Goal: Task Accomplishment & Management: Complete application form

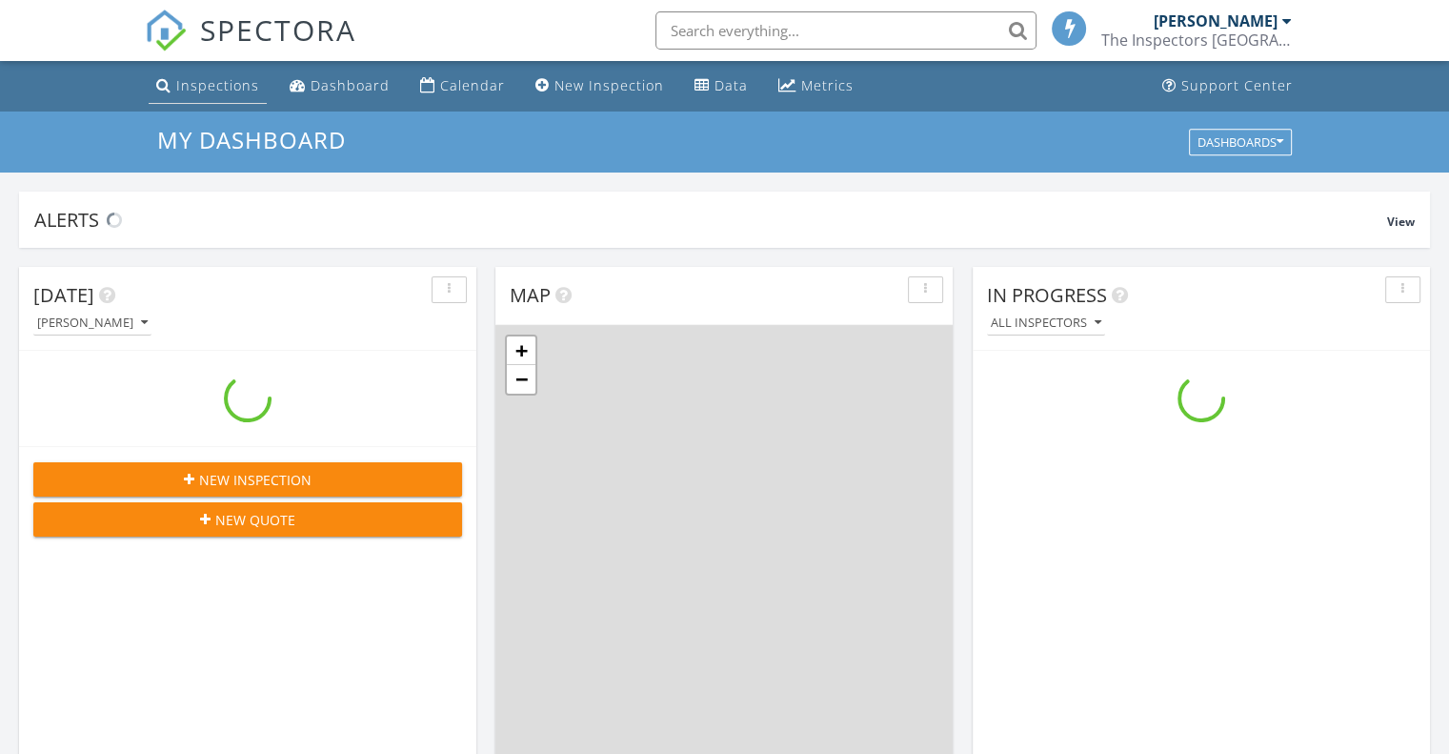
scroll to position [1764, 1479]
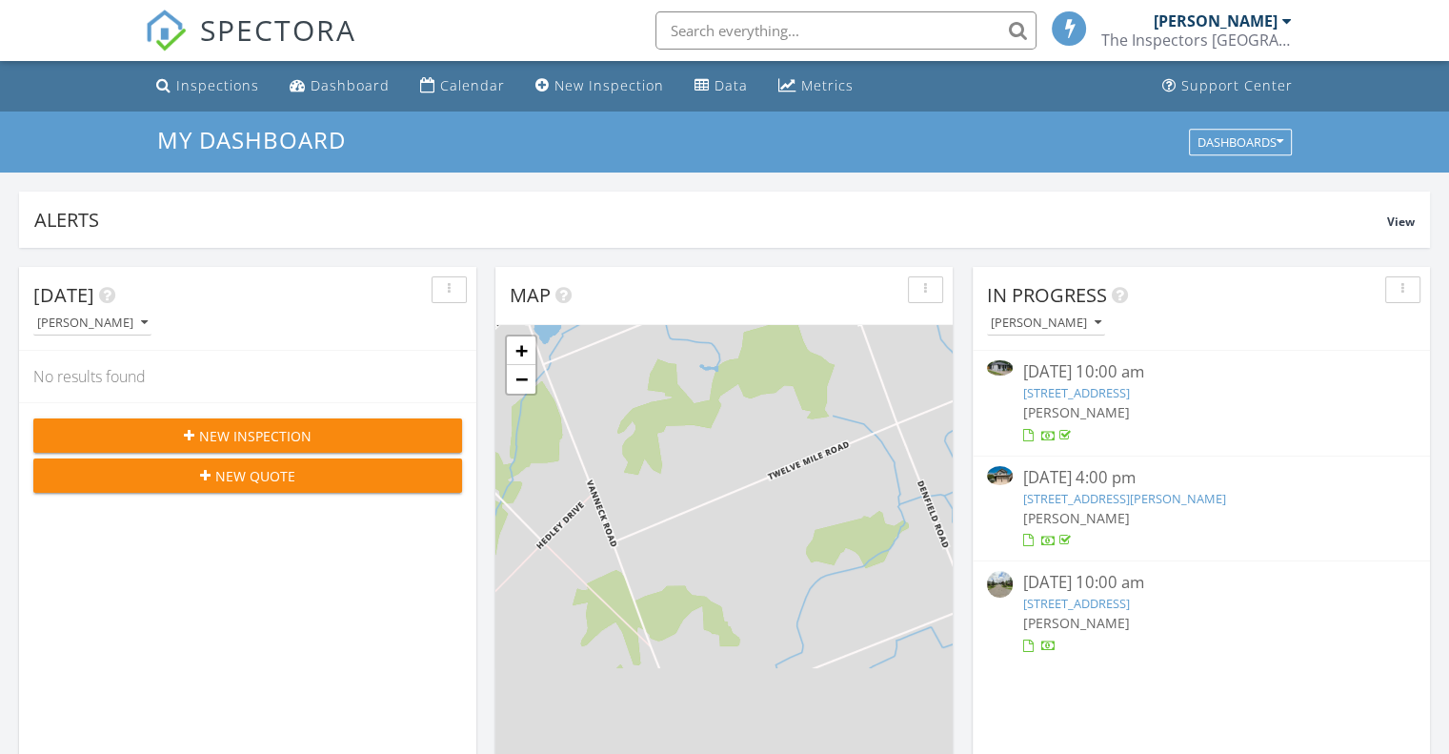
click at [260, 437] on span "New Inspection" at bounding box center [255, 436] width 112 height 20
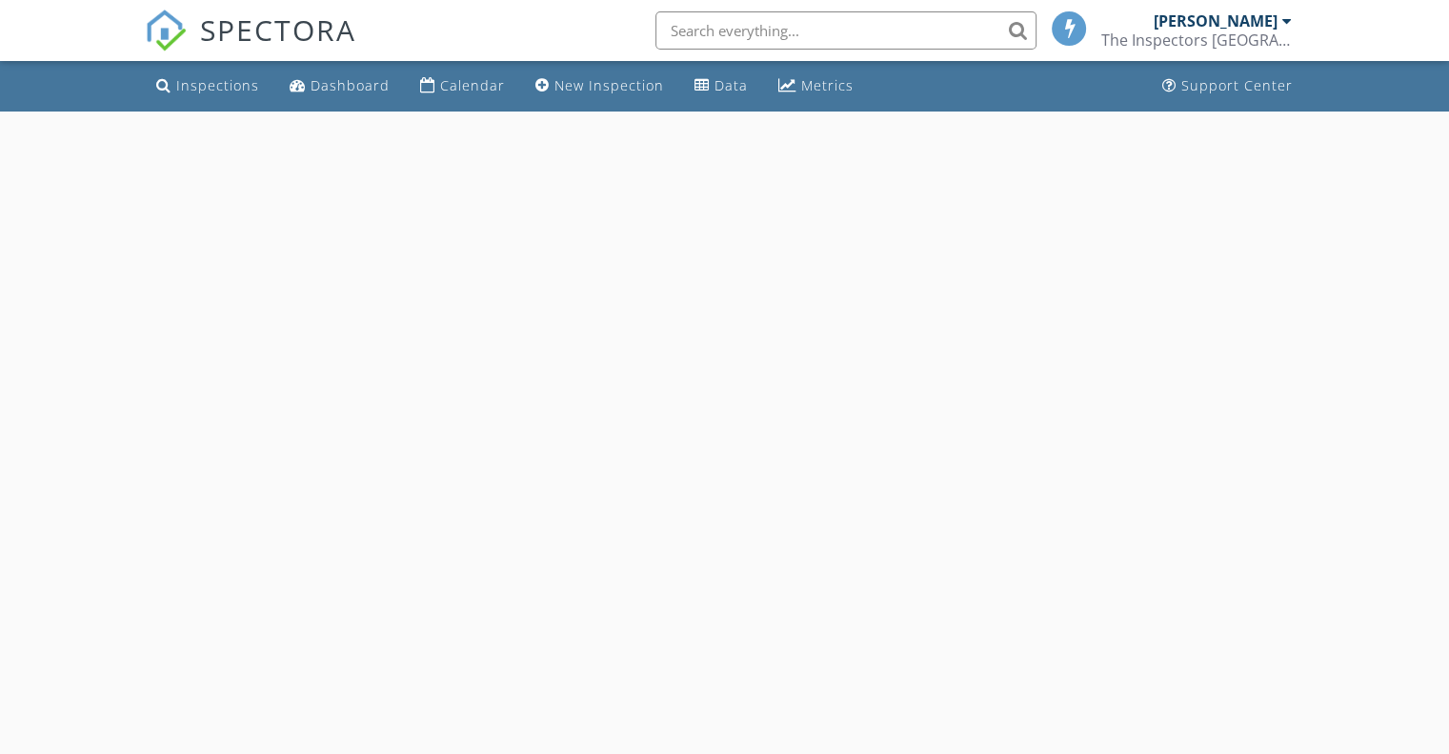
select select "7"
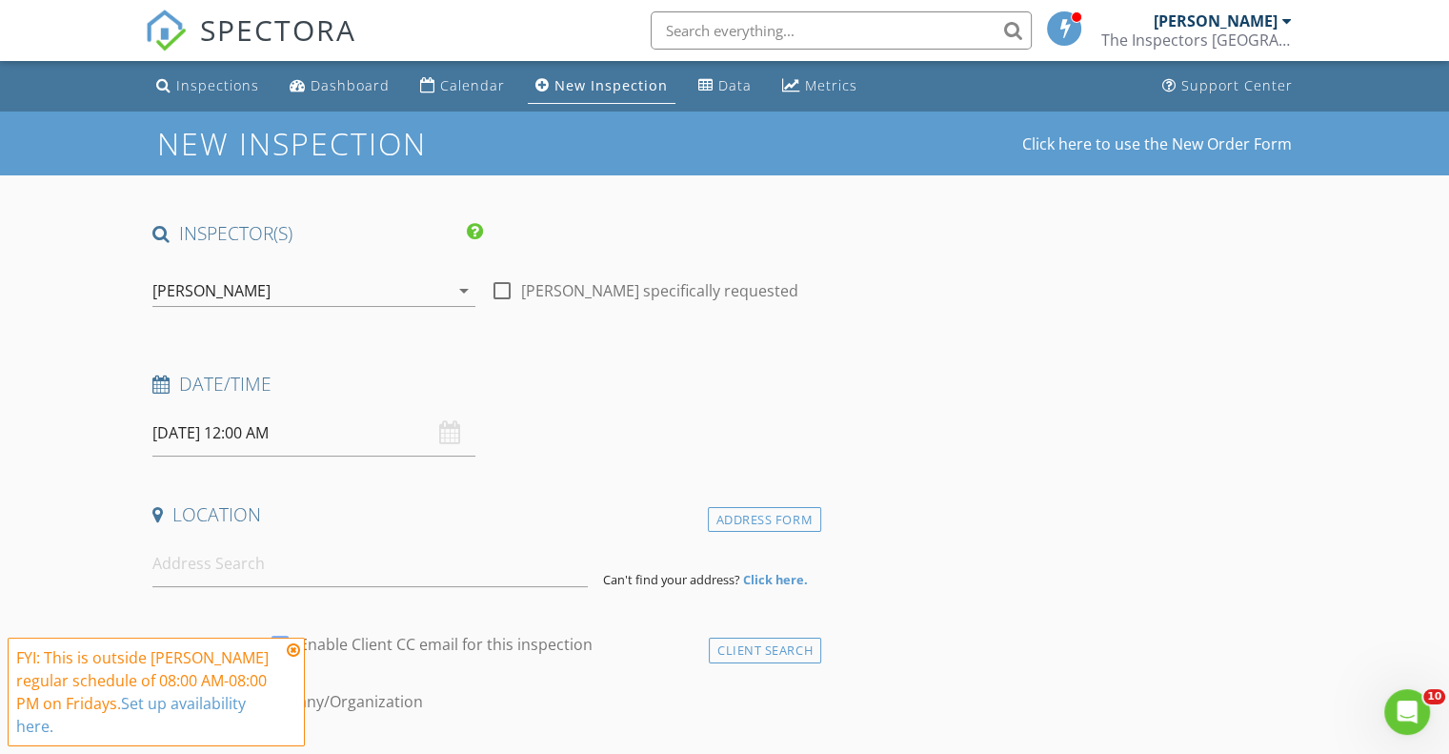
click at [253, 423] on input "08/29/2025 12:00 AM" at bounding box center [313, 433] width 323 height 47
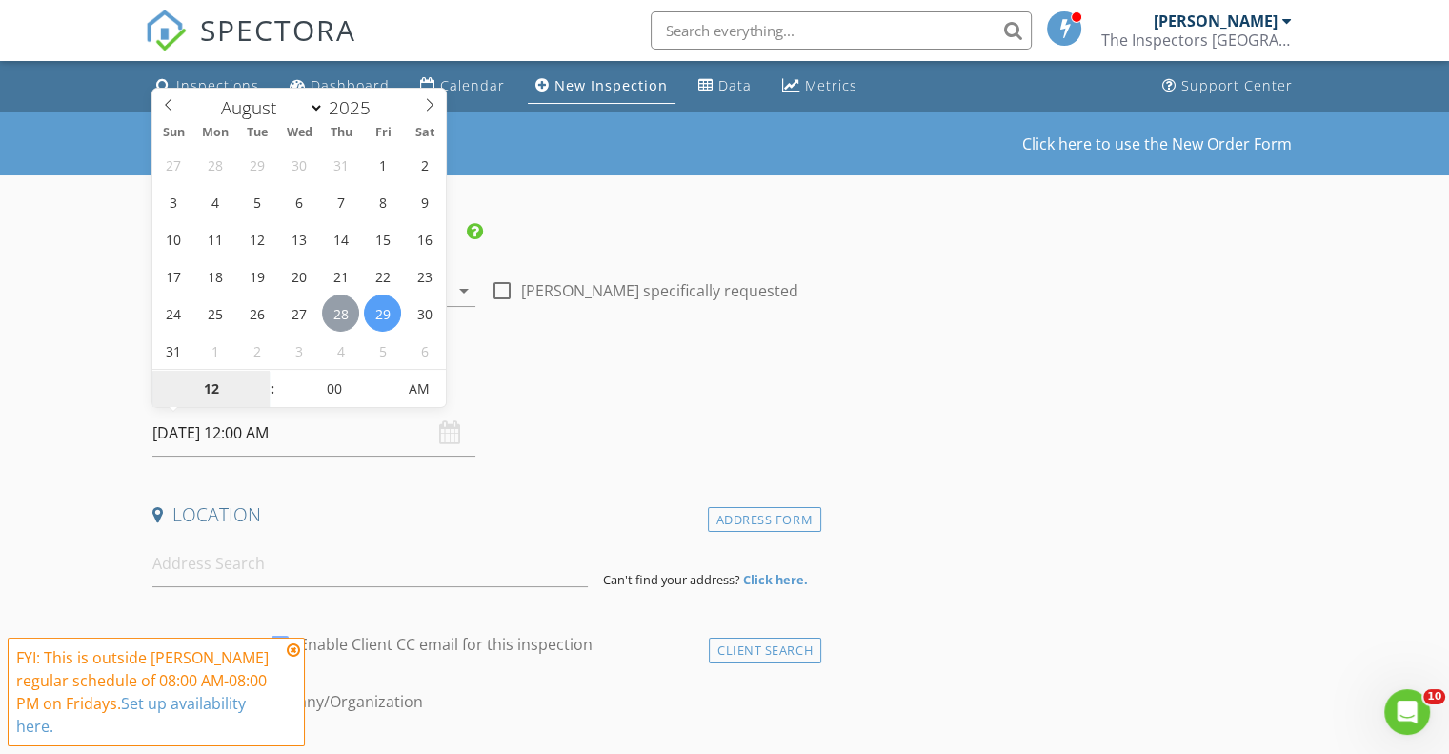
type input "08/28/2025 12:00 AM"
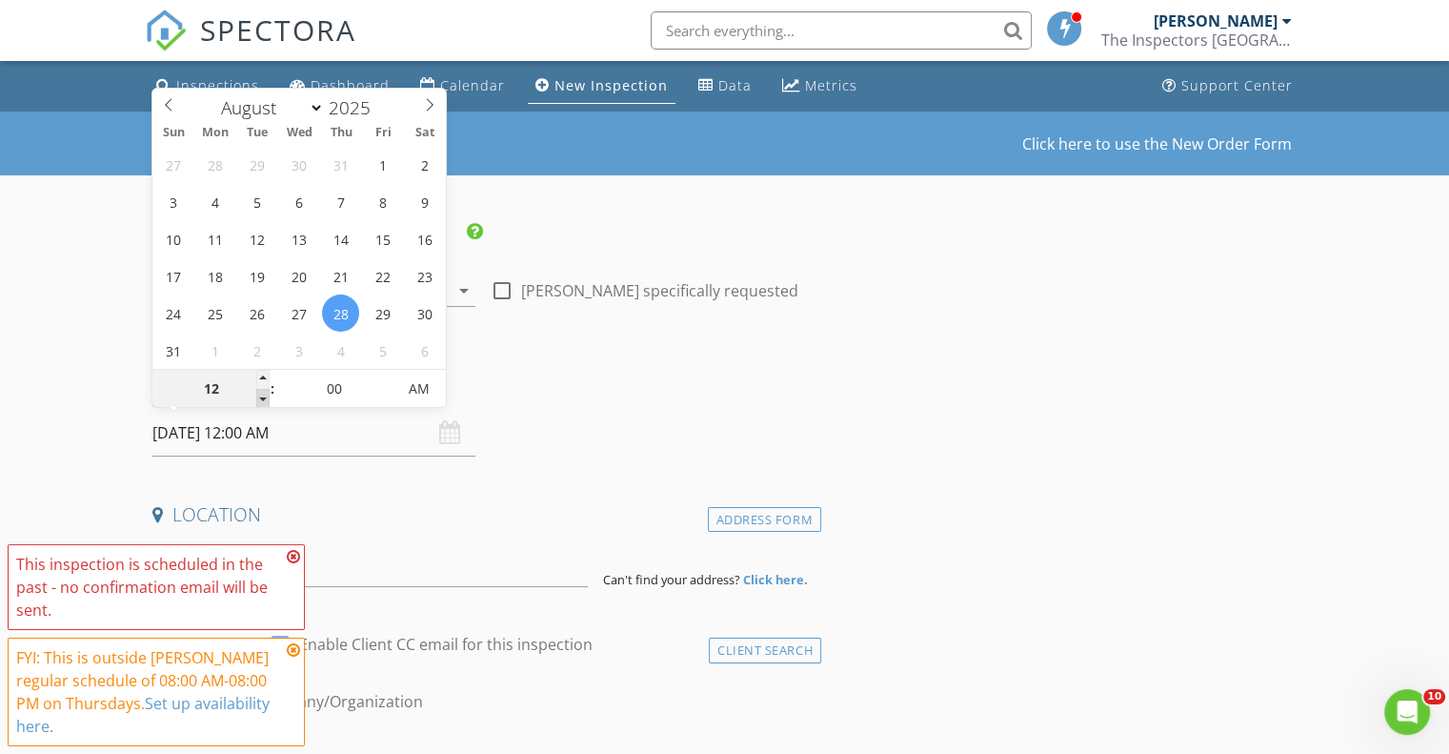
type input "11"
type input "08/28/2025 11:00 PM"
click at [263, 399] on span at bounding box center [262, 398] width 13 height 19
type input "10"
click at [263, 399] on span at bounding box center [262, 398] width 13 height 19
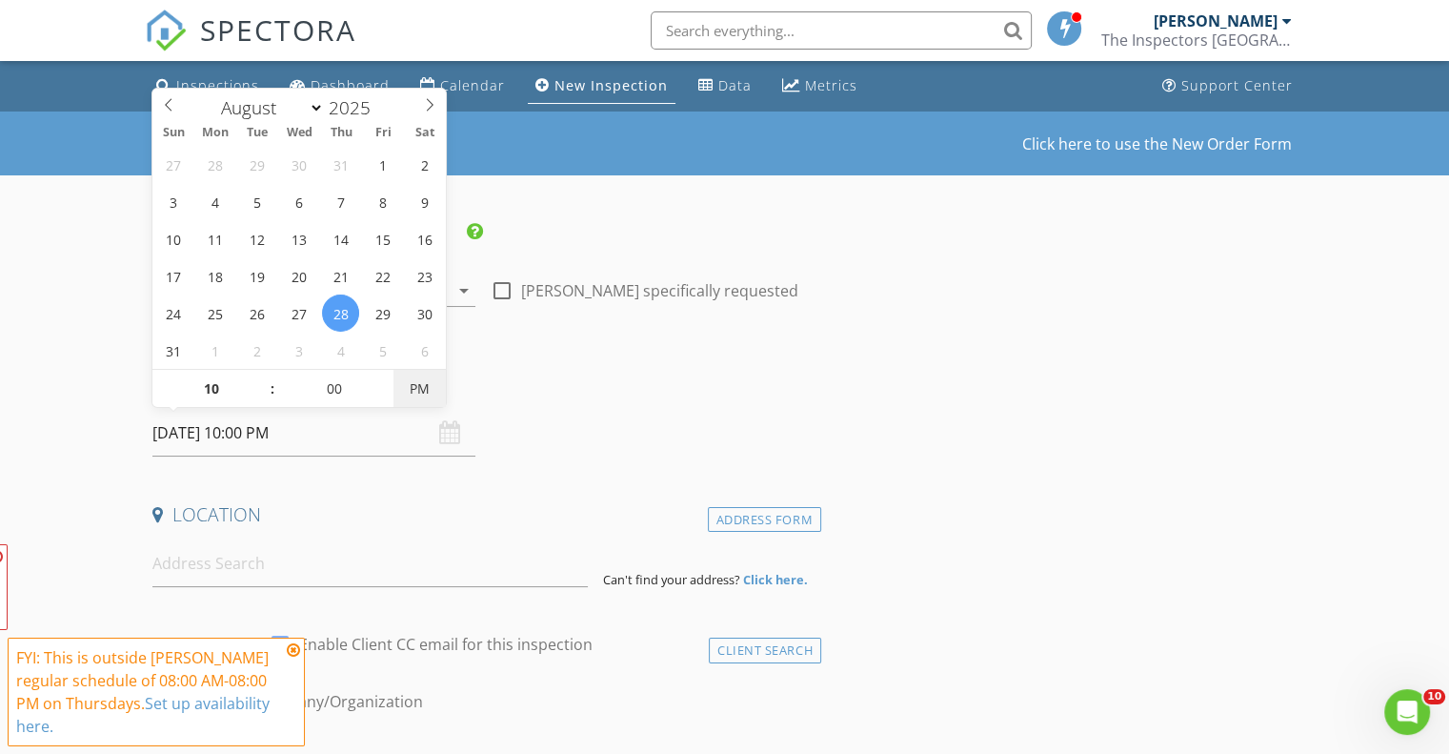
type input "08/28/2025 10:00 AM"
click at [420, 381] on span "PM" at bounding box center [420, 389] width 52 height 38
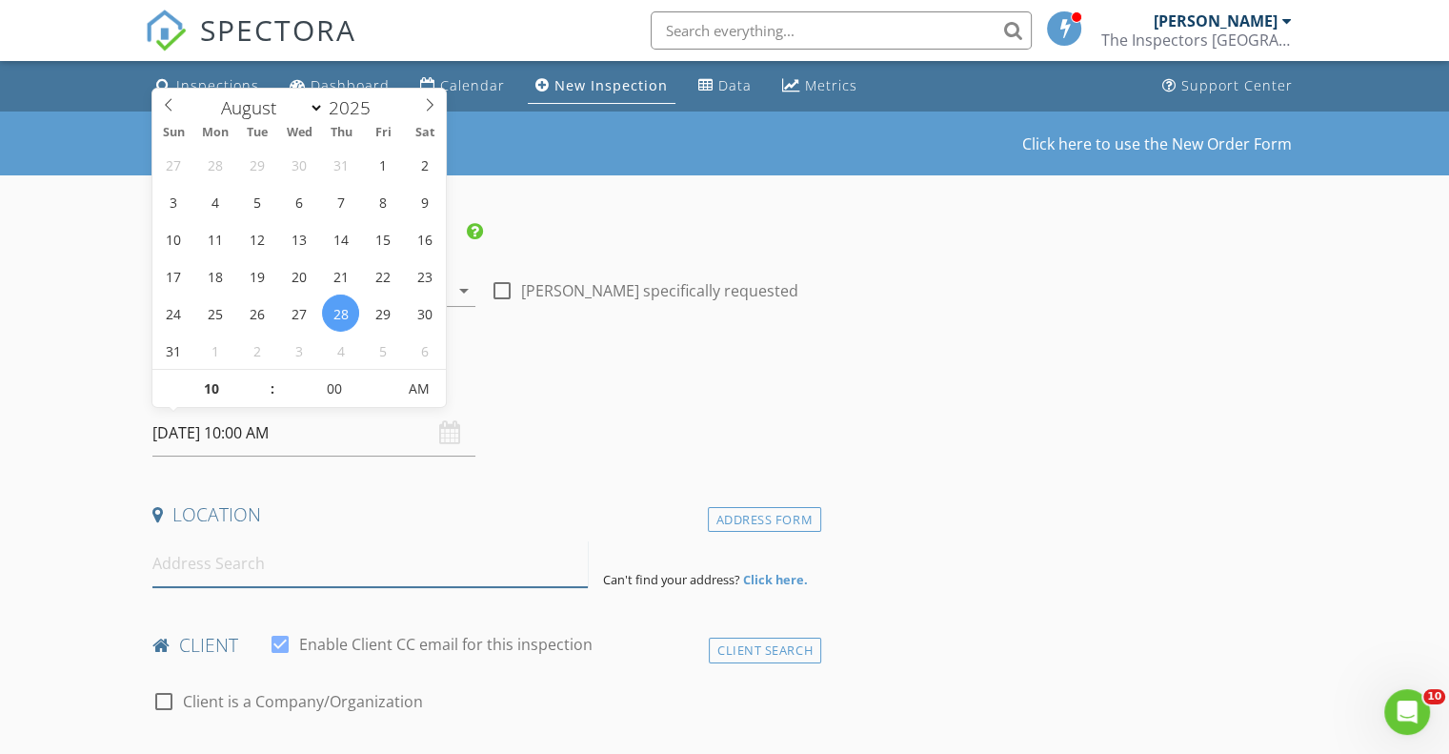
click at [284, 570] on input at bounding box center [369, 563] width 435 height 47
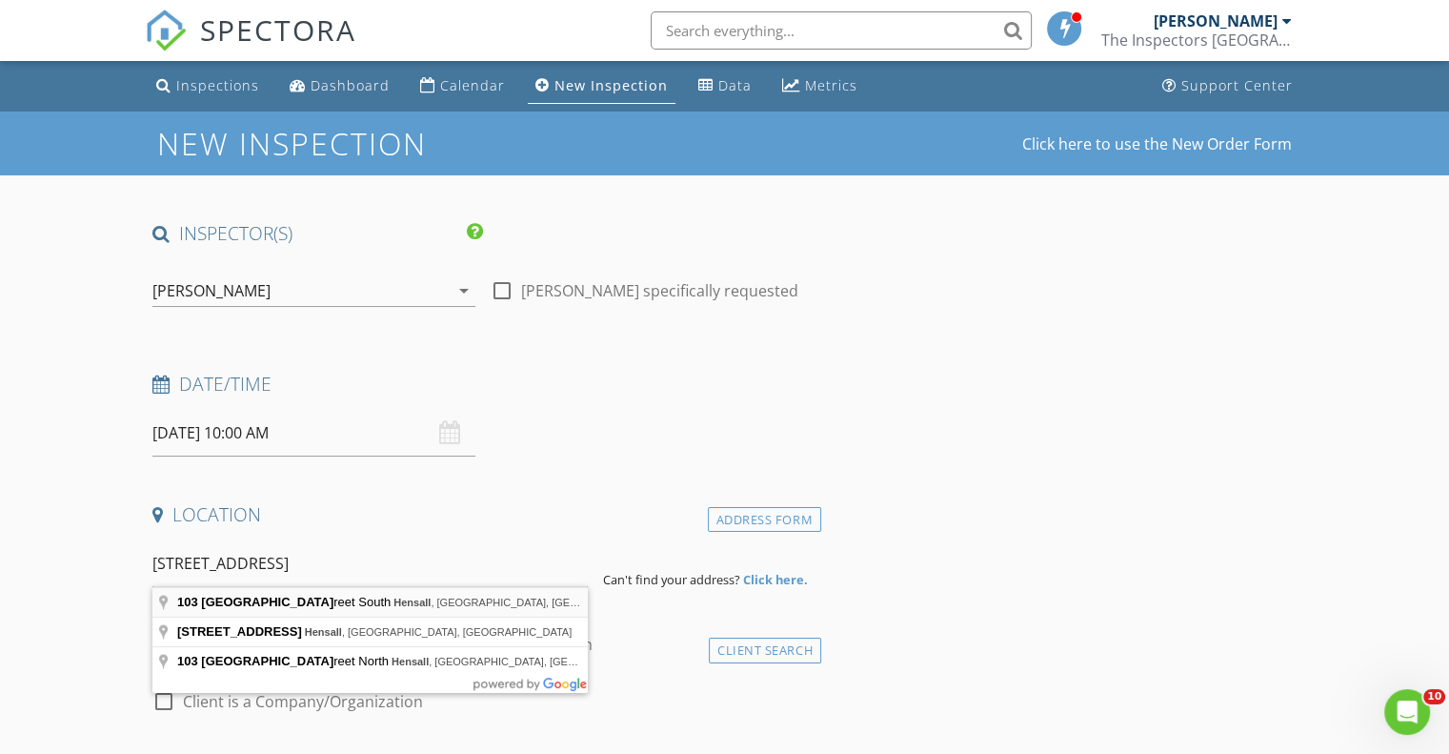
type input "103 Richmond Street South, Hensall, ON, Canada"
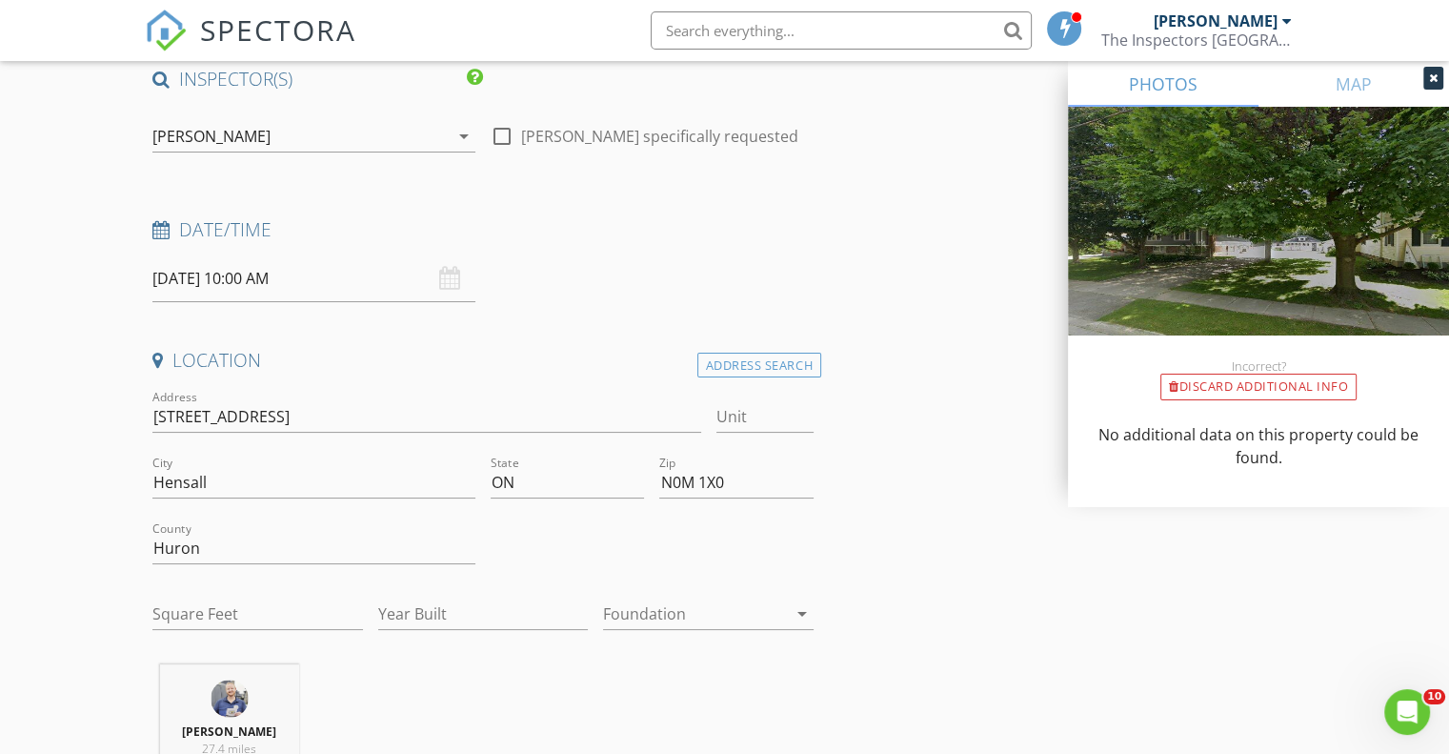
scroll to position [317, 0]
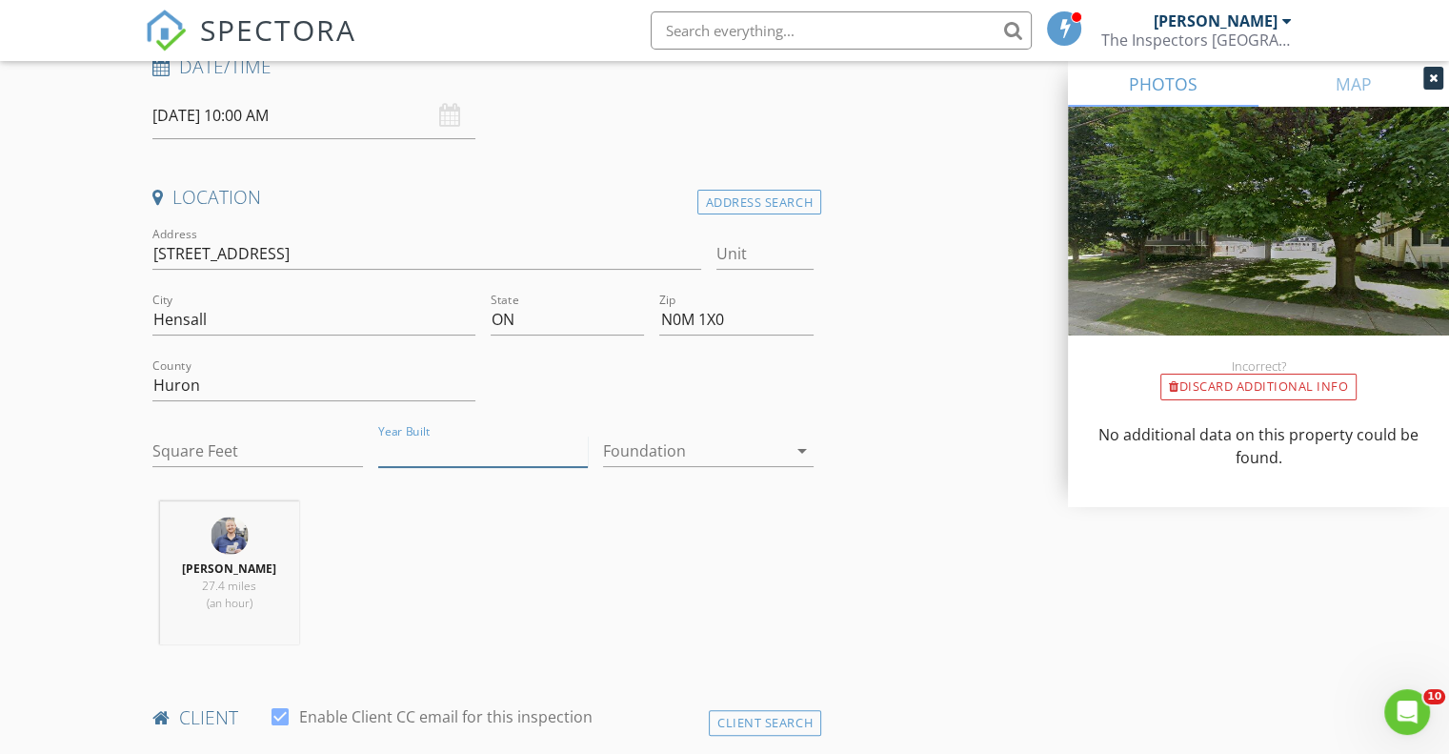
click at [506, 464] on input "Year Built" at bounding box center [483, 450] width 211 height 31
type input "1900"
click at [808, 455] on icon "arrow_drop_down" at bounding box center [802, 450] width 23 height 23
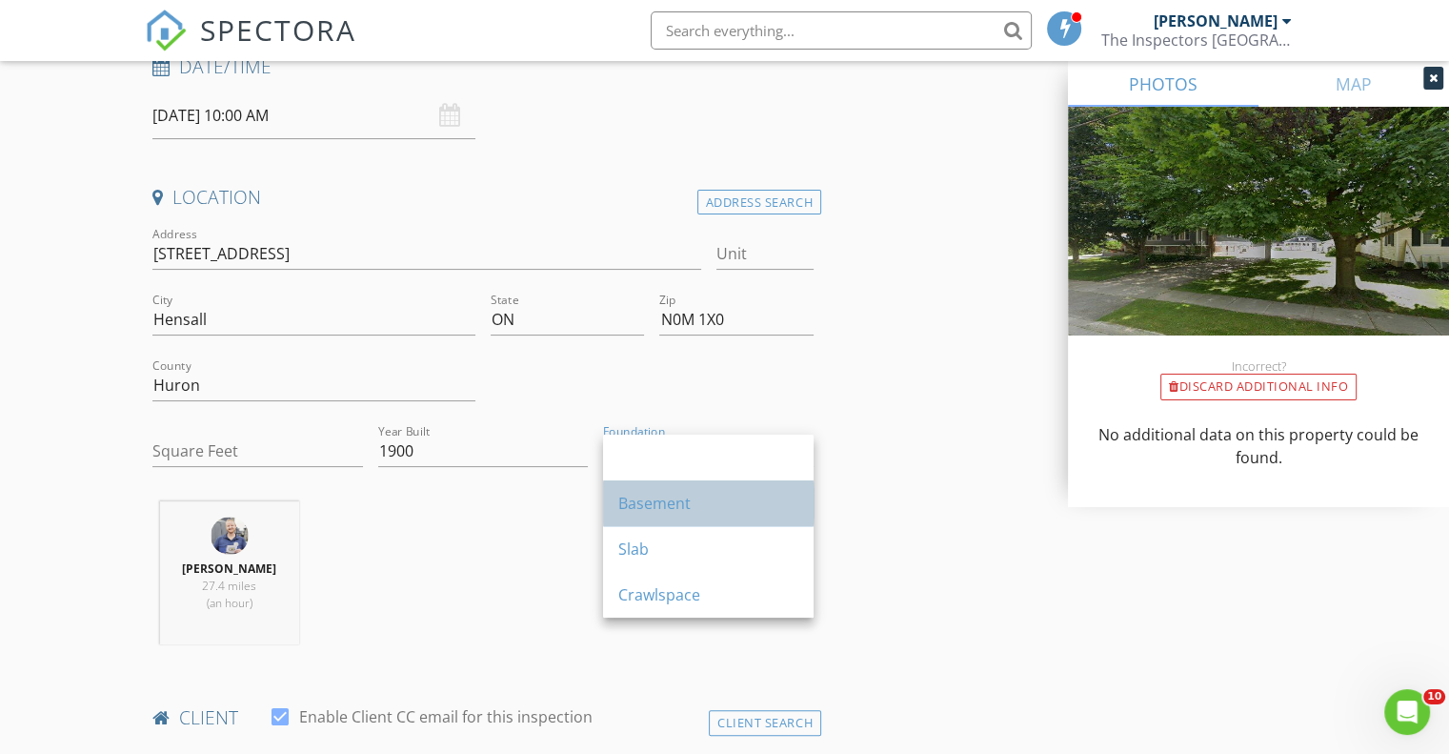
click at [634, 502] on div "Basement" at bounding box center [708, 503] width 180 height 23
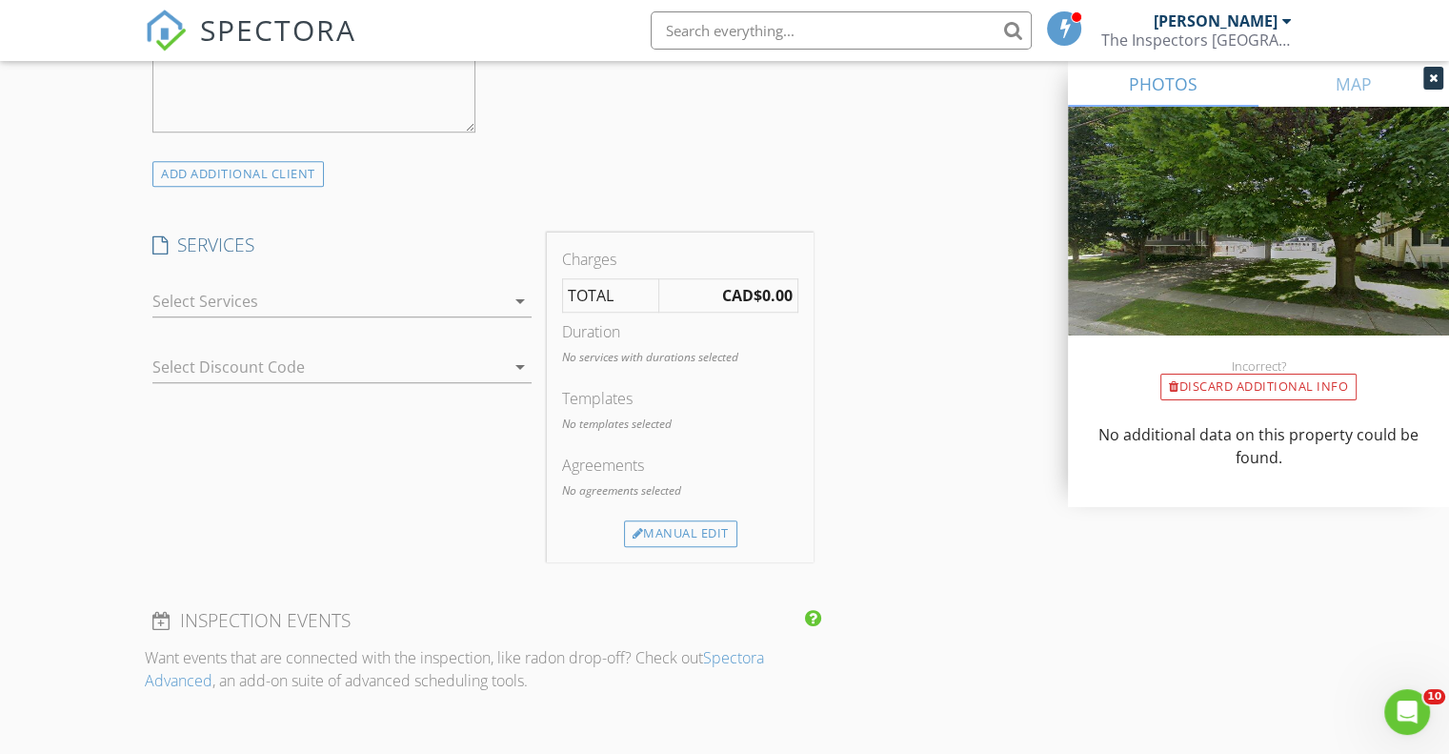
scroll to position [1429, 0]
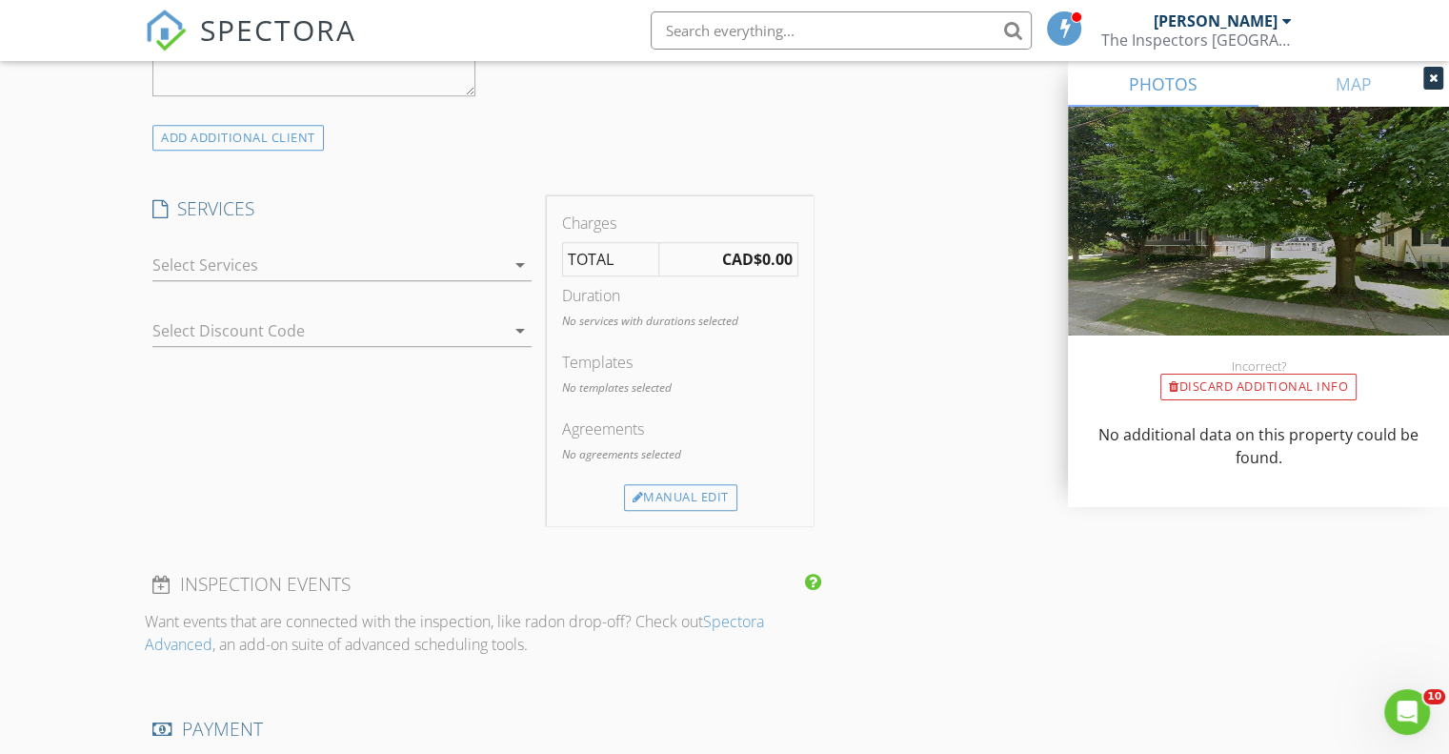
click at [510, 257] on icon "arrow_drop_down" at bounding box center [520, 264] width 23 height 23
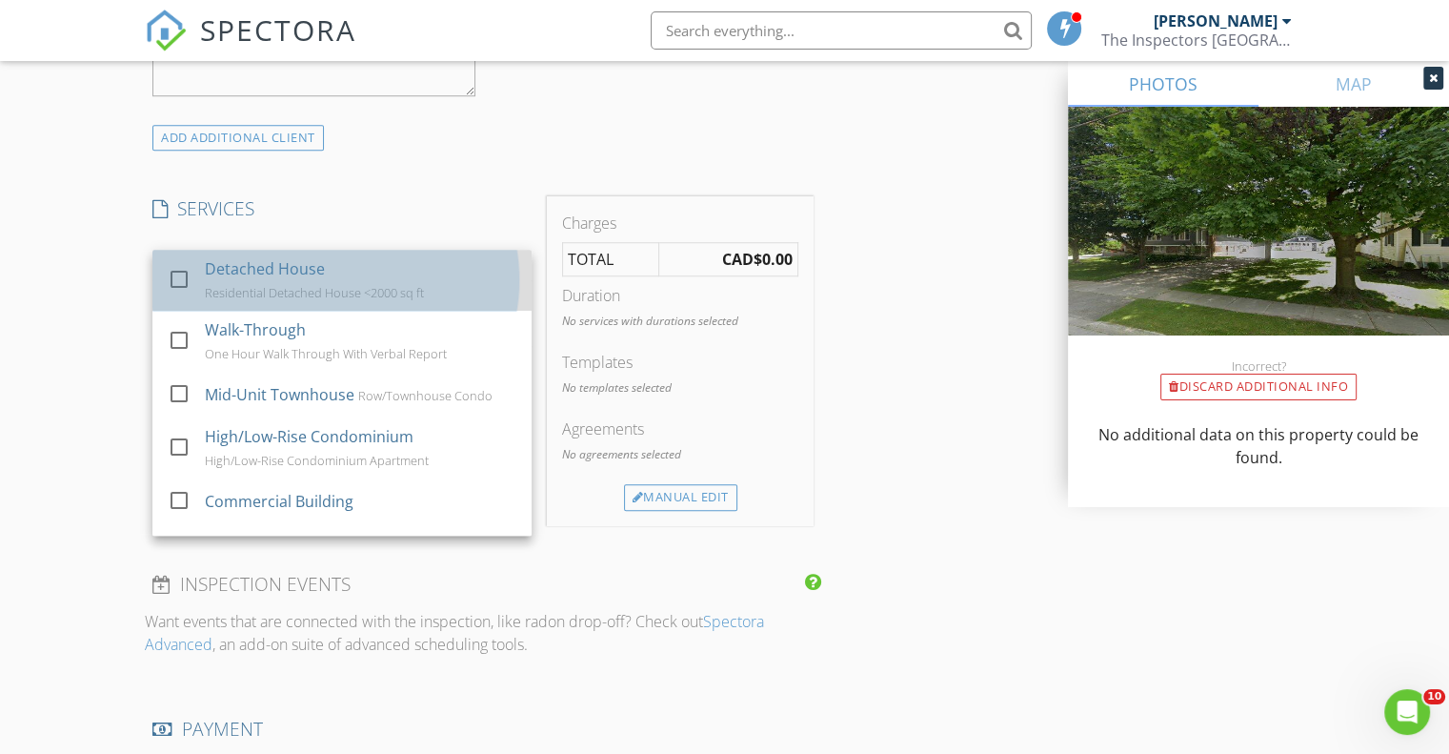
click at [260, 280] on div "Detached House Residential Detached House <2000 sq ft" at bounding box center [361, 280] width 313 height 61
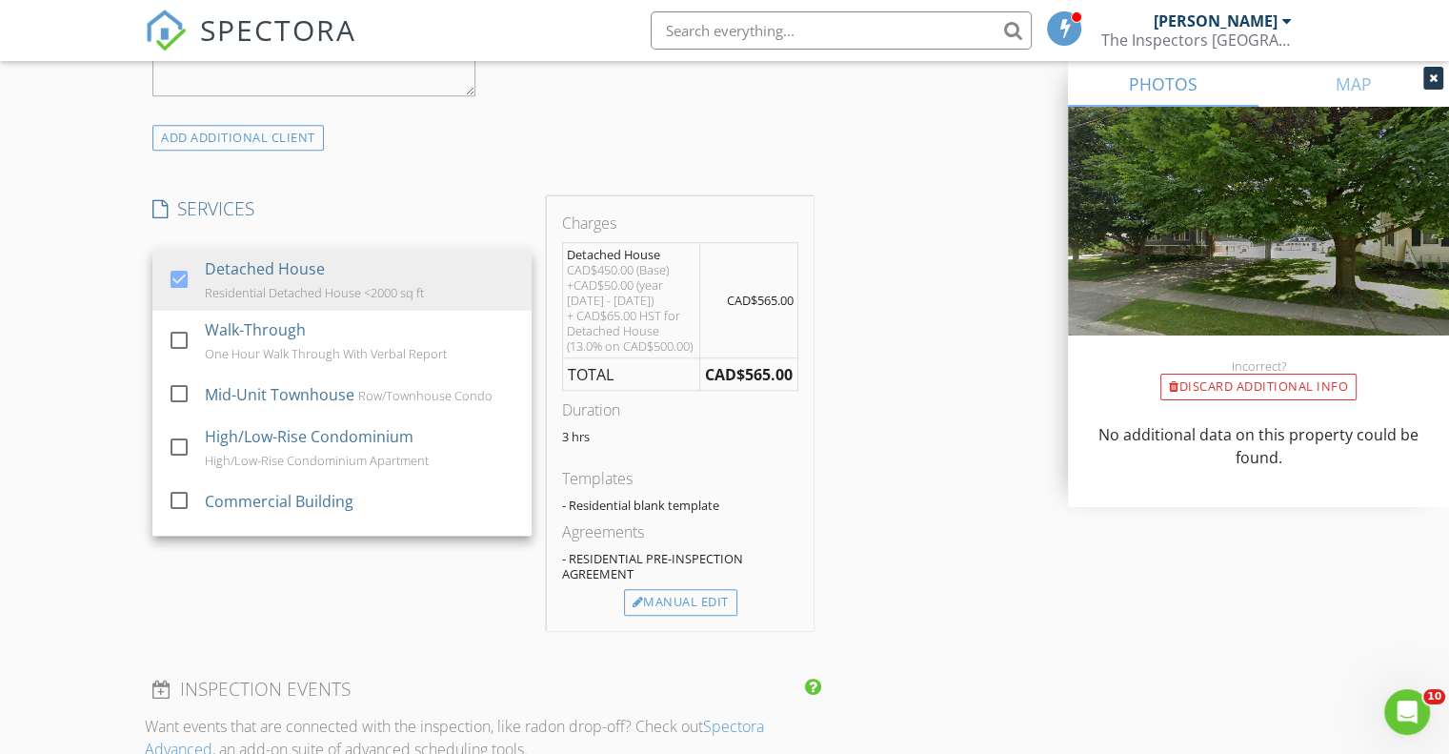
click at [84, 273] on div "New Inspection Click here to use the New Order Form INSPECTOR(S) check_box Kell…" at bounding box center [724, 407] width 1449 height 3450
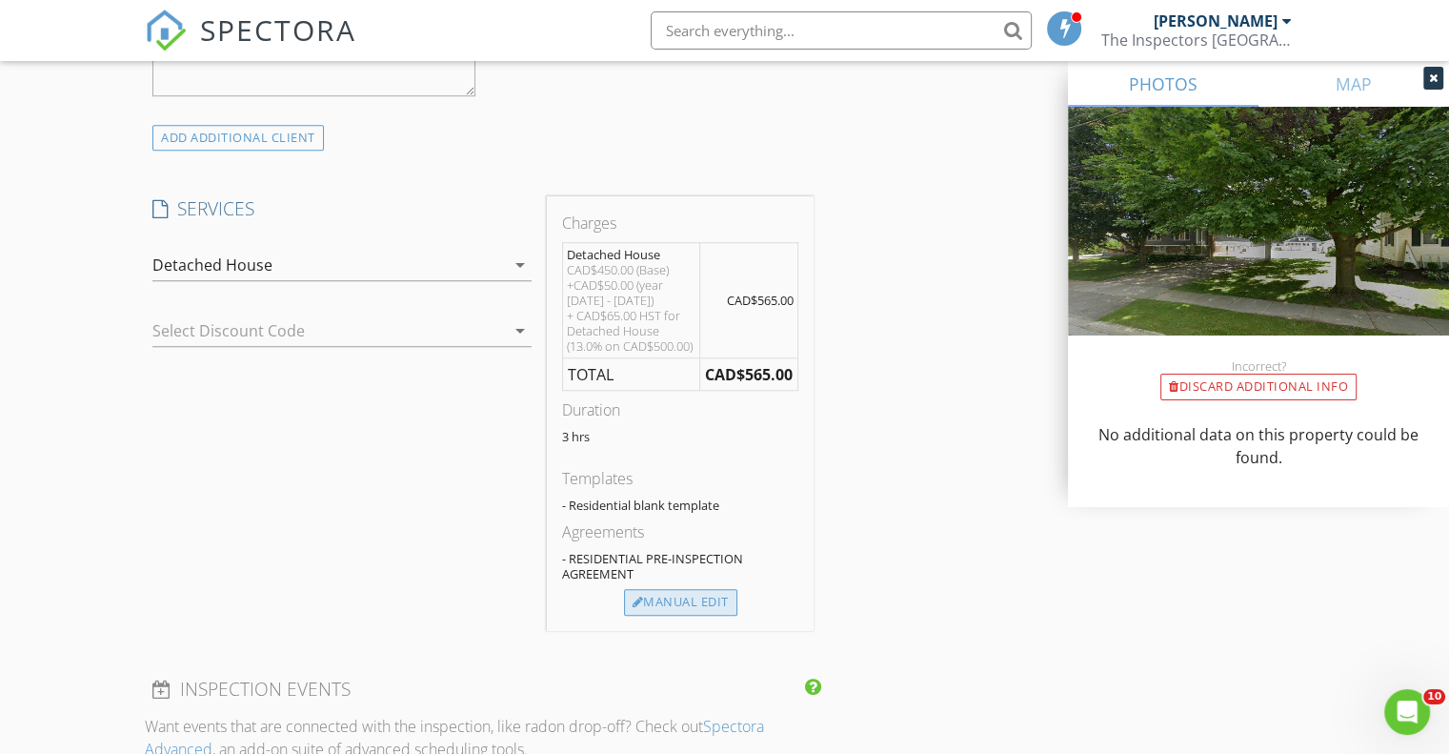
click at [678, 609] on div "Manual Edit" at bounding box center [680, 602] width 113 height 27
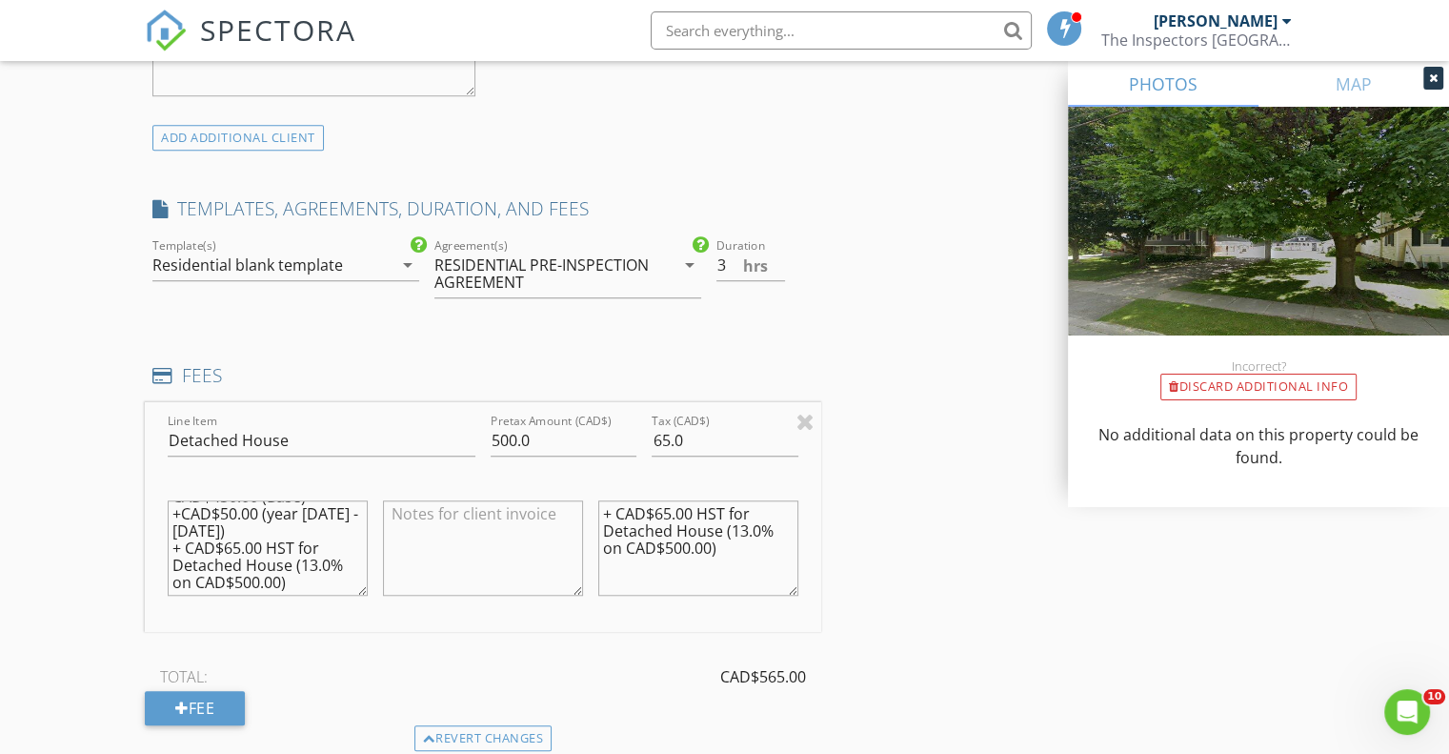
scroll to position [33, 0]
drag, startPoint x: 295, startPoint y: 556, endPoint x: 162, endPoint y: 527, distance: 136.6
click at [162, 527] on div "CAD$450.00 (Base) +CAD$50.00 (year 1800 - 1925) + CAD$65.00 HST for Detached Ho…" at bounding box center [267, 550] width 215 height 149
click at [339, 534] on textarea "CAD$450.00 (Base) +CAD$50.00 (year 1800 - 1925)" at bounding box center [268, 547] width 200 height 95
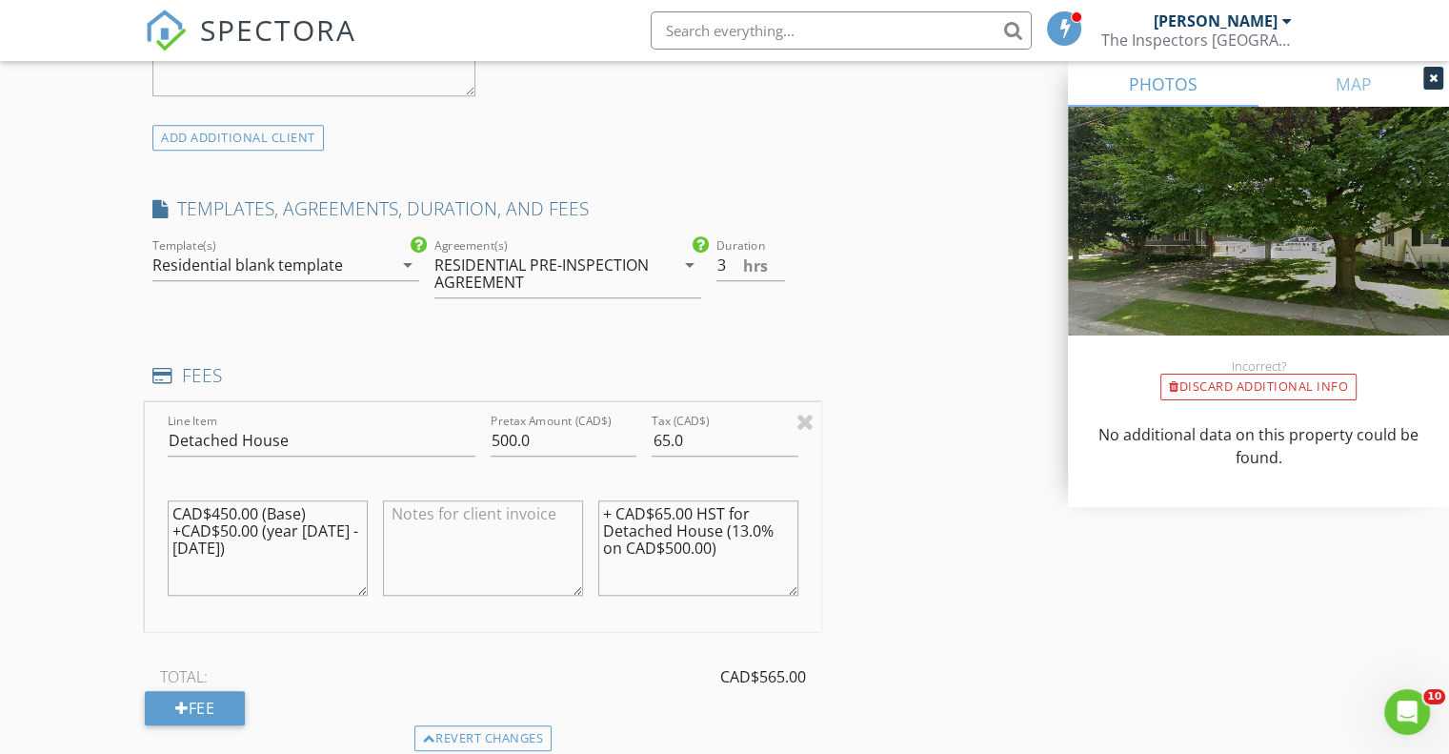
click at [242, 541] on textarea "CAD$450.00 (Base) +CAD$50.00 (year 1875 - 1925)" at bounding box center [268, 547] width 200 height 95
type textarea "CAD$450.00 (Base) +CAD$50.00 (year 1875 - 1925) +CAD$50.00 (sq ft 2500)"
click at [514, 437] on input "500.0" at bounding box center [564, 440] width 146 height 31
type input "550.0"
click at [580, 434] on div "Line Item Detached House Pretax Amount (CAD$) 550.0 Tax (CAD$) 65.0 CAD$450.00 …" at bounding box center [483, 517] width 677 height 230
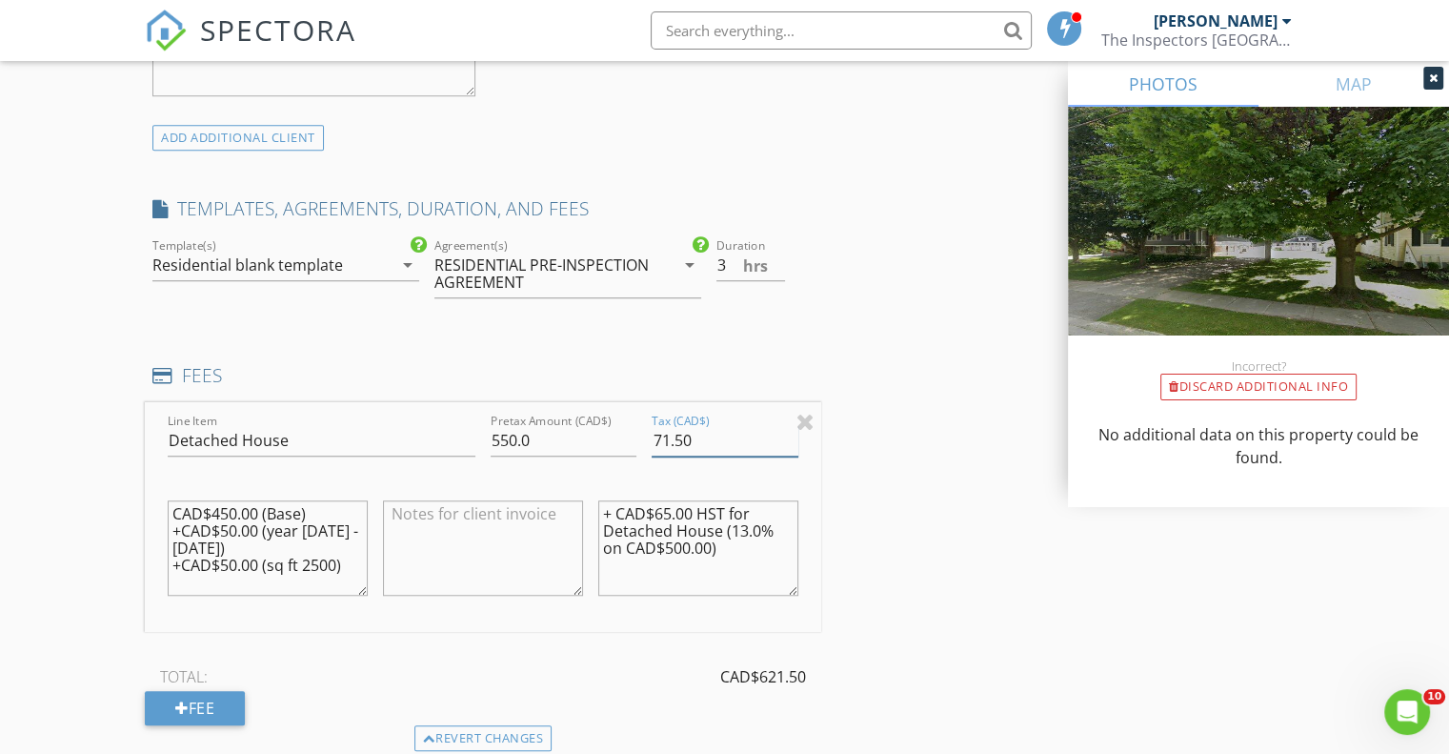
type input "71.50"
click at [667, 511] on textarea "+ CAD$65.00 HST for Detached House (13.0% on CAD$500.00)" at bounding box center [698, 547] width 200 height 95
click at [674, 544] on textarea "+ CAD$71.50 HST for Detached House (13.0% on CAD$500.00)" at bounding box center [698, 547] width 200 height 95
type textarea "+ CAD$71.50 HST for Detached House (13.0% on CAD$550.00)"
click at [933, 608] on div "INSPECTOR(S) check_box Kelly Hamlyn PRIMARY Kelly Hamlyn arrow_drop_down check_…" at bounding box center [725, 499] width 1160 height 3414
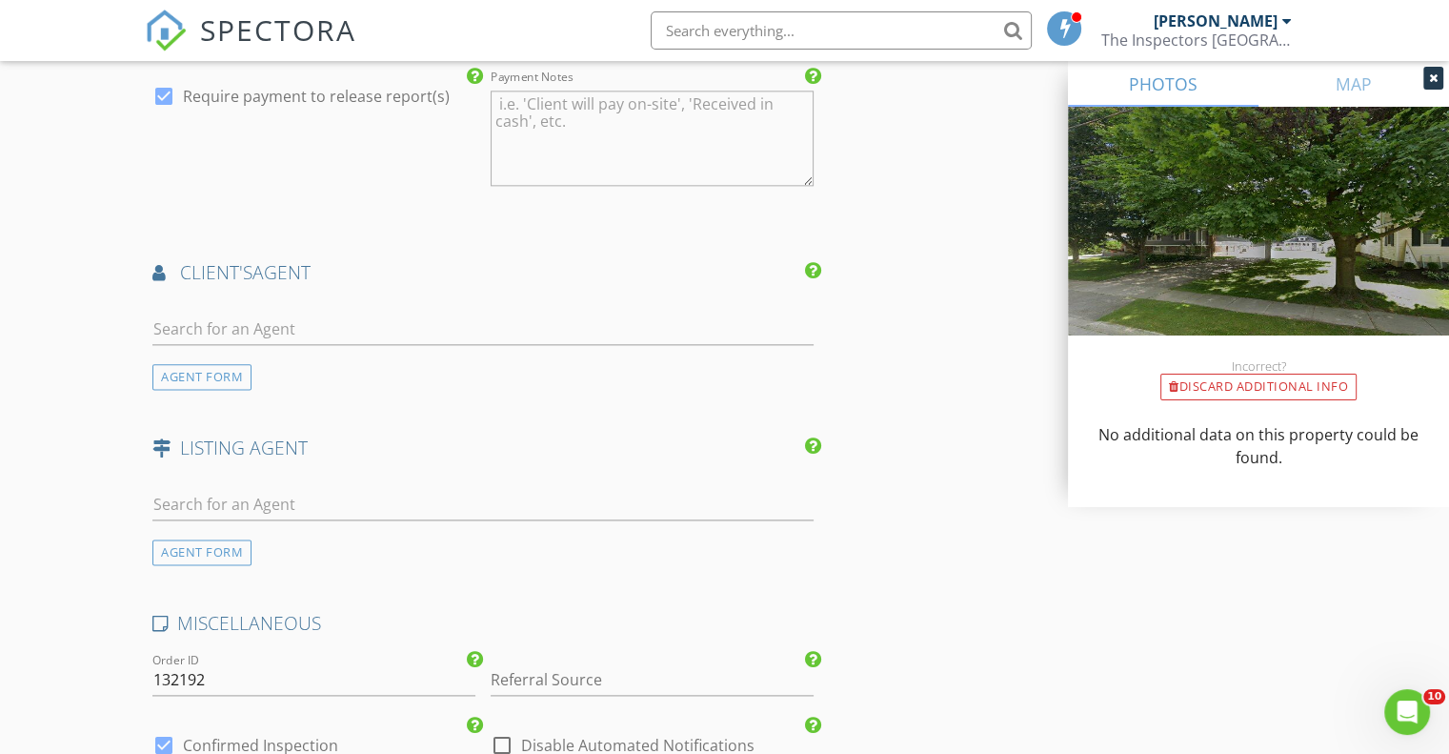
scroll to position [2382, 0]
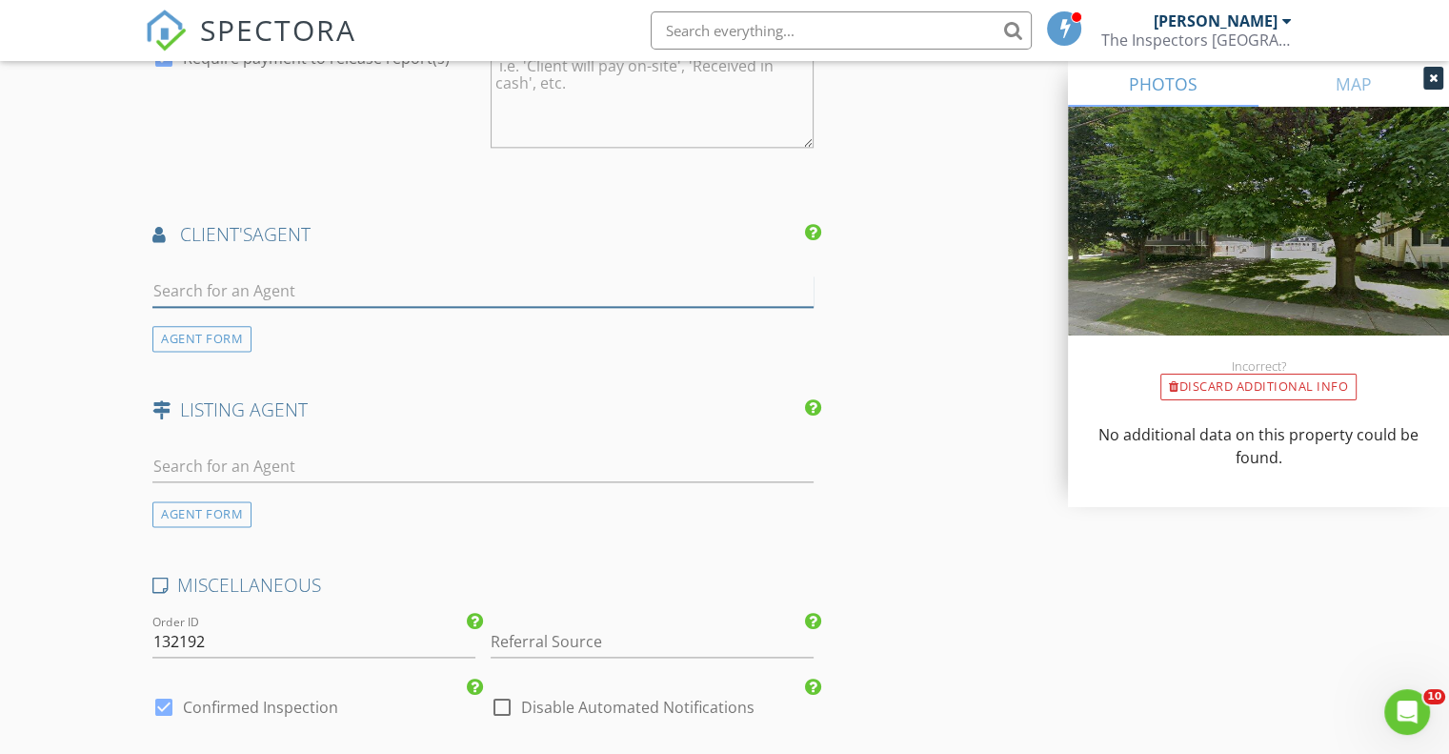
click at [263, 286] on input "text" at bounding box center [482, 290] width 661 height 31
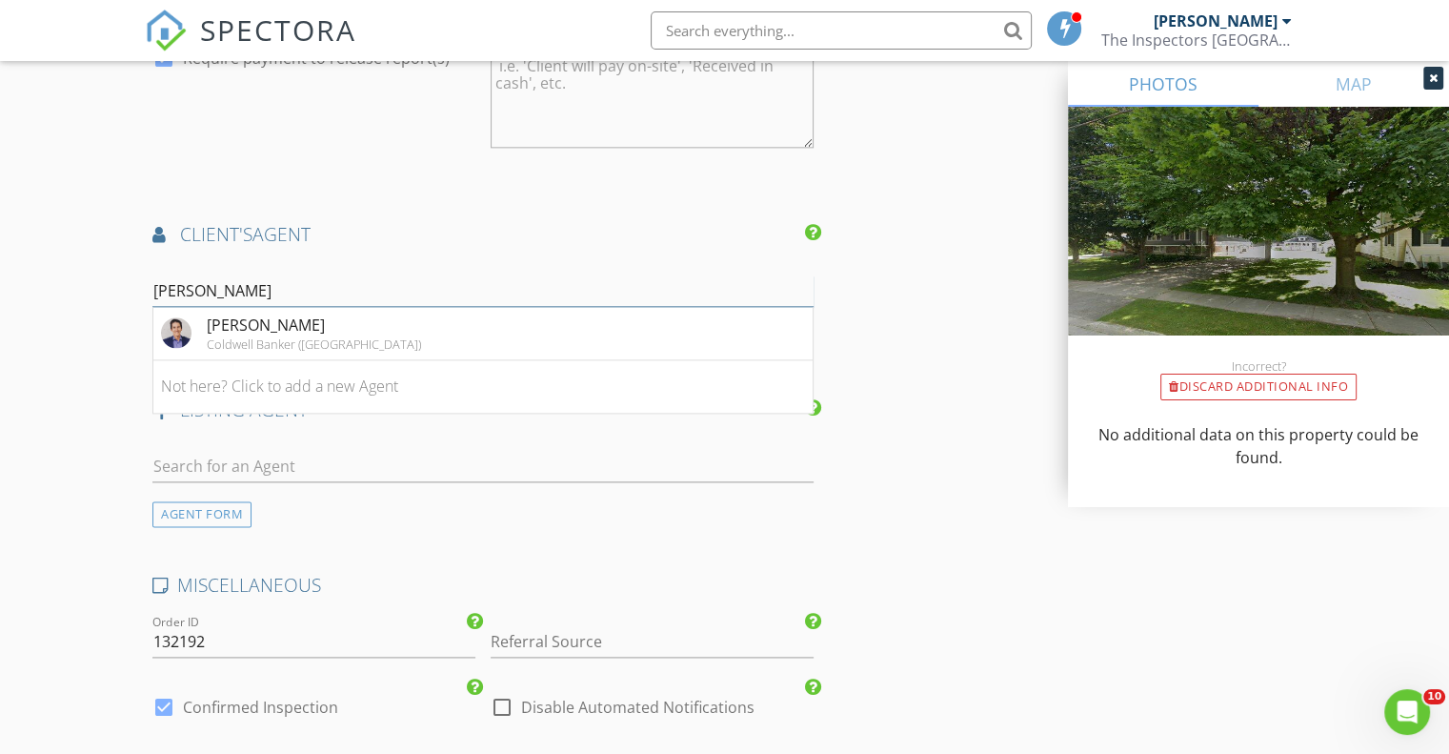
type input "Greg D"
click at [269, 331] on div "Greg Dodds" at bounding box center [314, 325] width 214 height 23
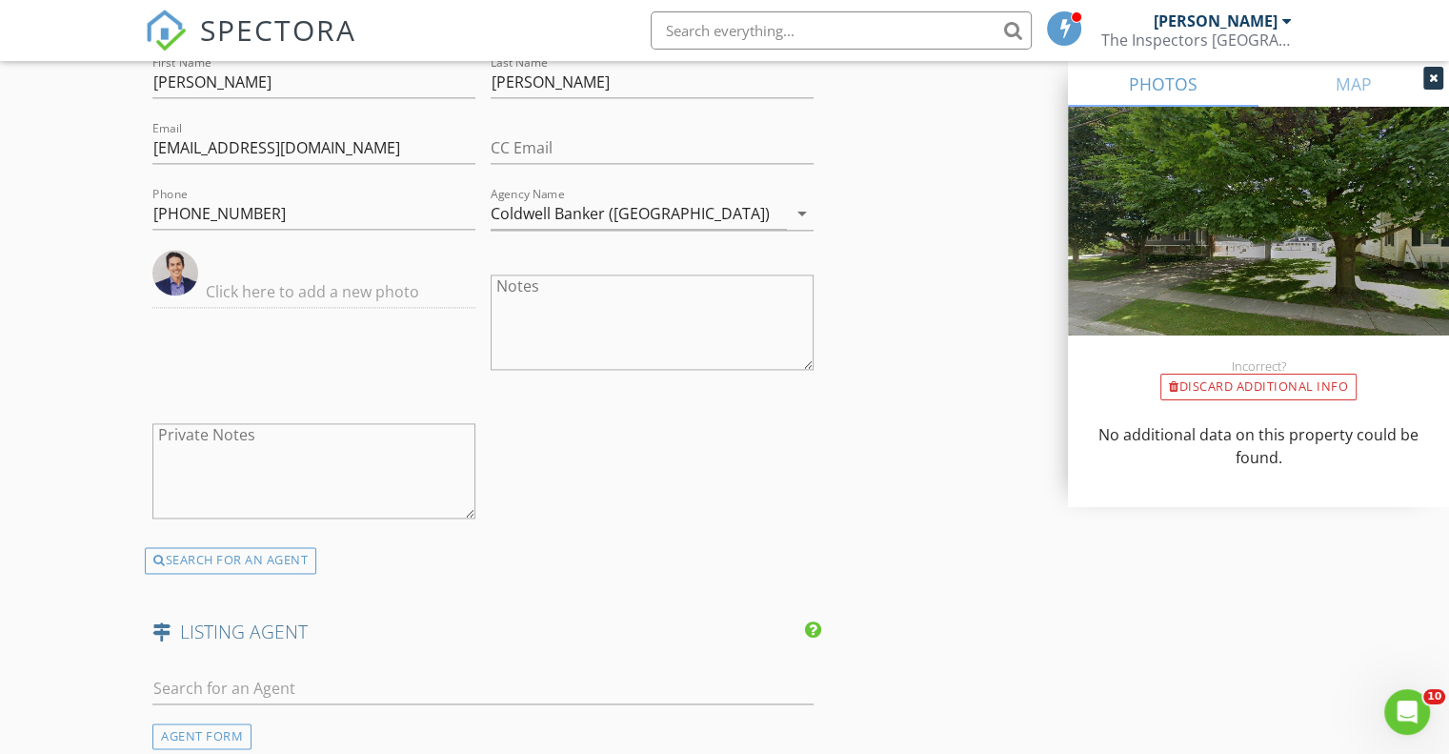
scroll to position [2859, 0]
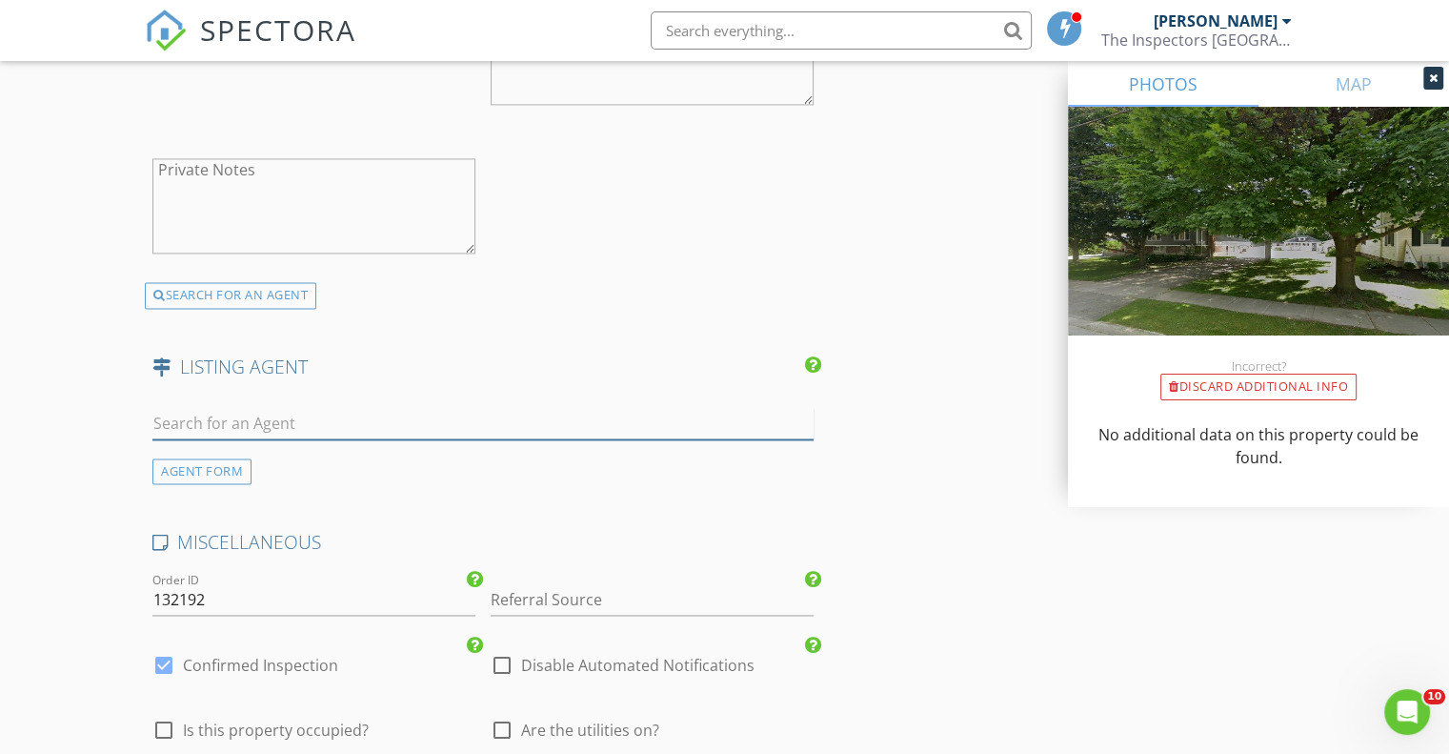
click at [310, 417] on input "text" at bounding box center [482, 423] width 661 height 31
type input "Greg D"
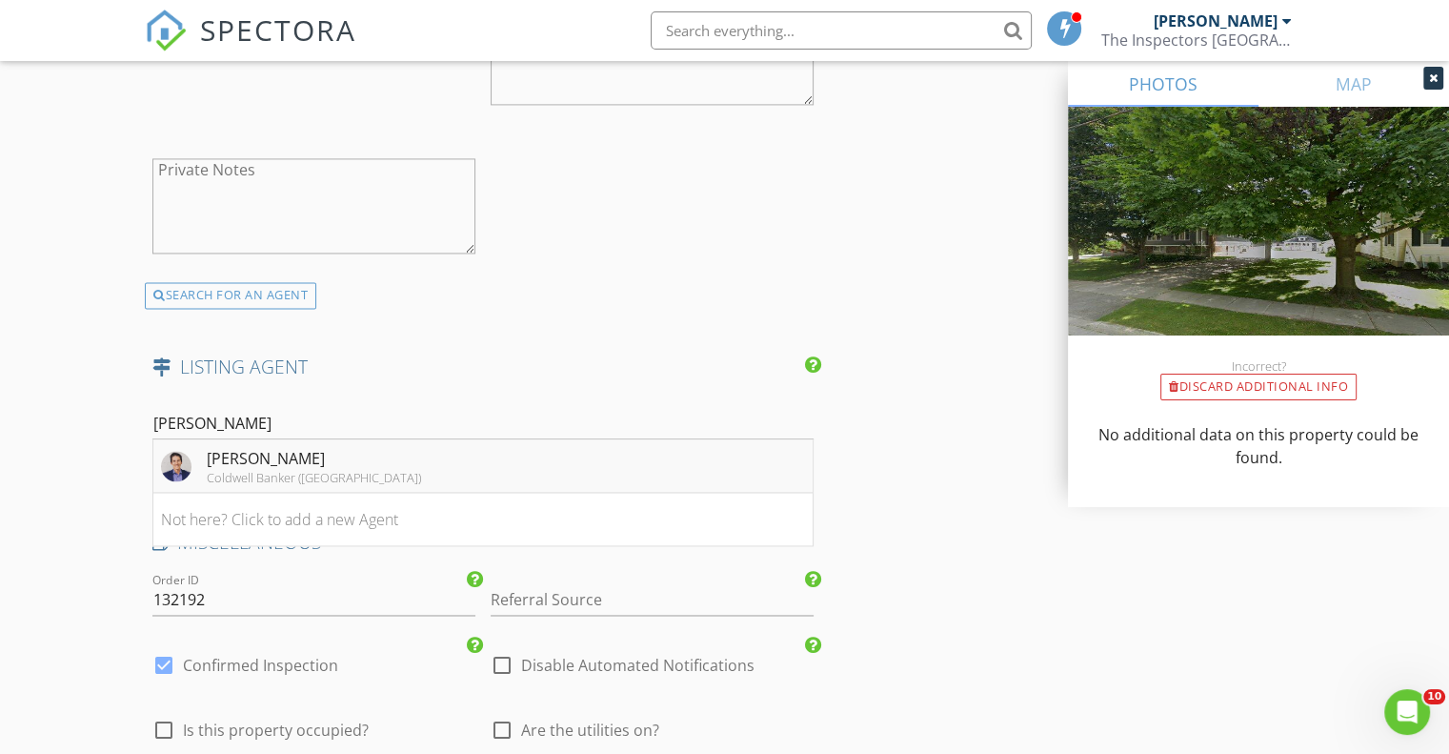
click at [297, 452] on div "[PERSON_NAME]" at bounding box center [314, 458] width 214 height 23
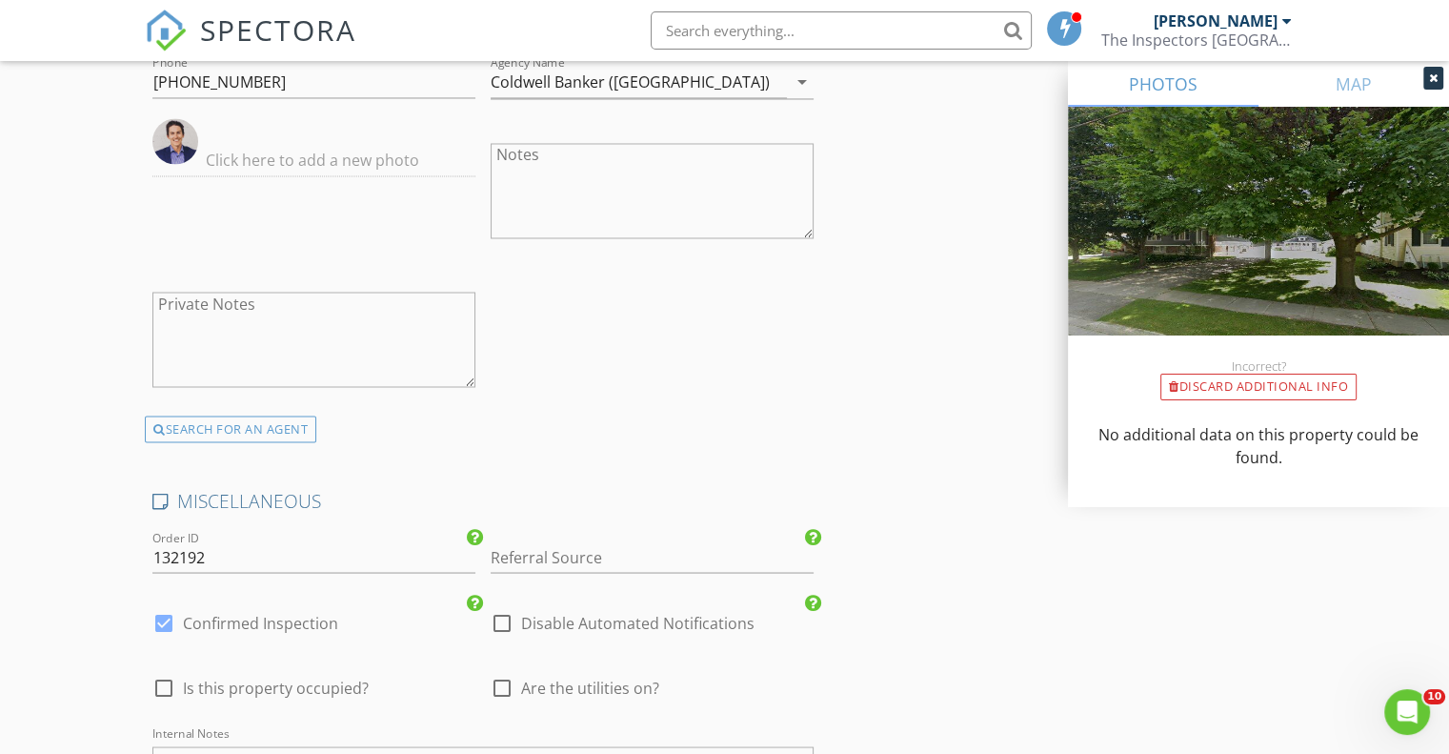
scroll to position [3652, 0]
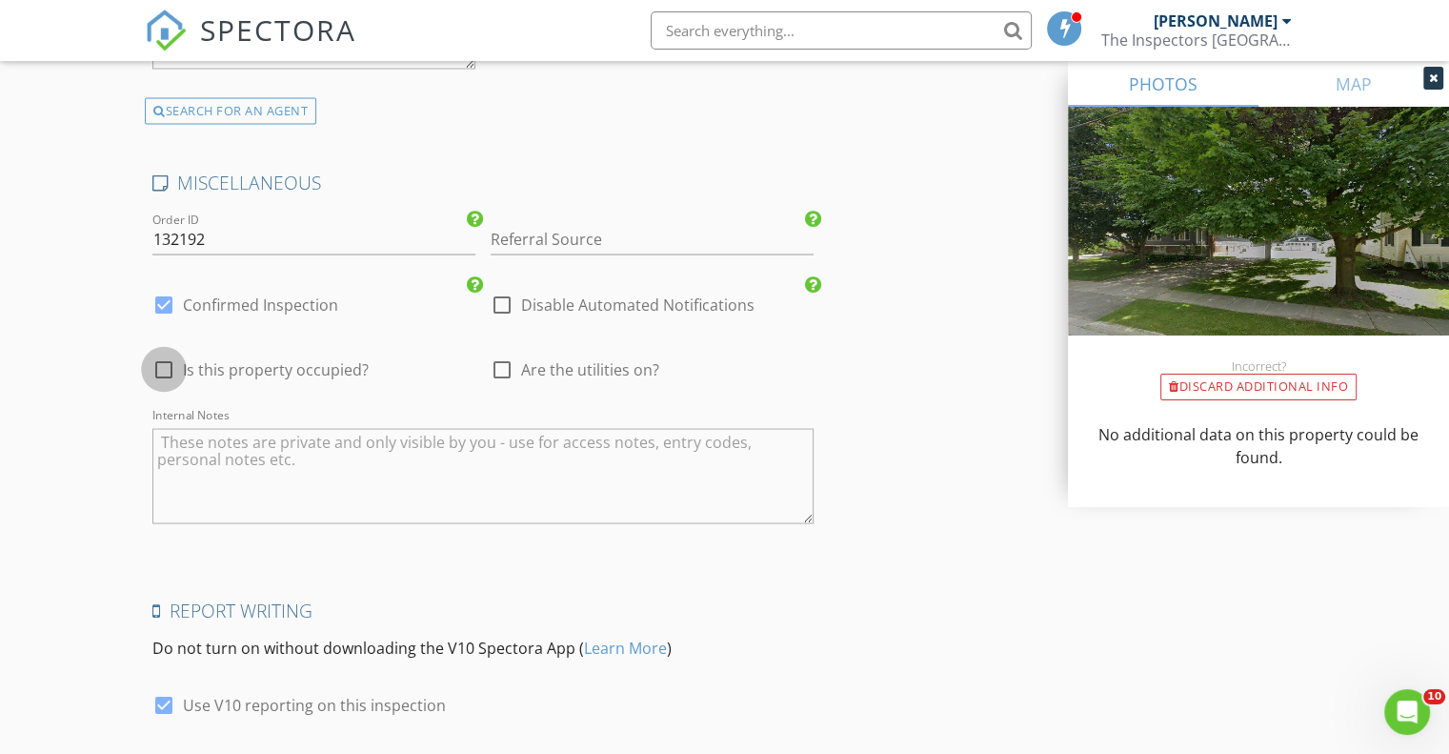
click at [166, 364] on div at bounding box center [164, 370] width 32 height 32
checkbox input "true"
click at [500, 360] on div at bounding box center [502, 370] width 32 height 32
checkbox input "true"
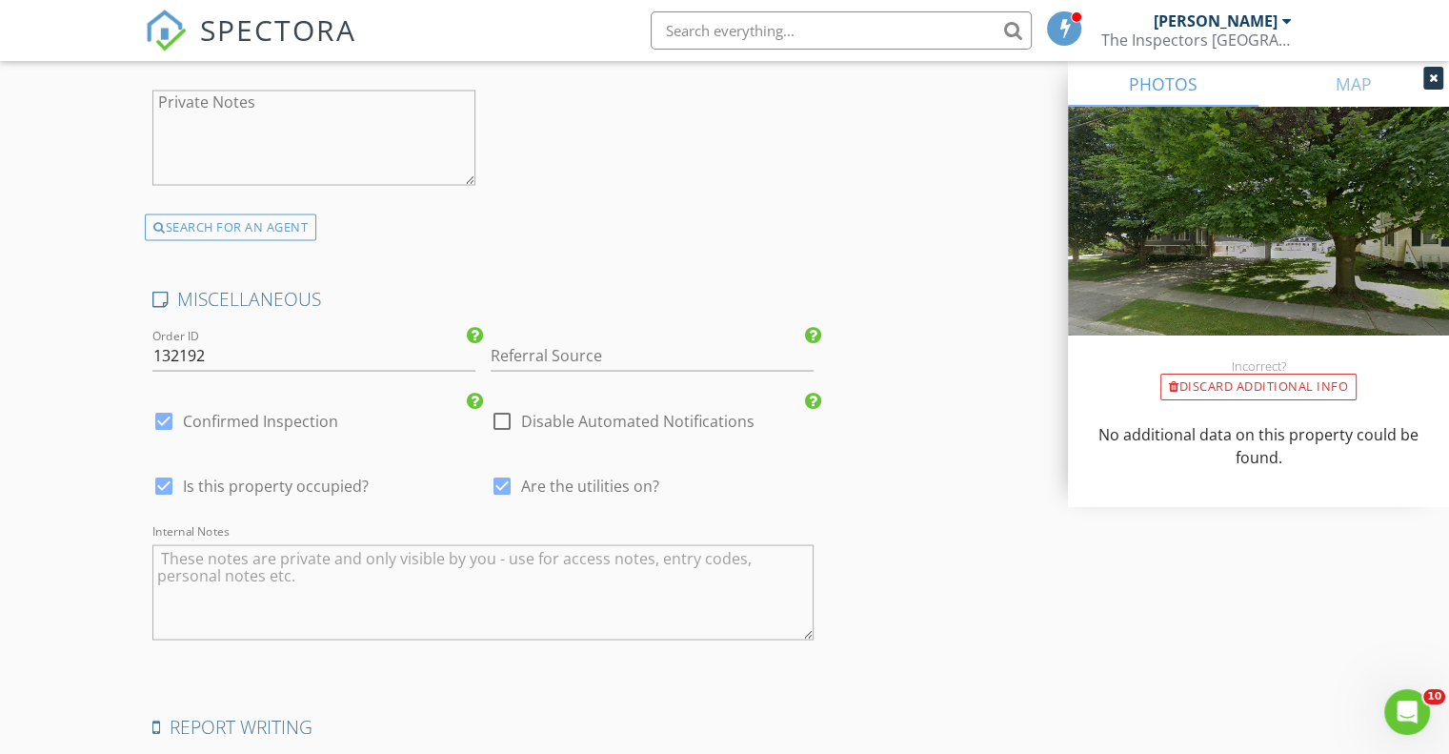
scroll to position [3787, 0]
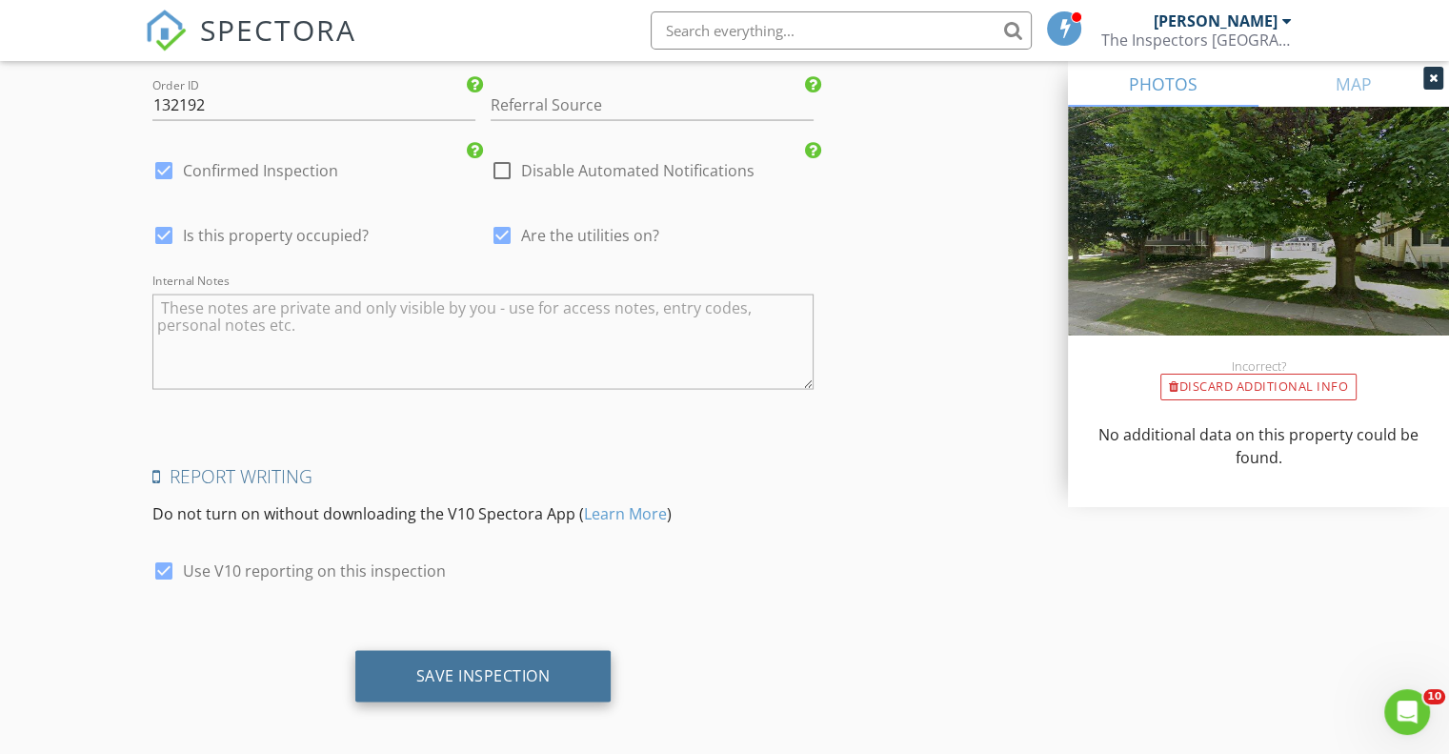
click at [488, 655] on div "Save Inspection" at bounding box center [483, 676] width 256 height 51
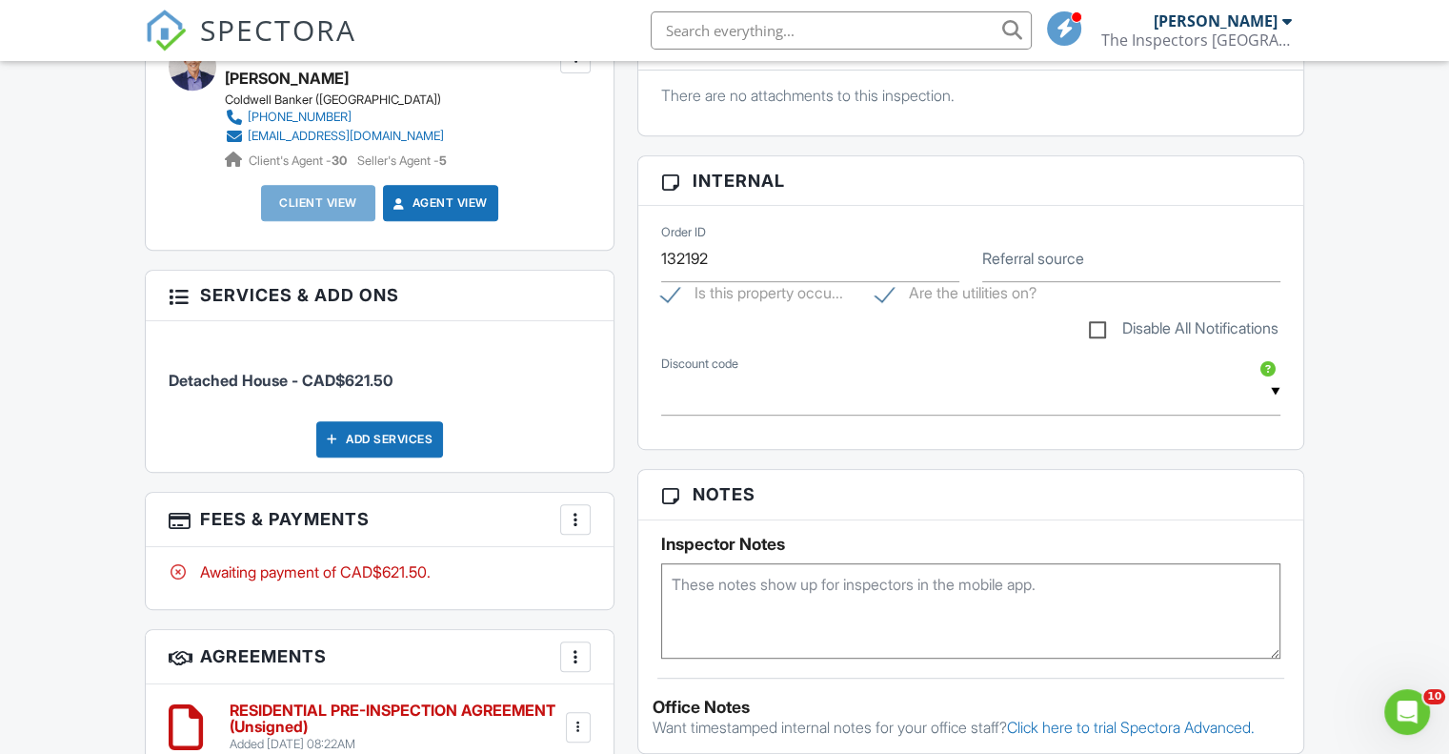
scroll to position [953, 0]
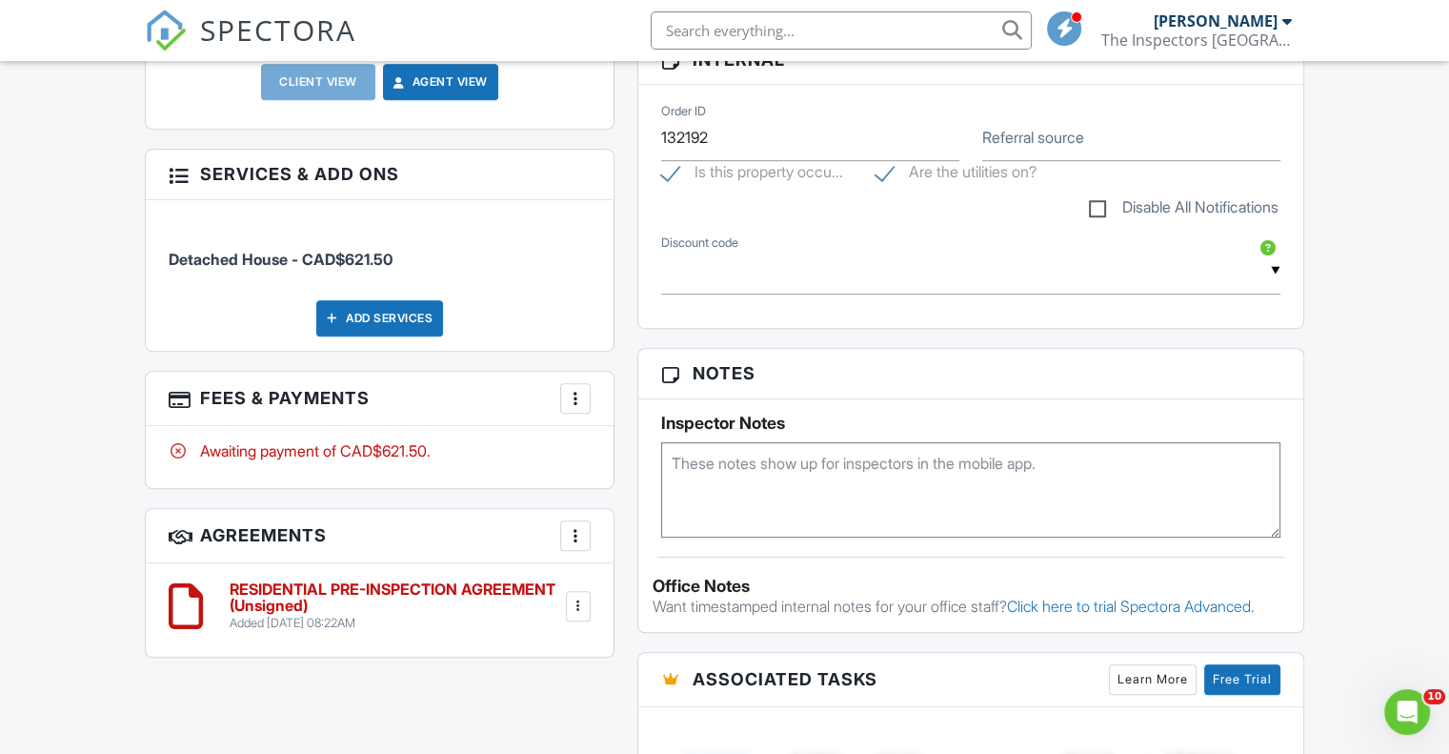
click at [455, 577] on div "RESIDENTIAL PRE-INSPECTION AGREEMENT (Unsigned) Added 08/28/2025 08:22AM Edit F…" at bounding box center [380, 605] width 422 height 57
click at [451, 590] on h6 "RESIDENTIAL PRE-INSPECTION AGREEMENT (Unsigned)" at bounding box center [396, 597] width 333 height 33
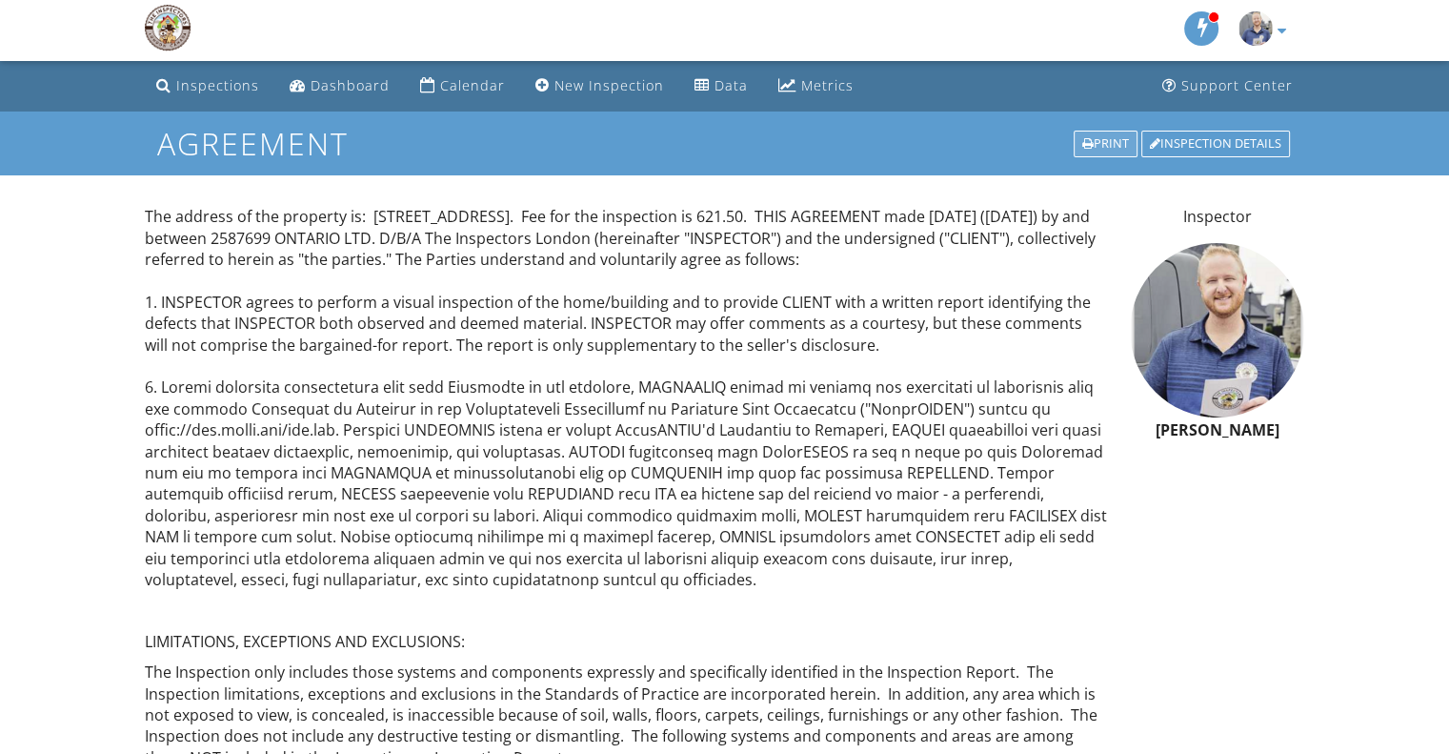
click at [1094, 133] on div "Print" at bounding box center [1106, 144] width 64 height 27
click at [329, 79] on div "Dashboard" at bounding box center [350, 85] width 79 height 18
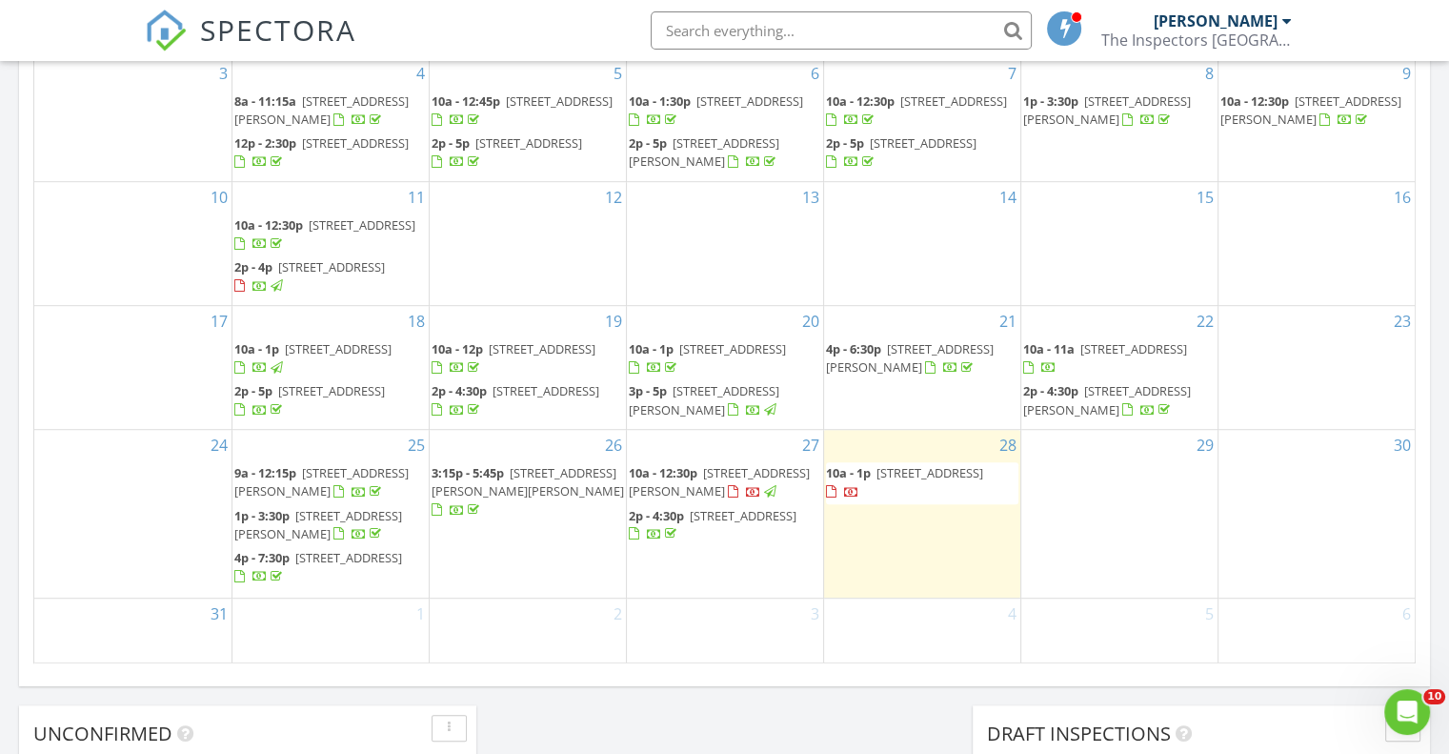
scroll to position [1111, 0]
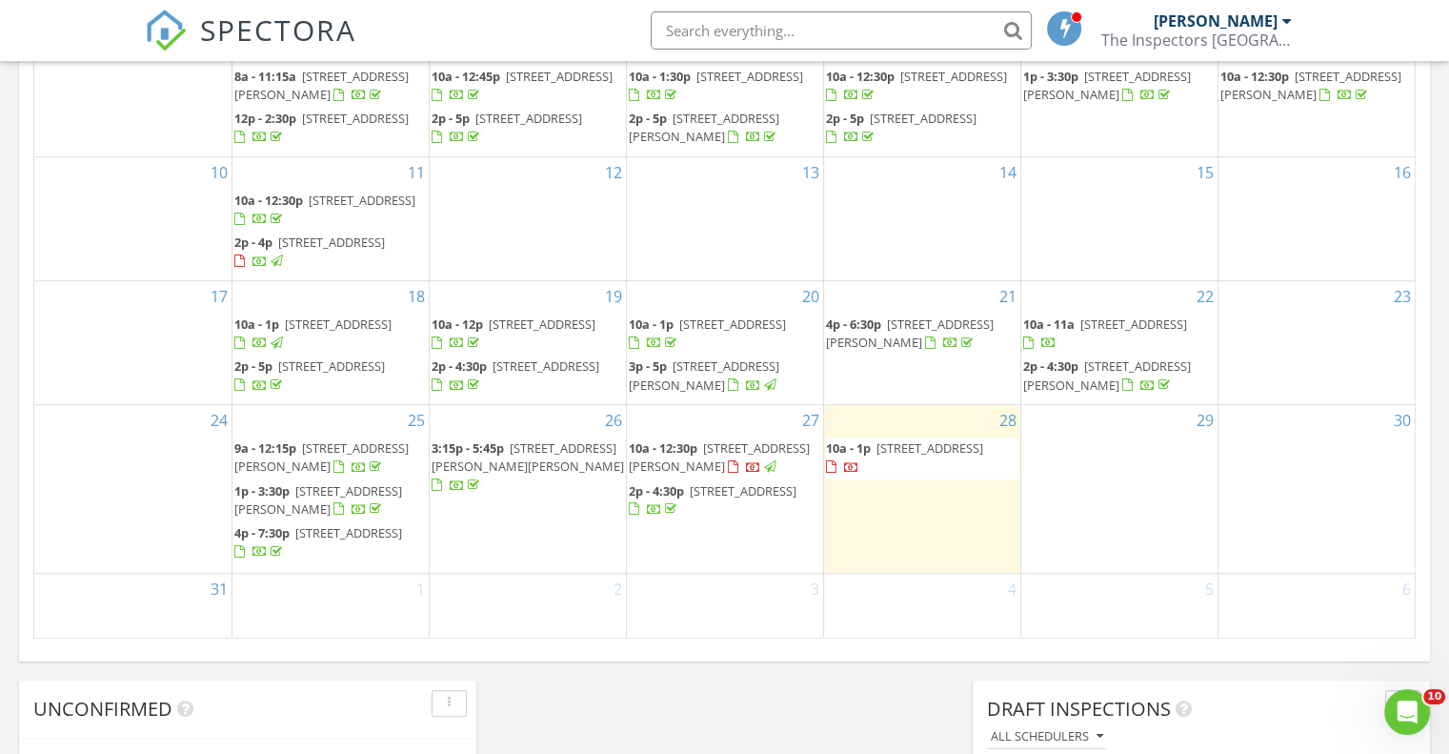
click at [739, 457] on span "2510 Torrey Pines Way , London N6G 0N9" at bounding box center [719, 456] width 181 height 35
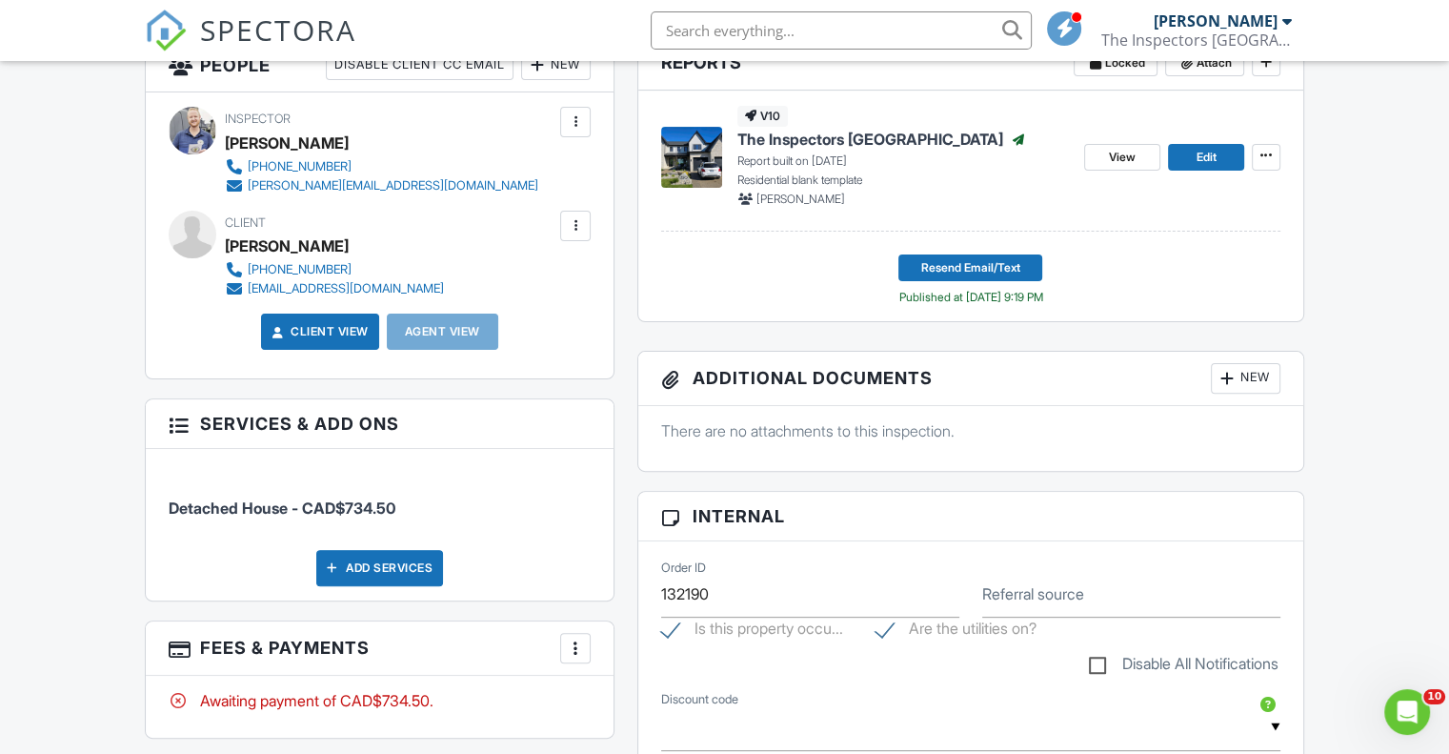
scroll to position [366, 0]
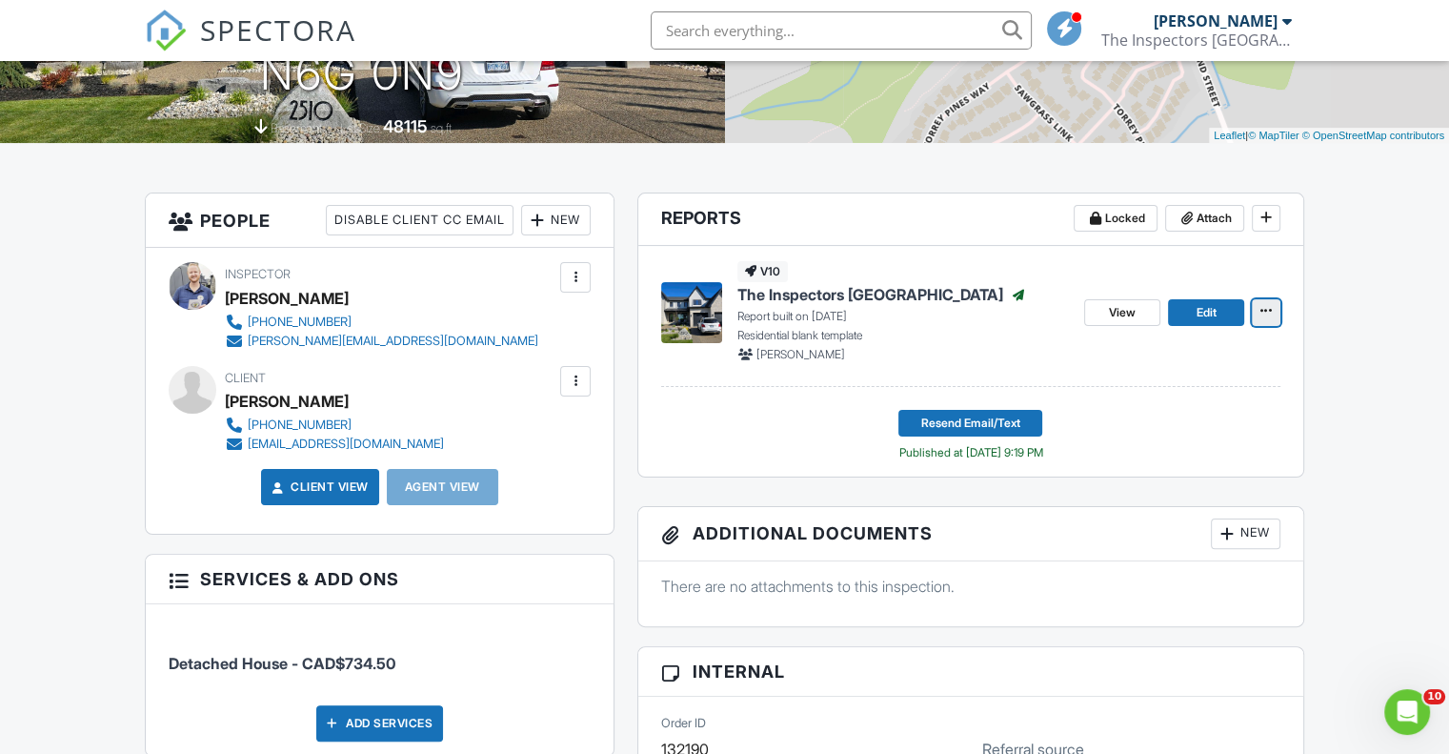
click at [1266, 314] on icon at bounding box center [1266, 310] width 11 height 19
click at [1289, 240] on header "Reports Locked Attach" at bounding box center [970, 219] width 665 height 52
click at [1270, 312] on icon at bounding box center [1266, 310] width 11 height 19
click at [1316, 419] on div "Copy View Log RRB Log Delete Report" at bounding box center [1256, 430] width 388 height 194
click at [736, 428] on footer "Resend Email/Text Published at 08/27/2025 9:19 PM" at bounding box center [970, 428] width 619 height 67
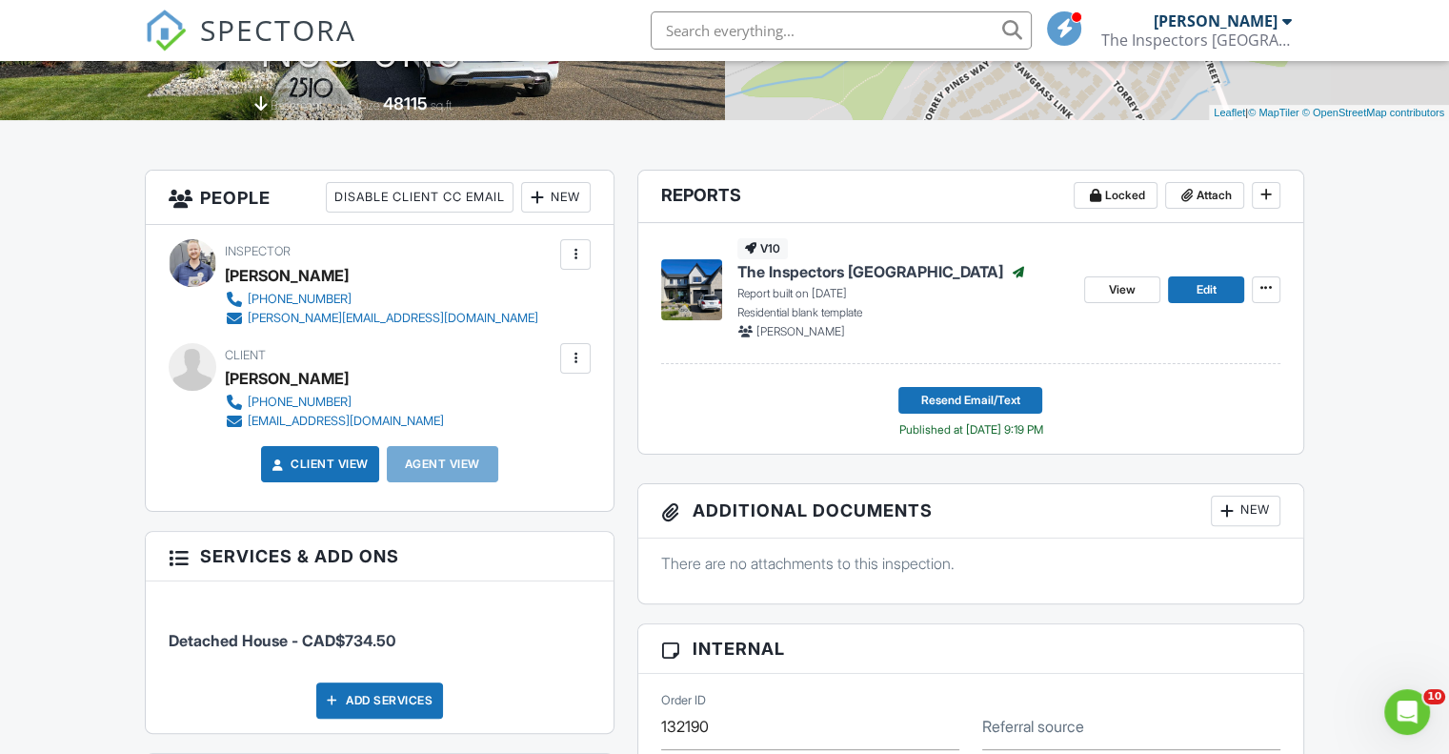
scroll to position [0, 0]
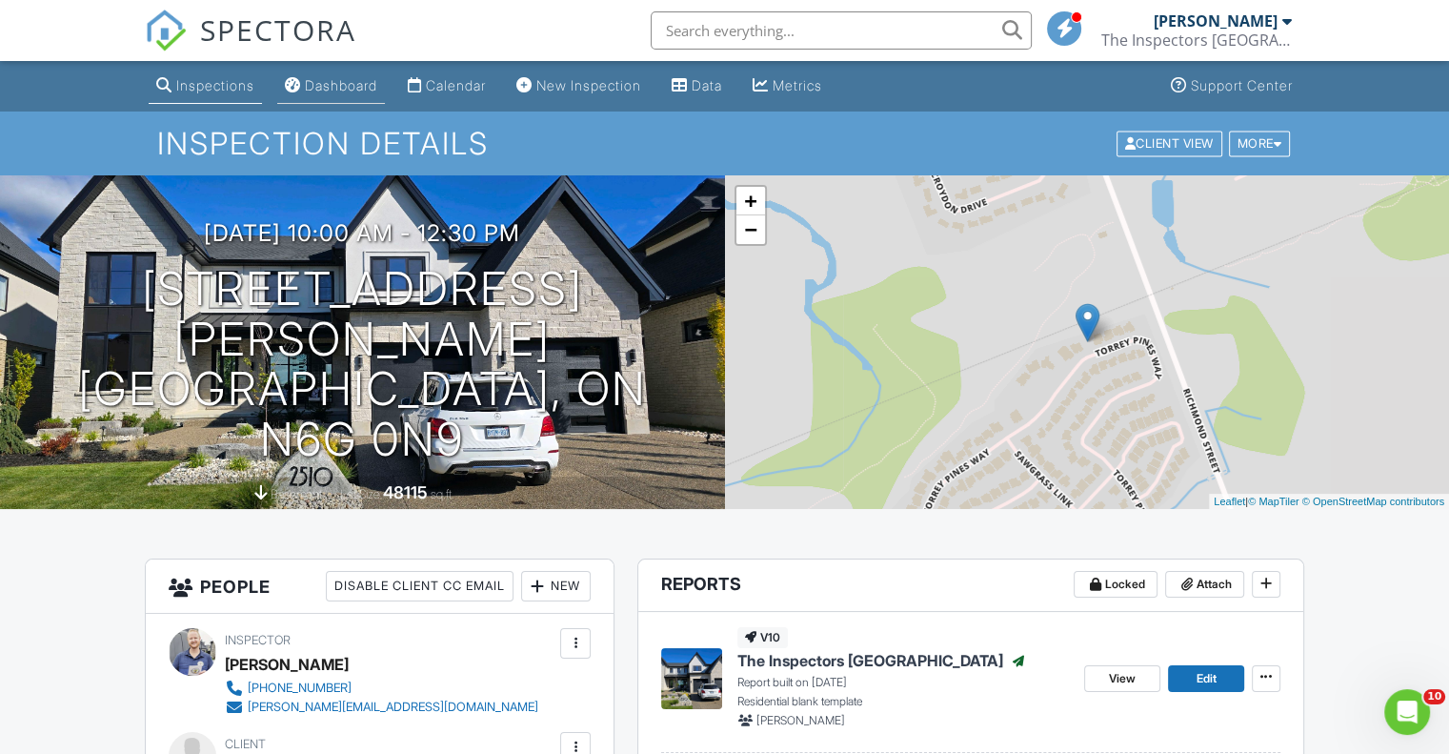
click at [349, 86] on div "Dashboard" at bounding box center [341, 85] width 72 height 16
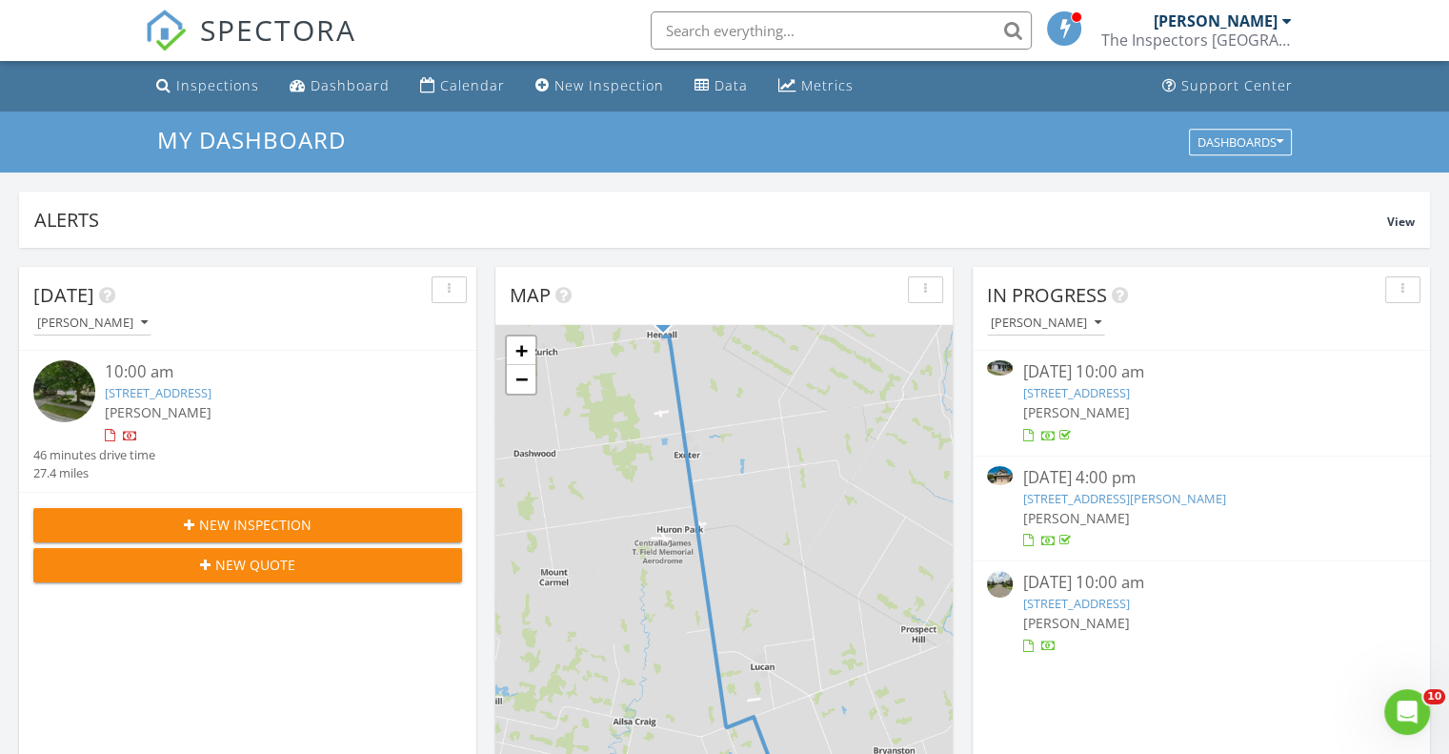
click at [207, 515] on span "New Inspection" at bounding box center [255, 525] width 112 height 20
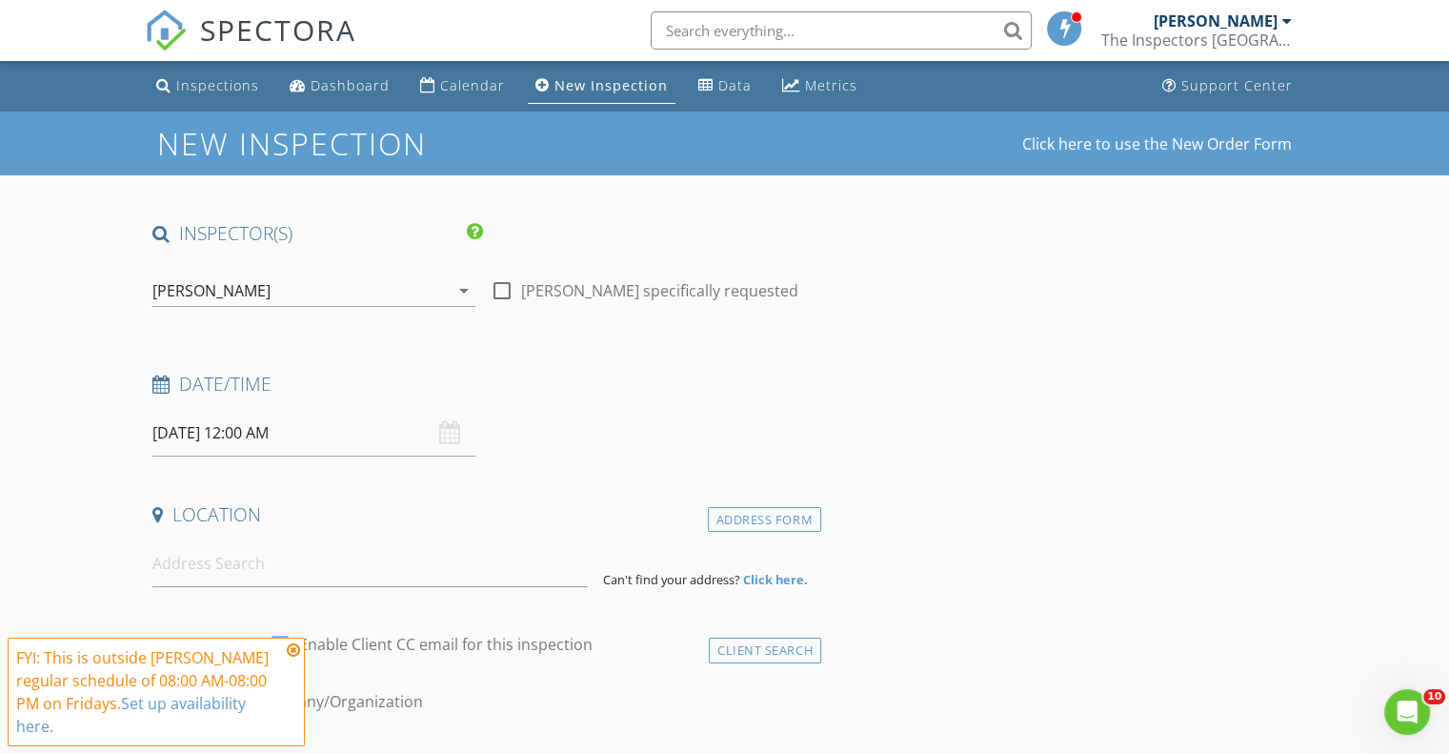
click at [233, 438] on input "[DATE] 12:00 AM" at bounding box center [313, 433] width 323 height 47
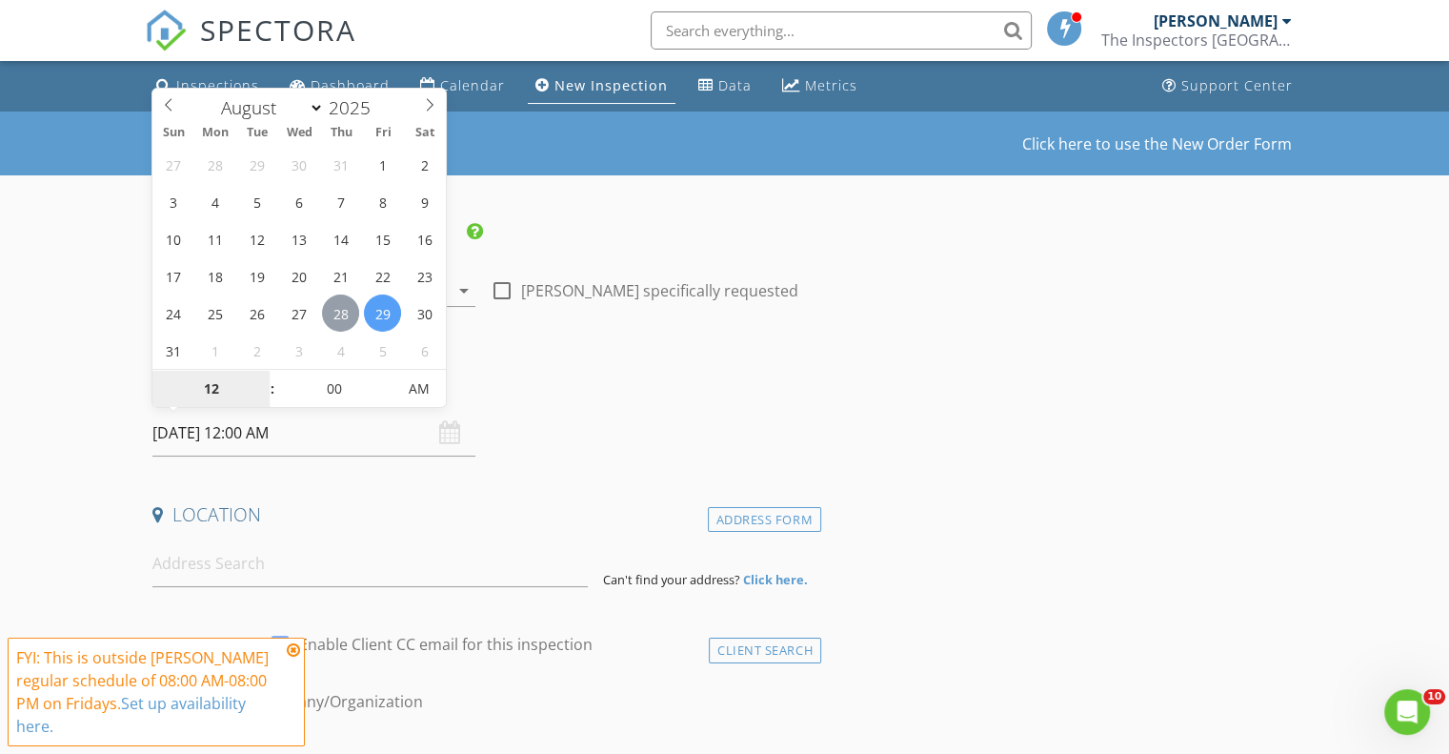
type input "[DATE] 12:00 AM"
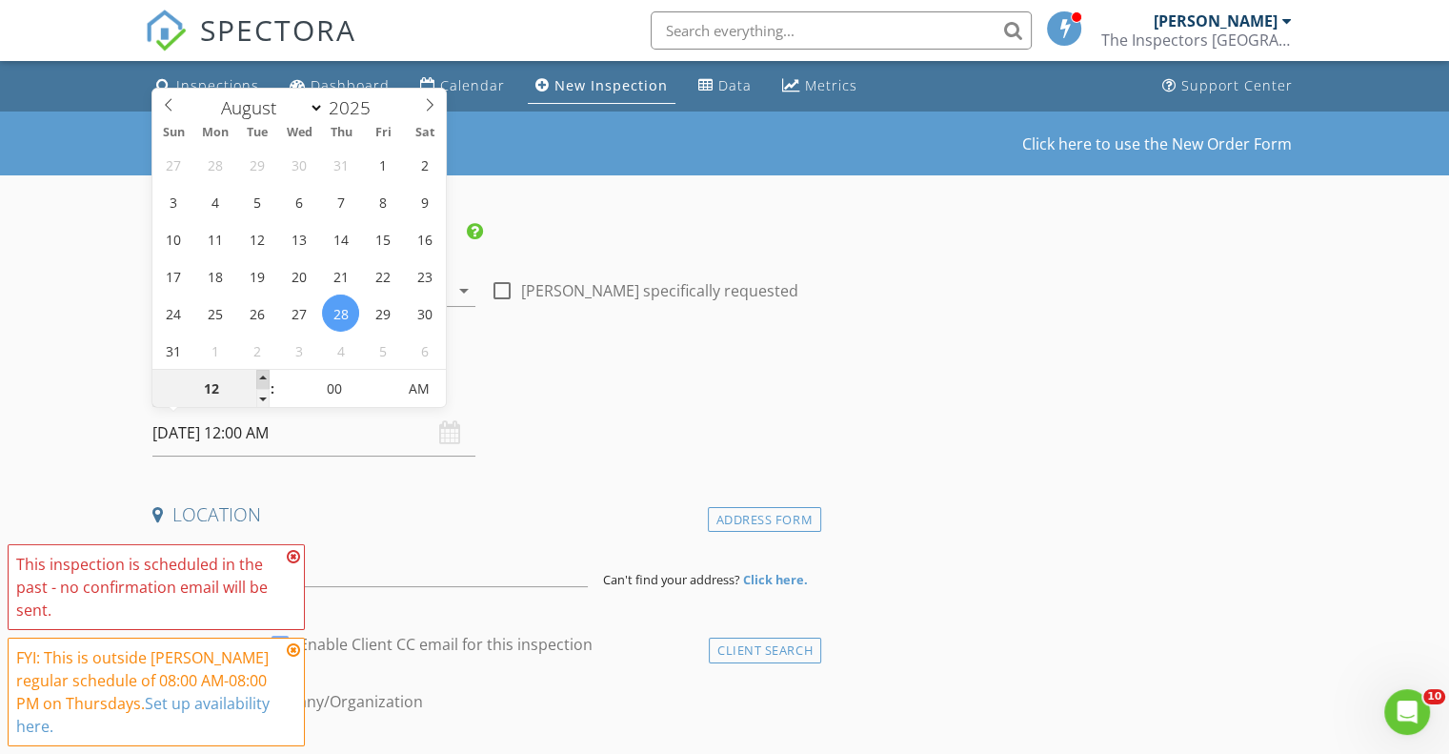
type input "01"
type input "[DATE] 1:00 AM"
click at [259, 374] on span at bounding box center [262, 379] width 13 height 19
type input "02"
type input "[DATE] 2:00 AM"
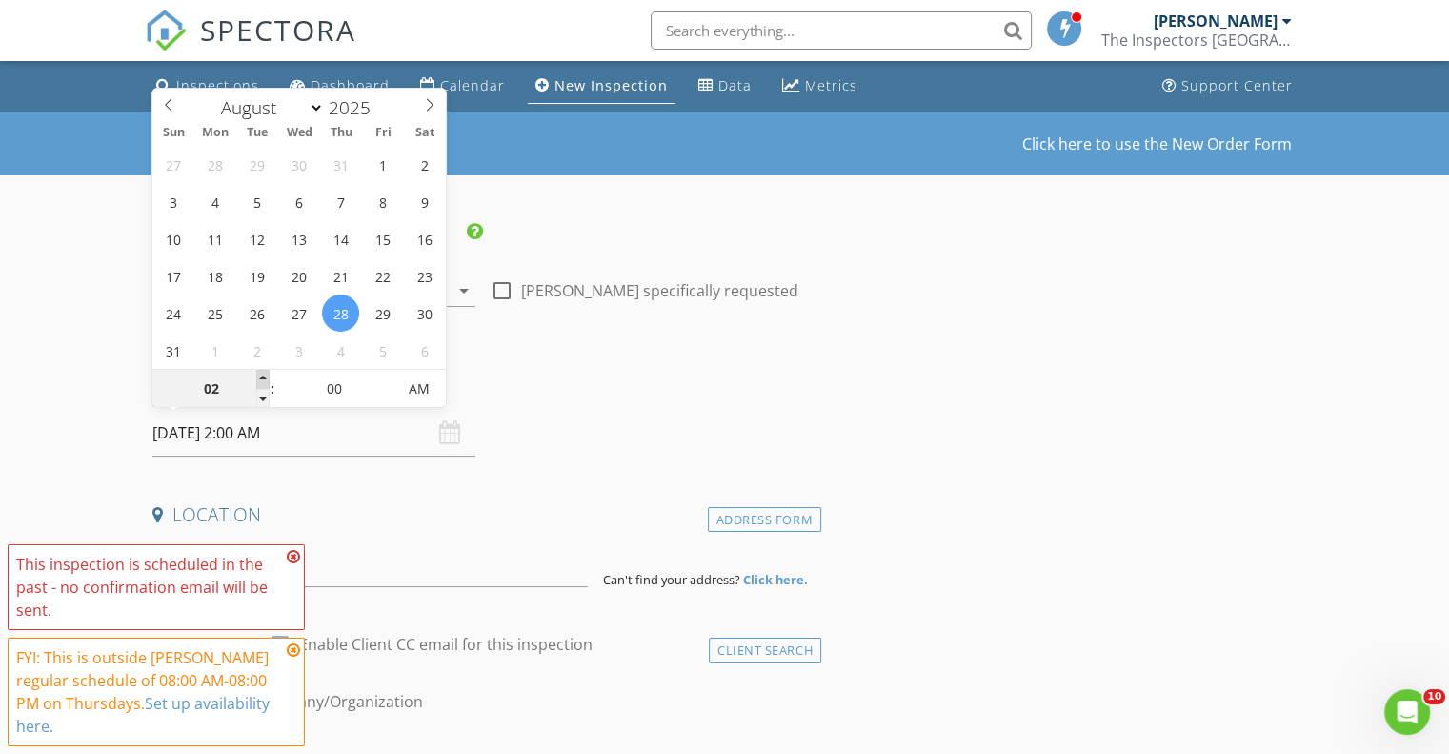
click at [259, 374] on span at bounding box center [262, 379] width 13 height 19
type input "03"
type input "08/28/2025 3:00 AM"
click at [259, 374] on span at bounding box center [262, 379] width 13 height 19
type input "05"
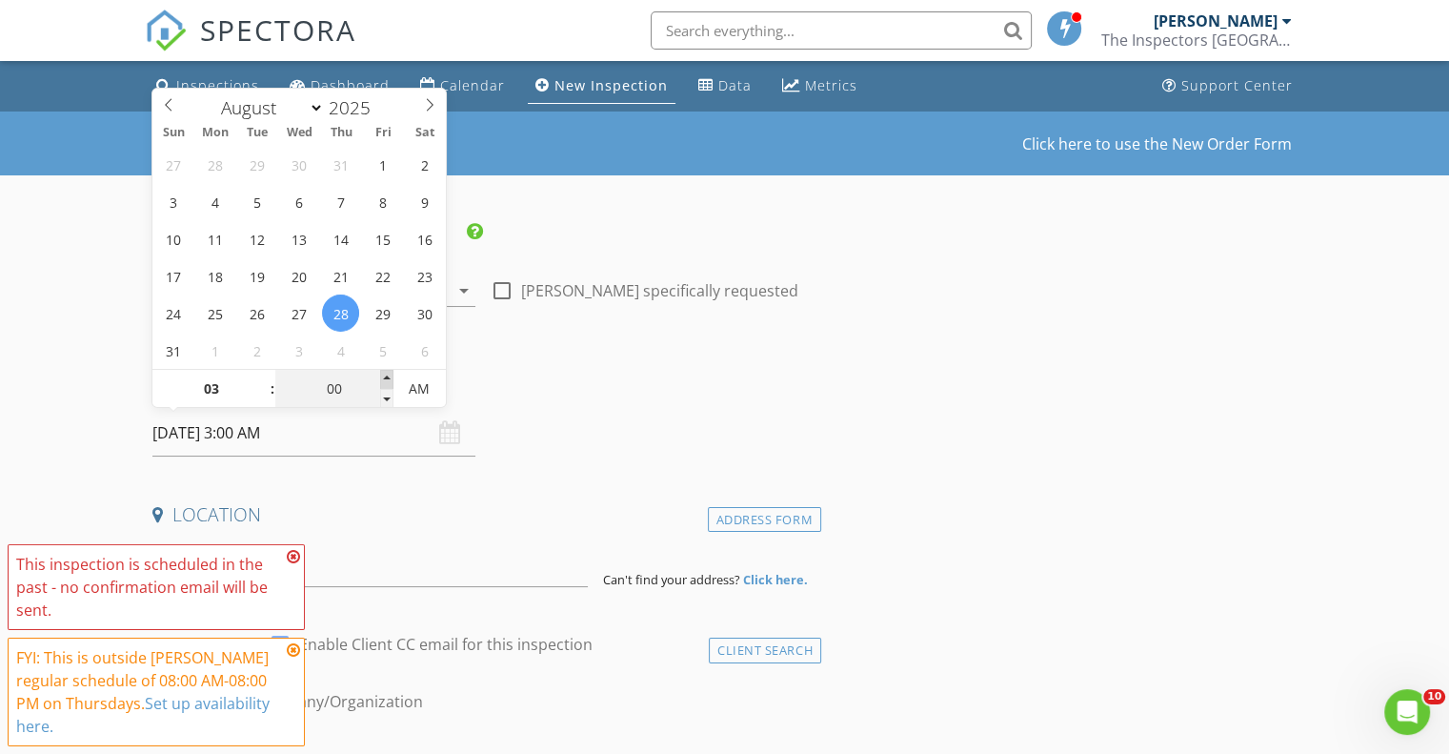
type input "08/28/2025 3:05 AM"
click at [388, 376] on span at bounding box center [386, 379] width 13 height 19
type input "10"
type input "08/28/2025 3:10 AM"
click at [388, 376] on span at bounding box center [386, 379] width 13 height 19
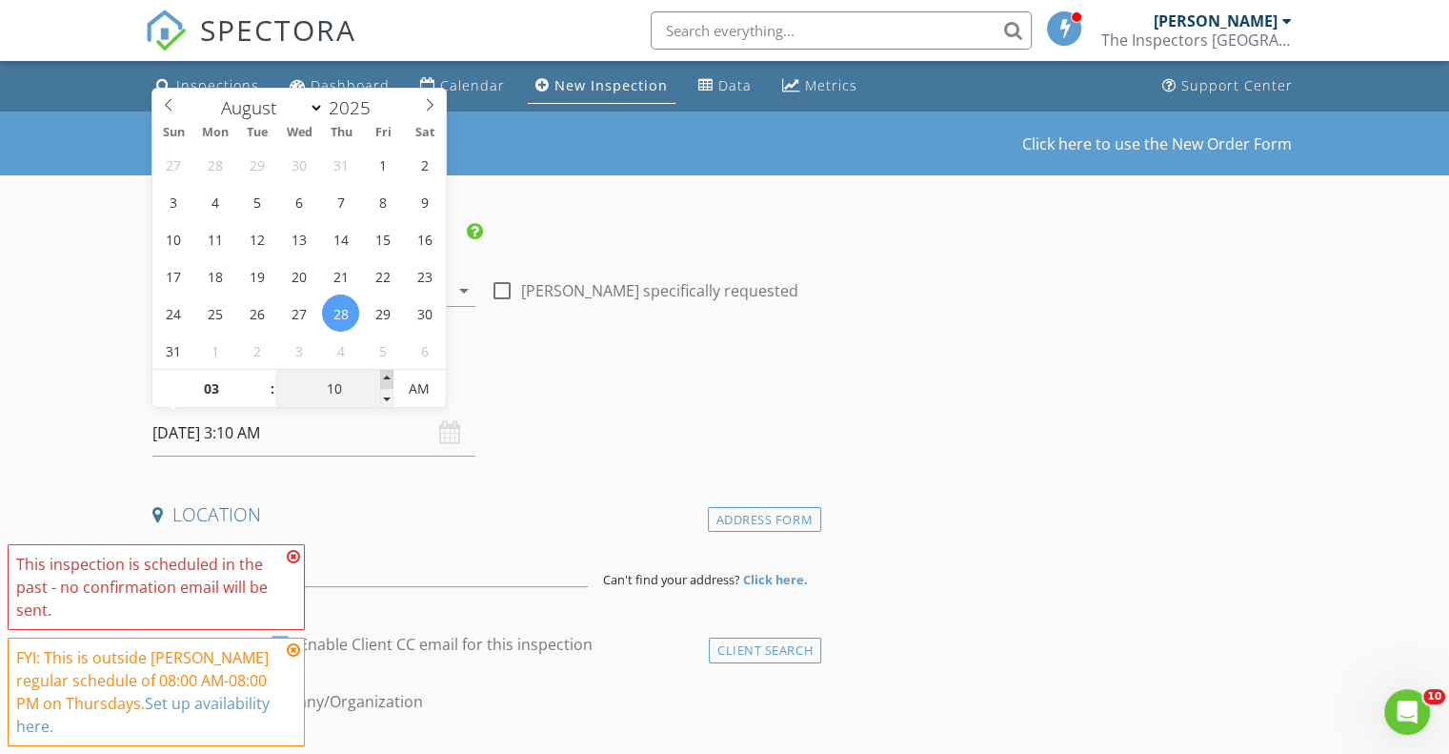
type input "15"
type input "08/28/2025 3:15 AM"
click at [388, 376] on span at bounding box center [386, 379] width 13 height 19
type input "20"
type input "08/28/2025 3:20 AM"
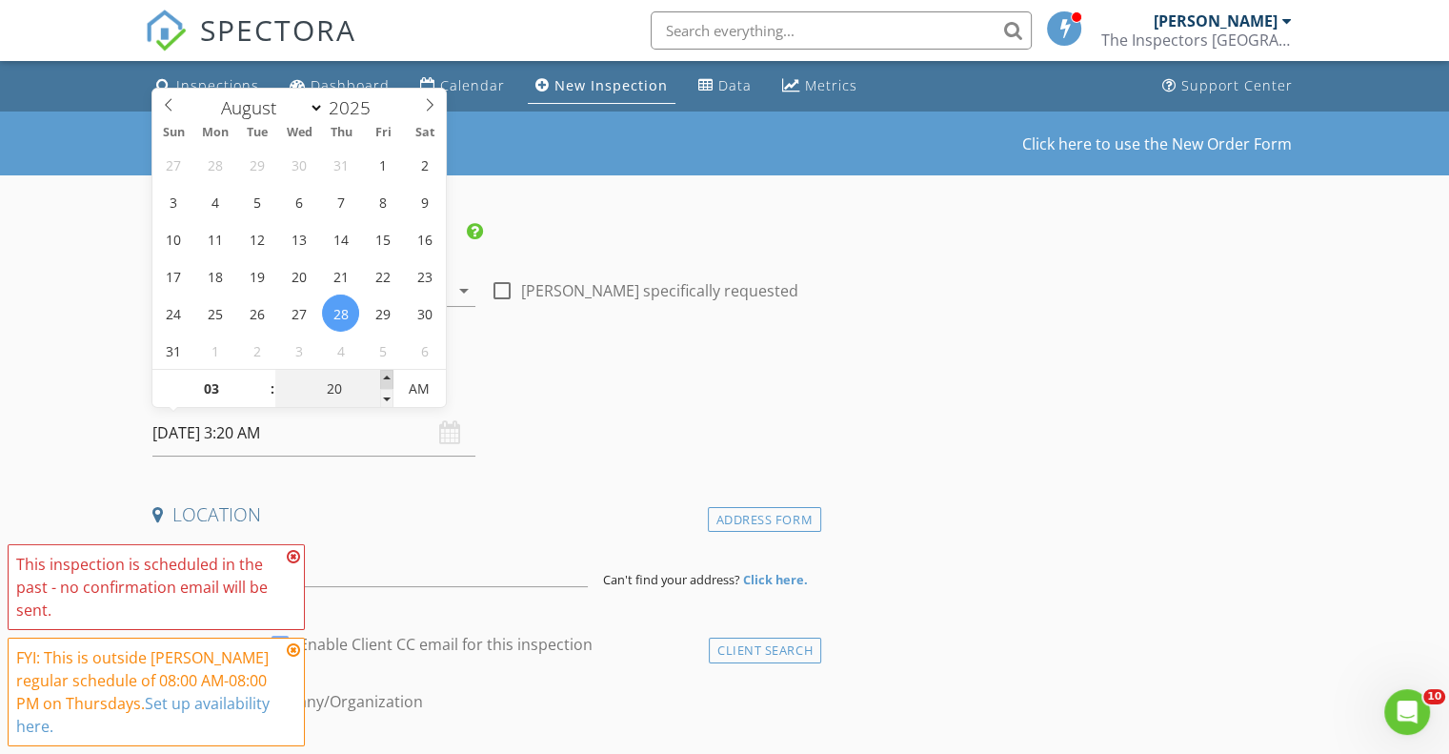
click at [388, 376] on span at bounding box center [386, 379] width 13 height 19
type input "25"
type input "08/28/2025 3:25 AM"
click at [388, 376] on span at bounding box center [386, 379] width 13 height 19
type input "30"
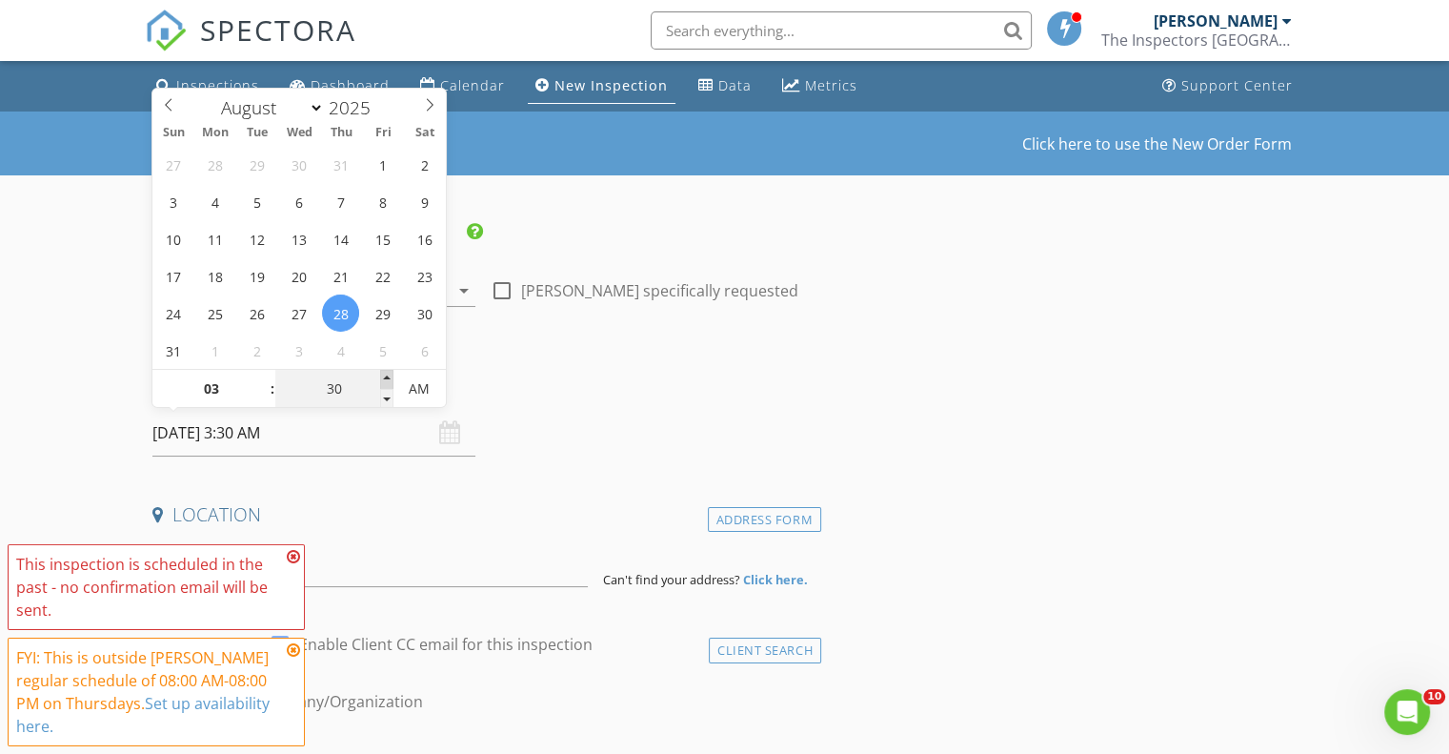
click at [388, 376] on span at bounding box center [386, 379] width 13 height 19
type input "08/28/2025 3:30 PM"
click at [427, 384] on span "AM" at bounding box center [420, 389] width 52 height 38
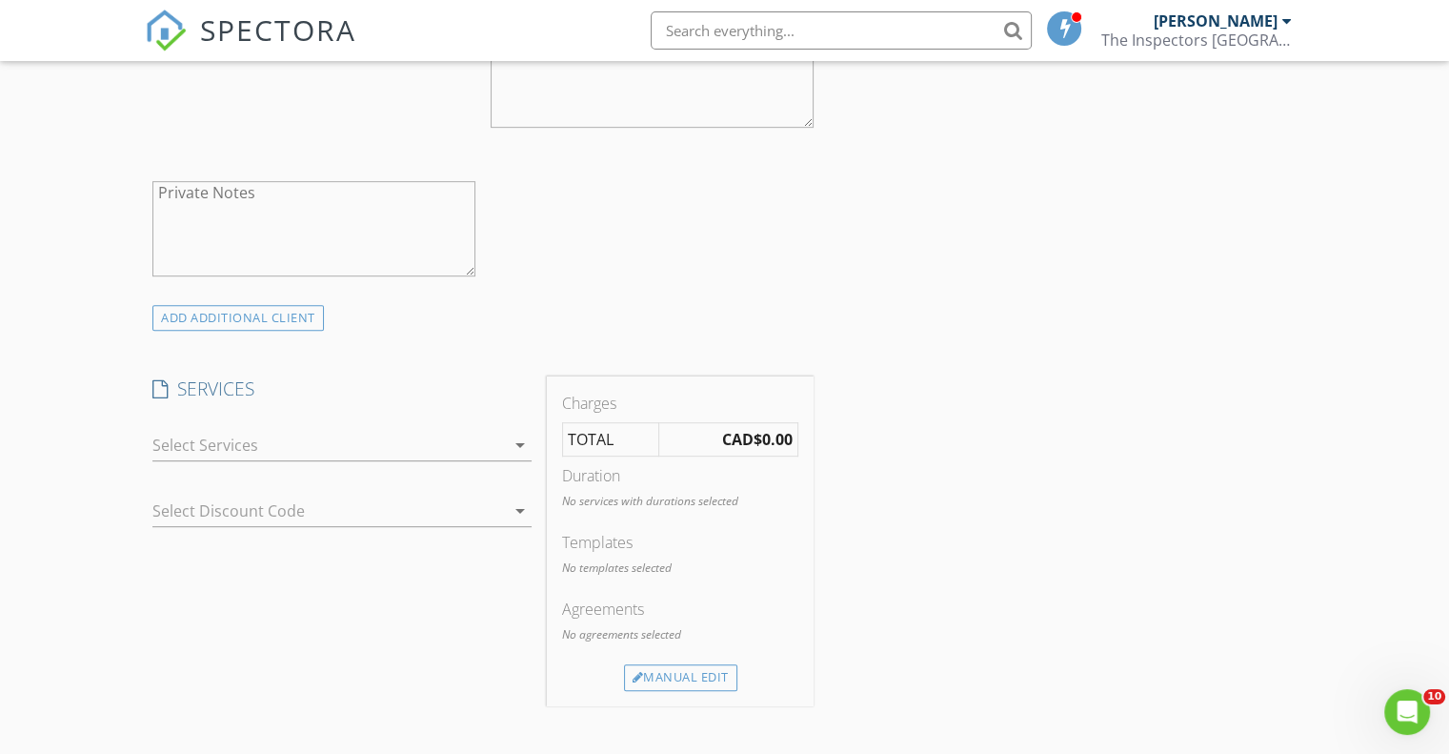
scroll to position [953, 0]
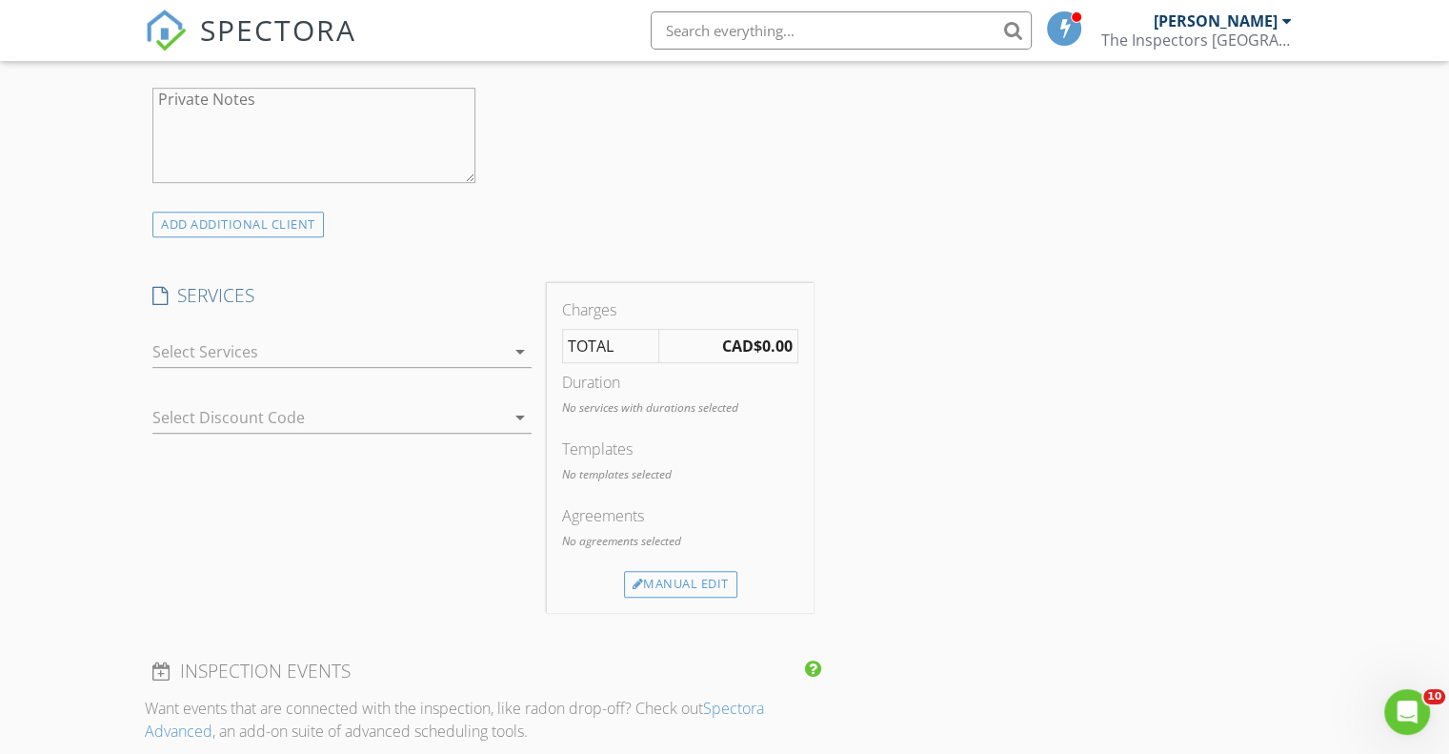
click at [515, 346] on icon "arrow_drop_down" at bounding box center [520, 351] width 23 height 23
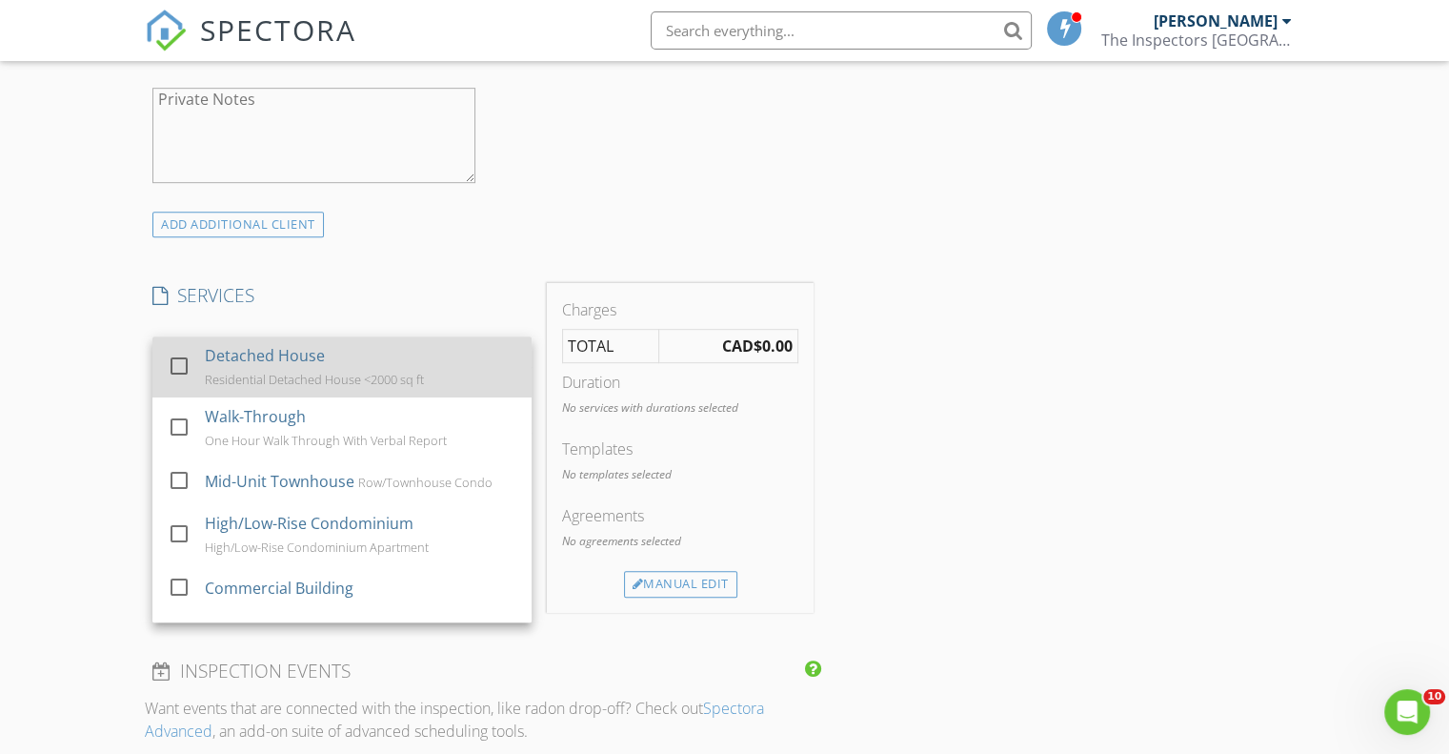
click at [254, 379] on div "Residential Detached House <2000 sq ft" at bounding box center [314, 379] width 219 height 15
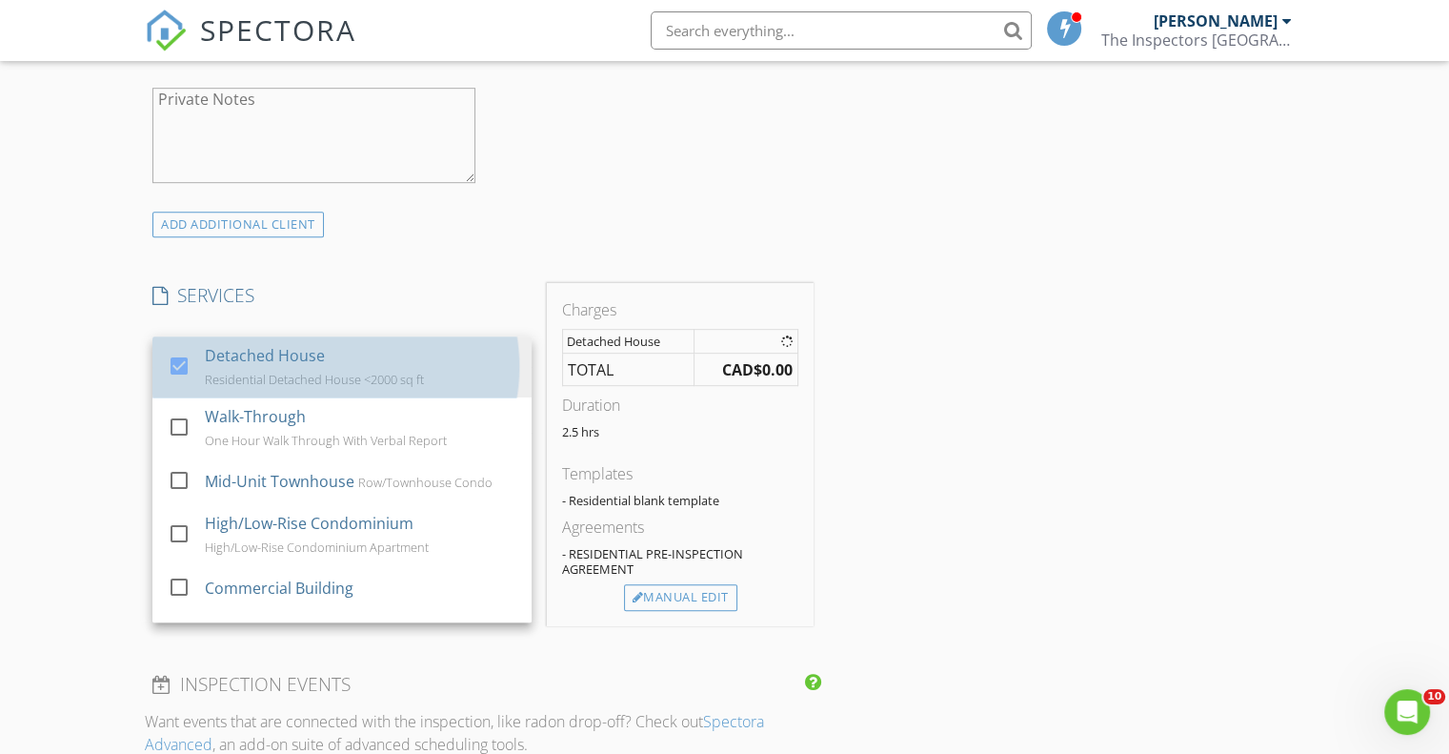
click at [92, 369] on div "New Inspection Click here to use the New Order Form INSPECTOR(S) check_box Kell…" at bounding box center [724, 643] width 1449 height 2968
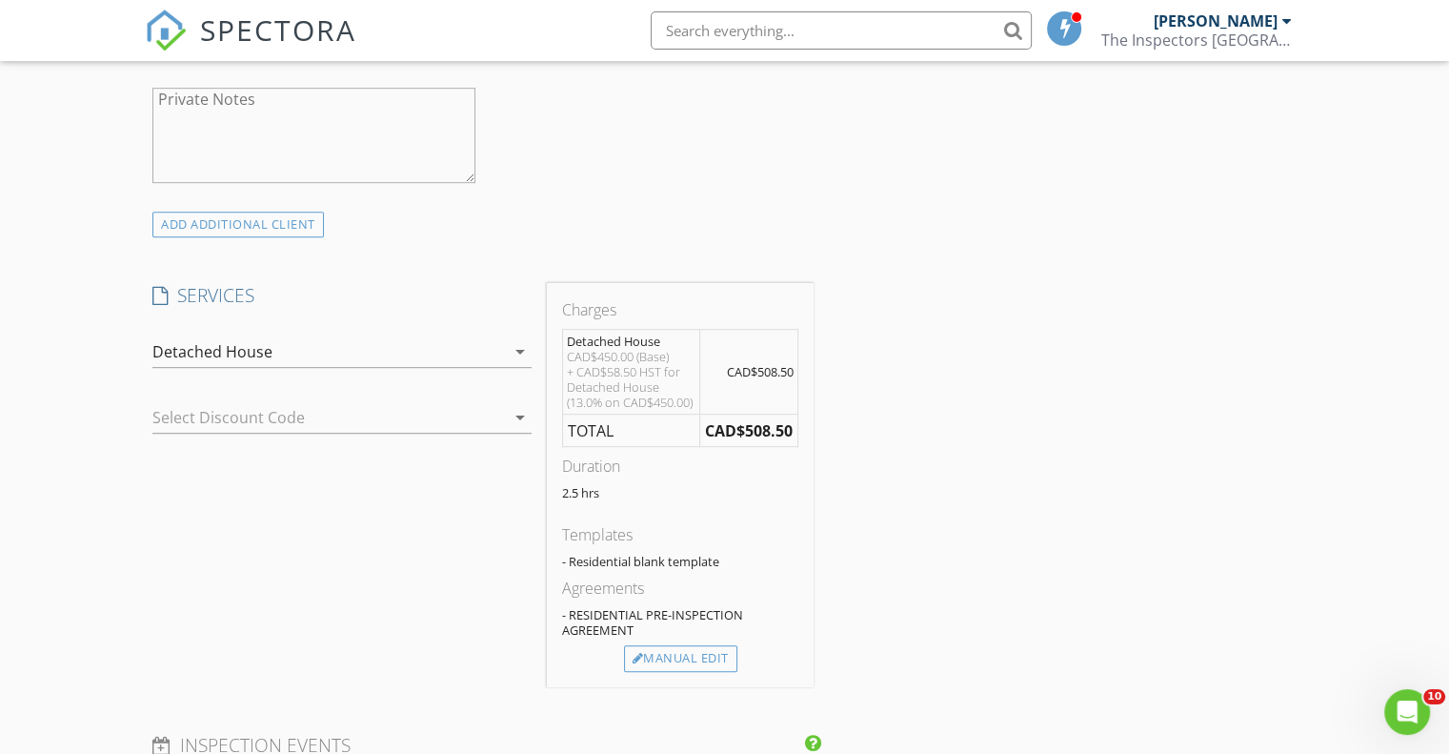
scroll to position [1747, 0]
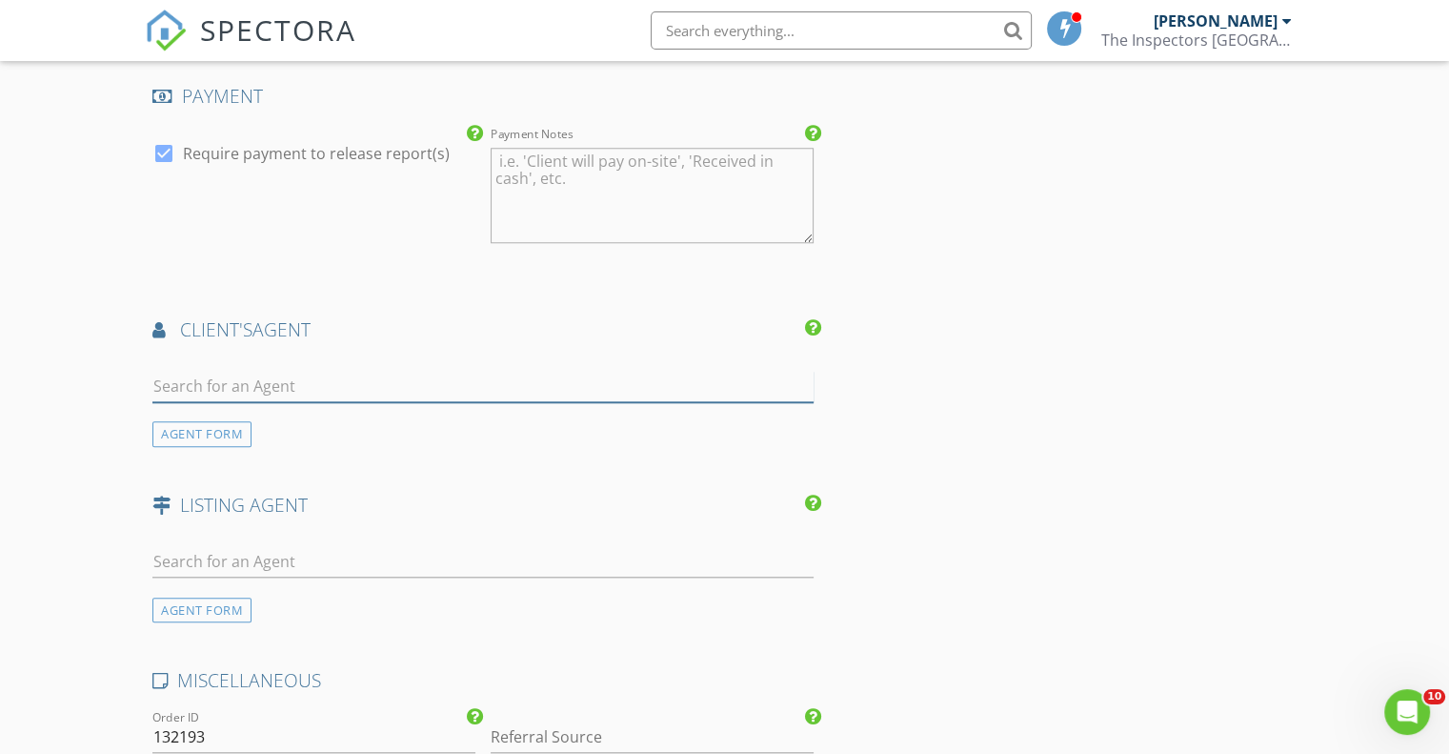
click at [259, 394] on input "text" at bounding box center [482, 386] width 661 height 31
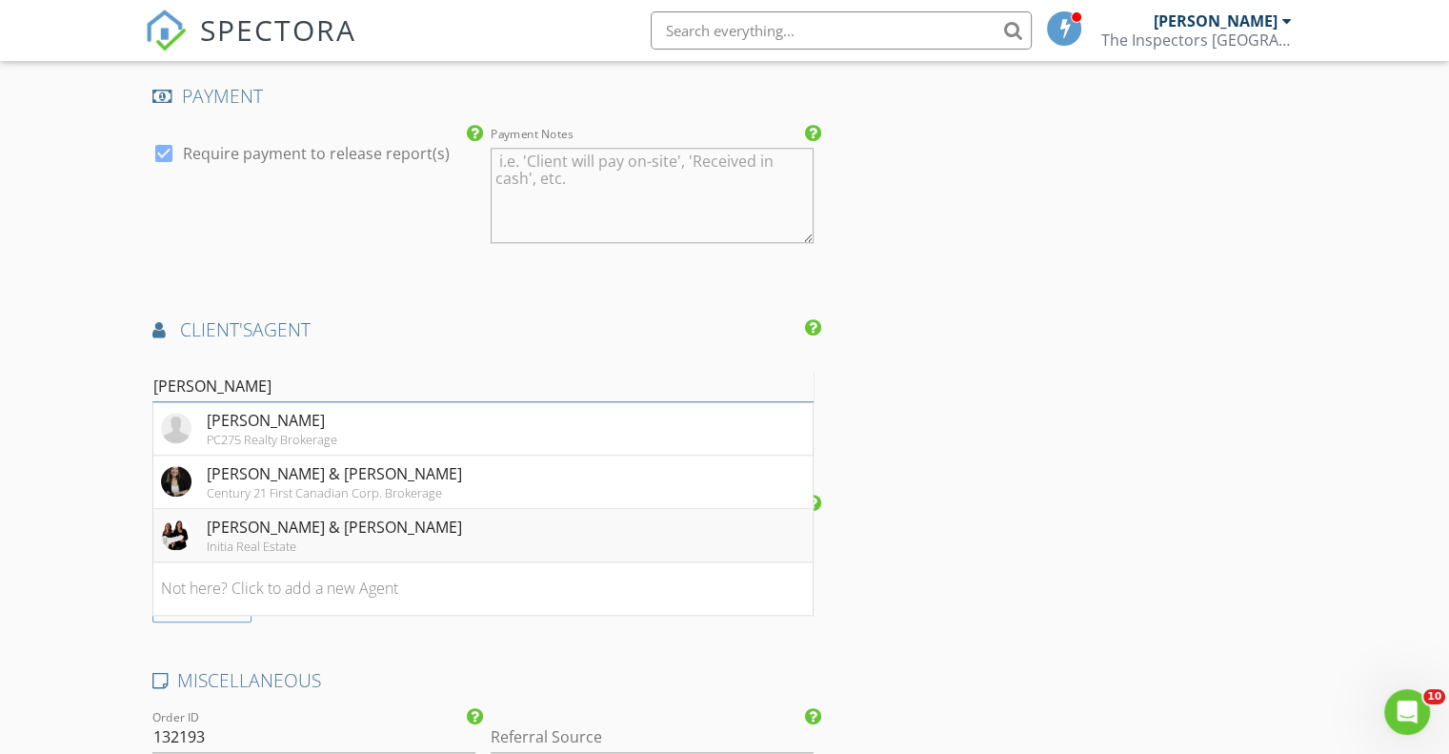
type input "Olivia"
click at [361, 536] on div "Olivia Harty & Mallory Underwood" at bounding box center [334, 527] width 255 height 23
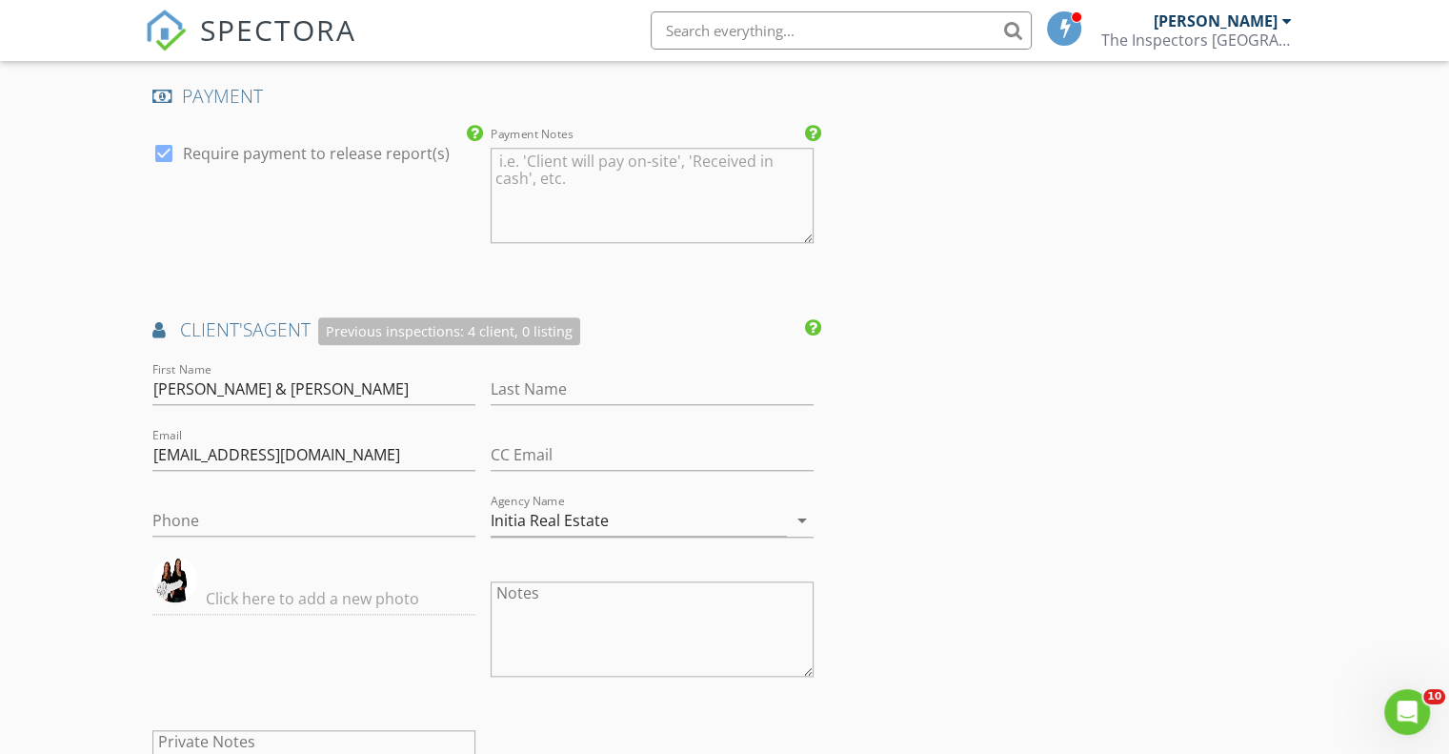
click at [71, 511] on div "New Inspection Click here to use the New Order Form INSPECTOR(S) check_box Kell…" at bounding box center [724, 97] width 1449 height 3464
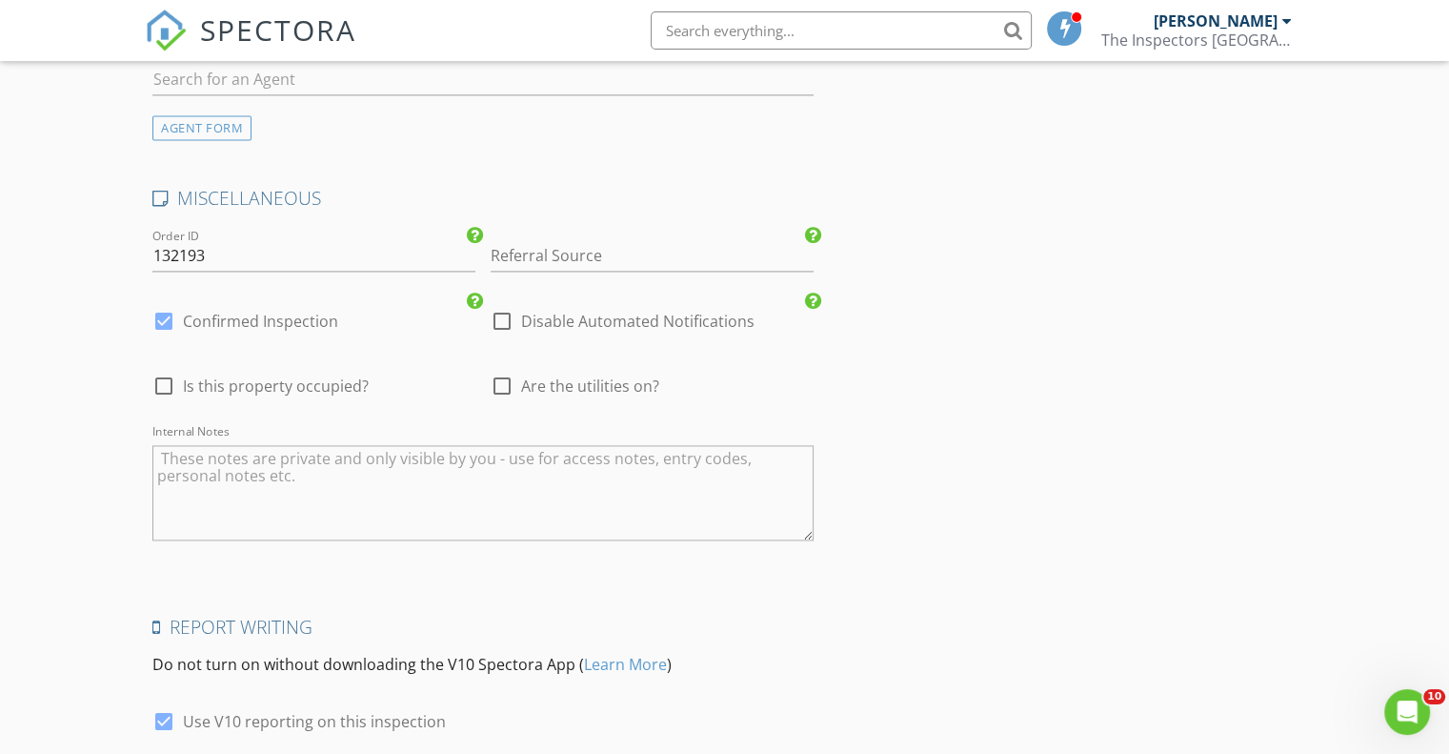
scroll to position [2700, 0]
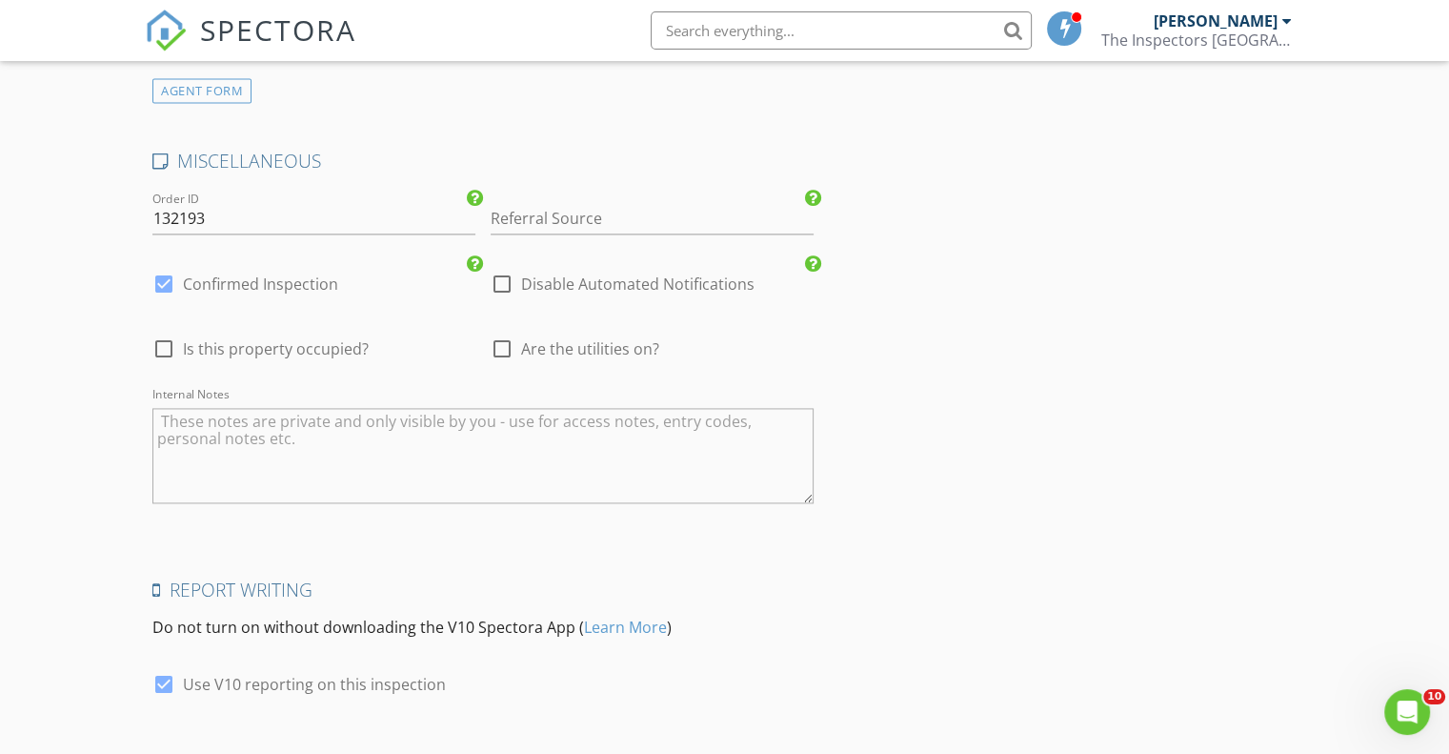
click at [153, 352] on div at bounding box center [164, 349] width 32 height 32
checkbox input "true"
click at [494, 353] on div at bounding box center [502, 349] width 32 height 32
checkbox input "true"
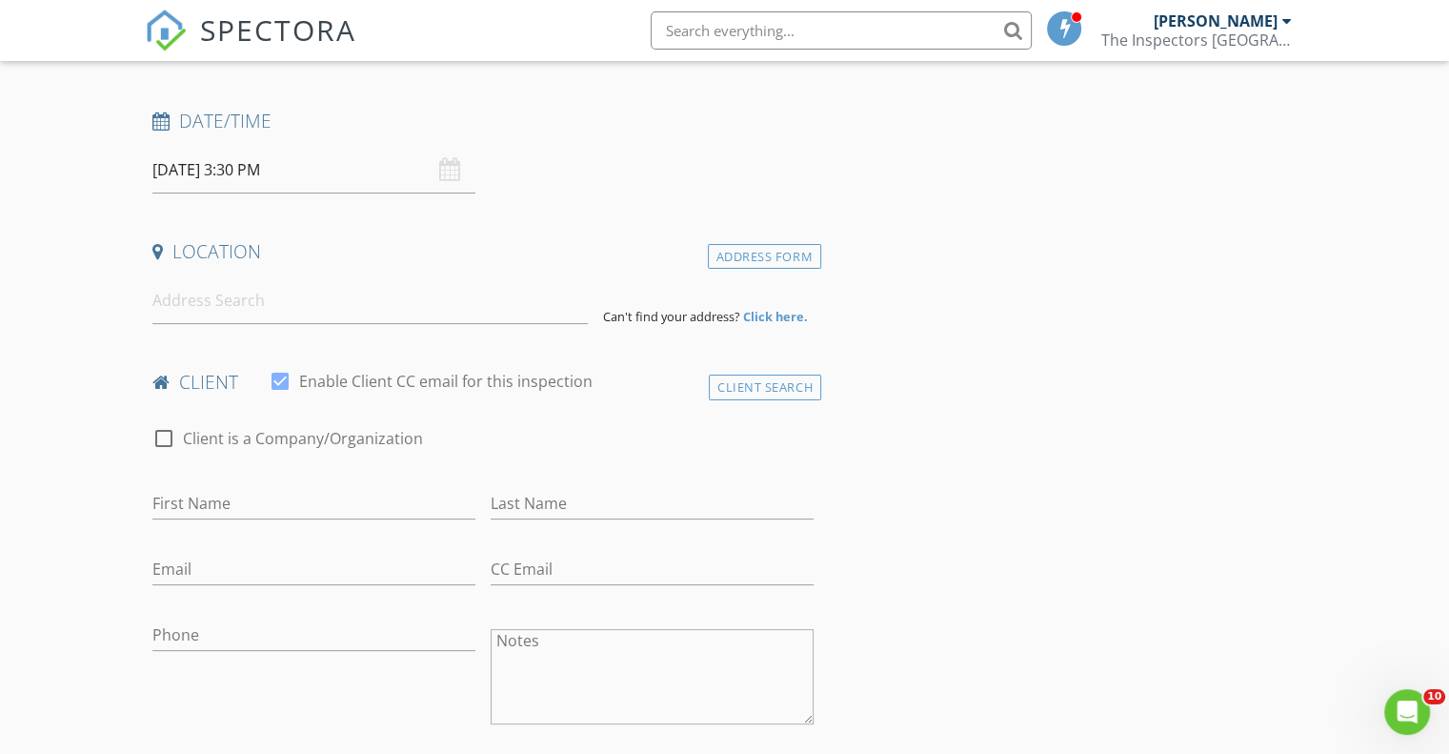
scroll to position [317, 0]
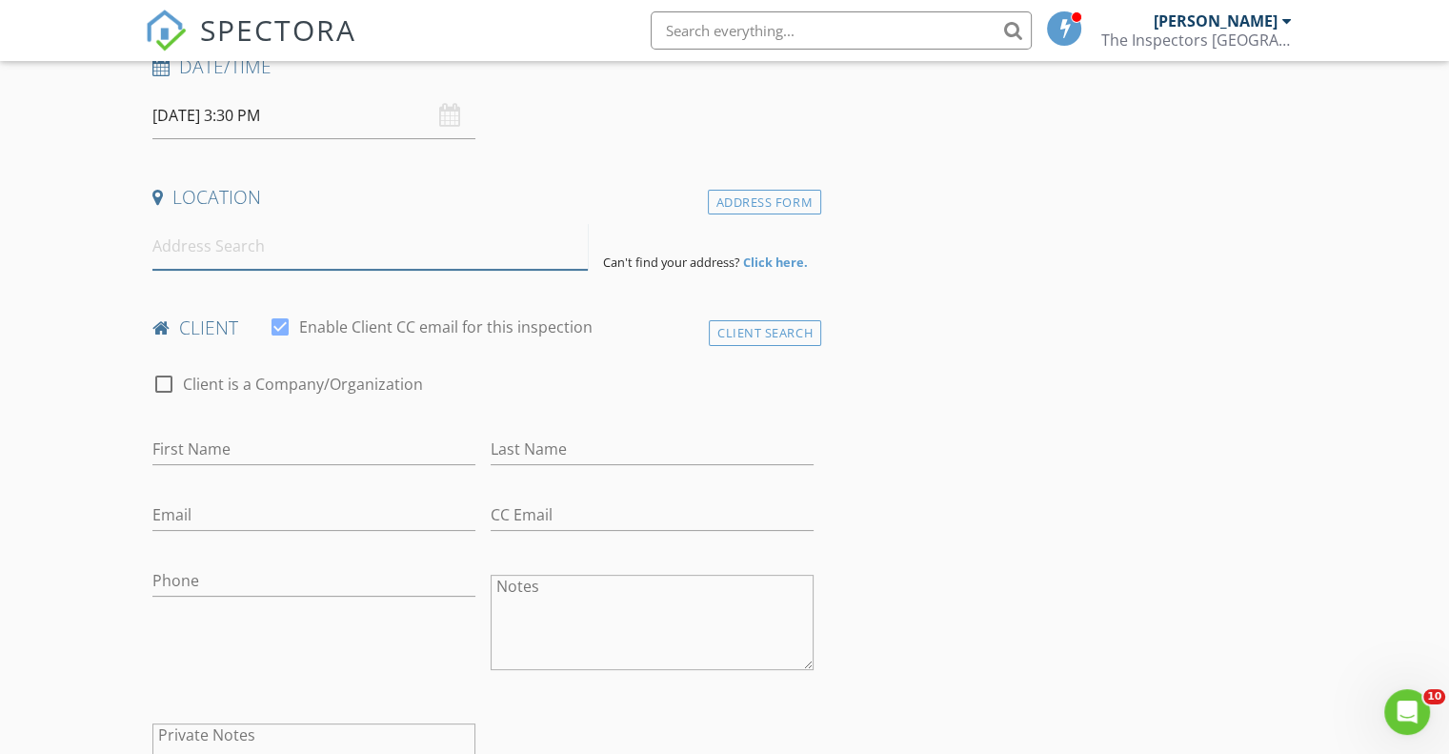
click at [240, 231] on input at bounding box center [369, 246] width 435 height 47
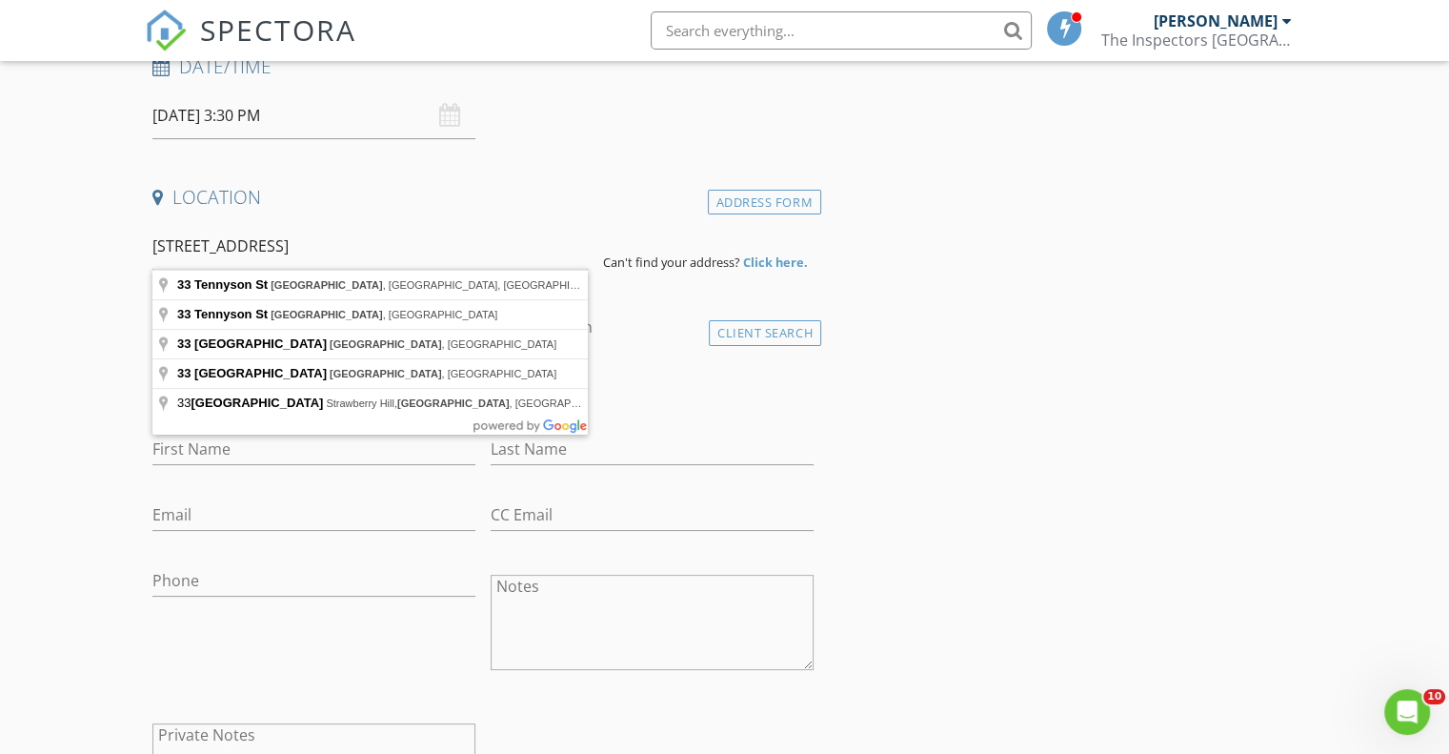
type input "33 Tennyson St, London, ON, Canada"
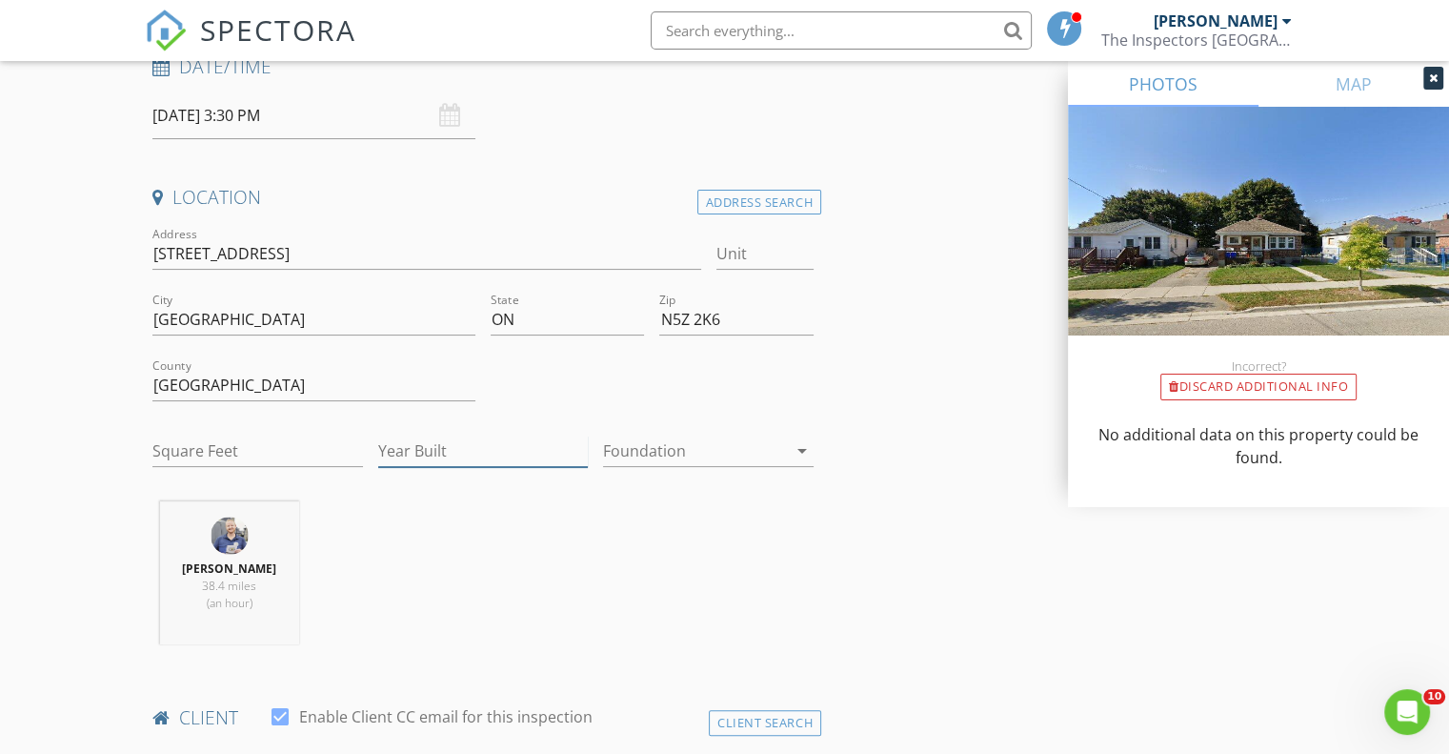
click at [462, 435] on input "Year Built" at bounding box center [483, 450] width 211 height 31
type input "1946"
click at [797, 452] on icon "arrow_drop_down" at bounding box center [802, 450] width 23 height 23
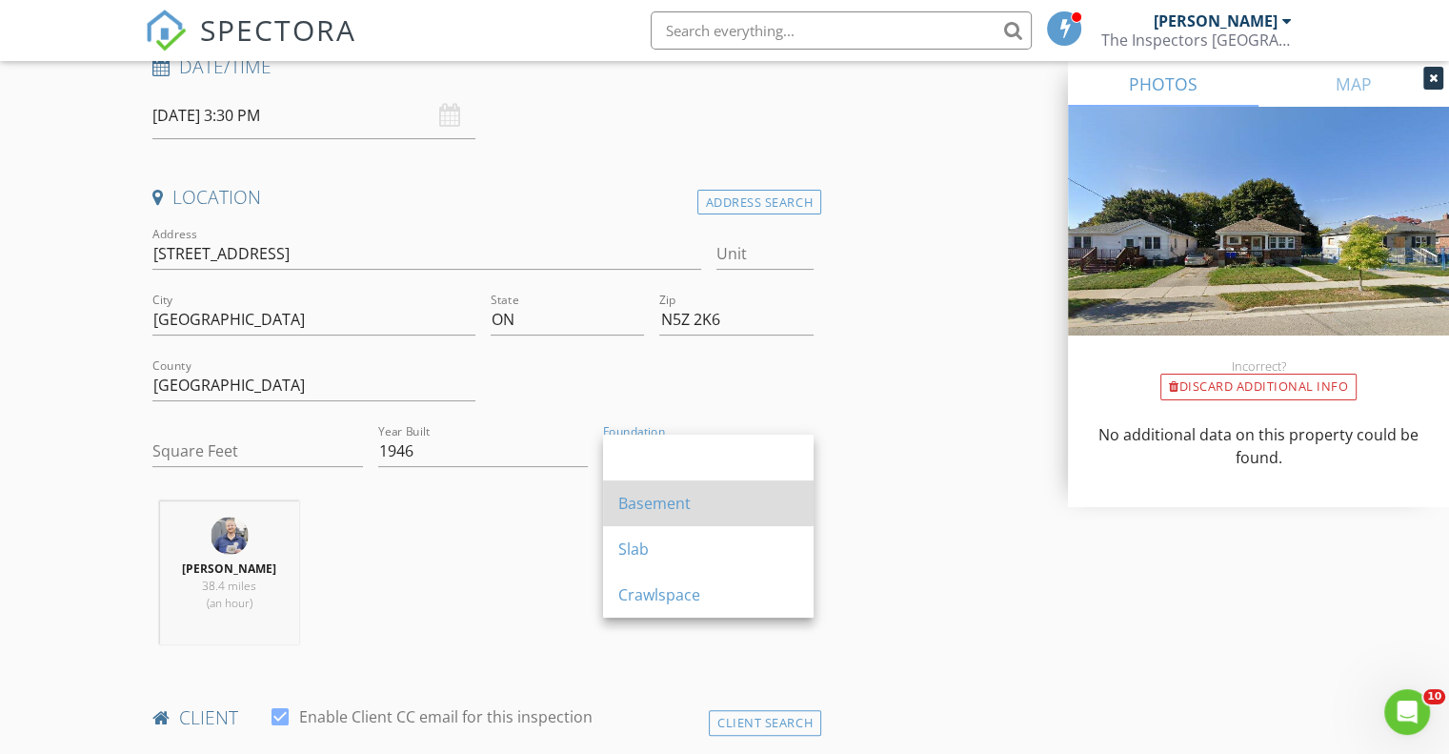
click at [713, 502] on div "Basement" at bounding box center [708, 503] width 180 height 23
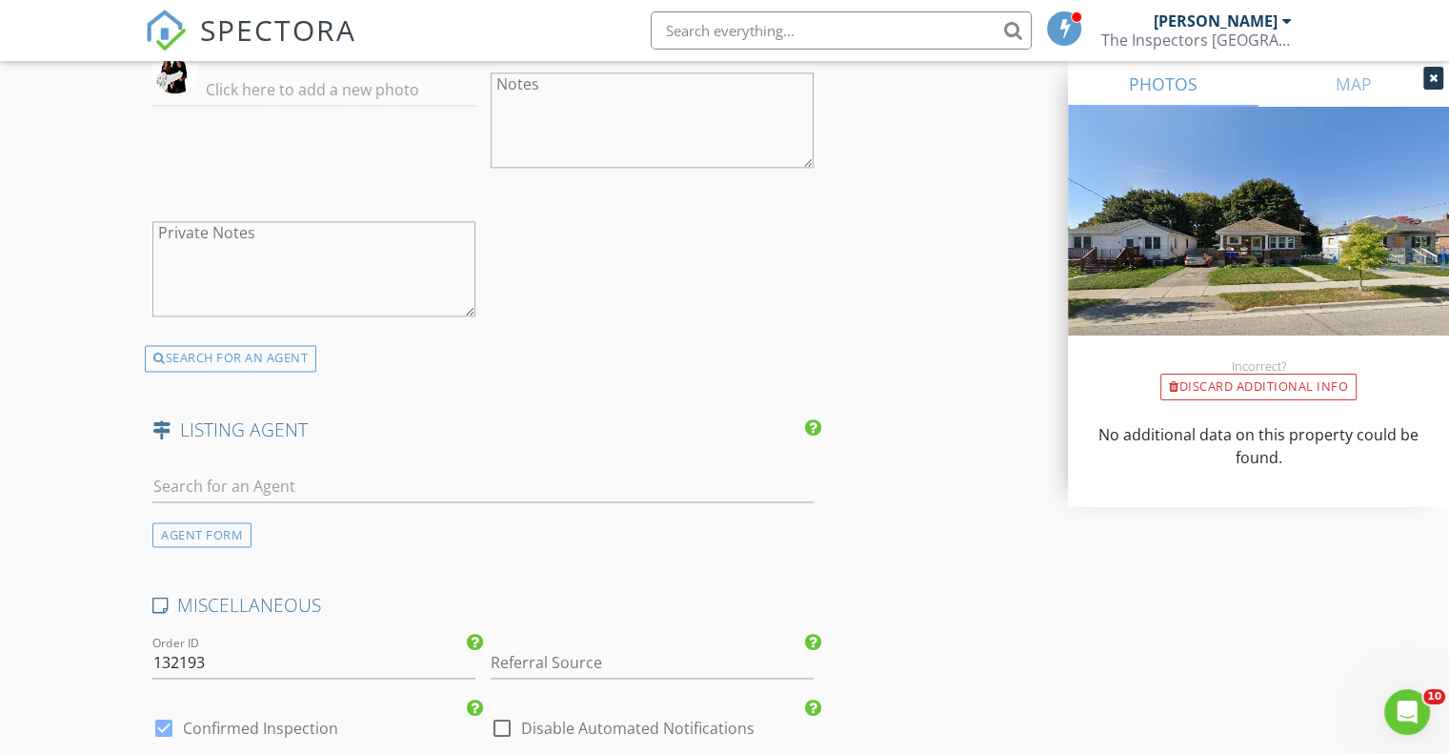
scroll to position [2700, 0]
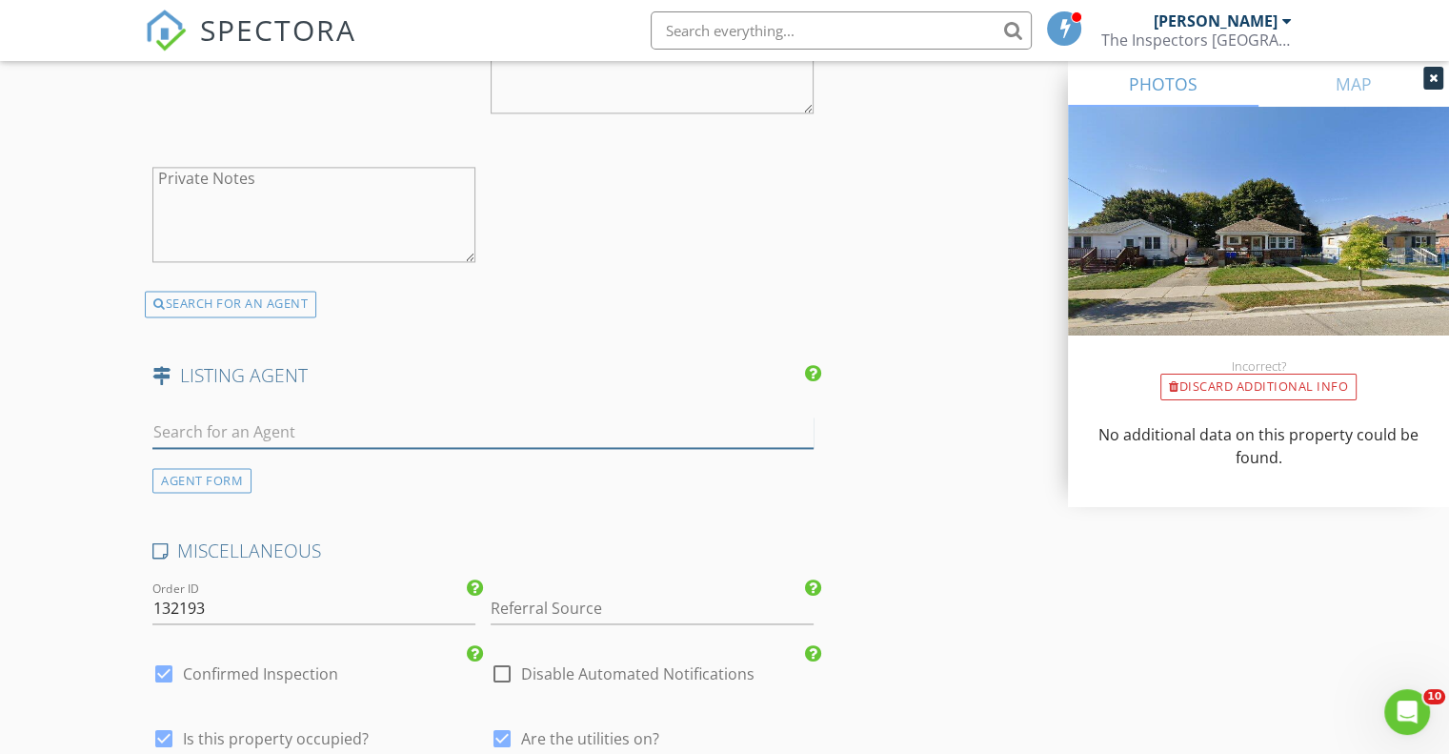
click at [334, 448] on input "text" at bounding box center [482, 431] width 661 height 31
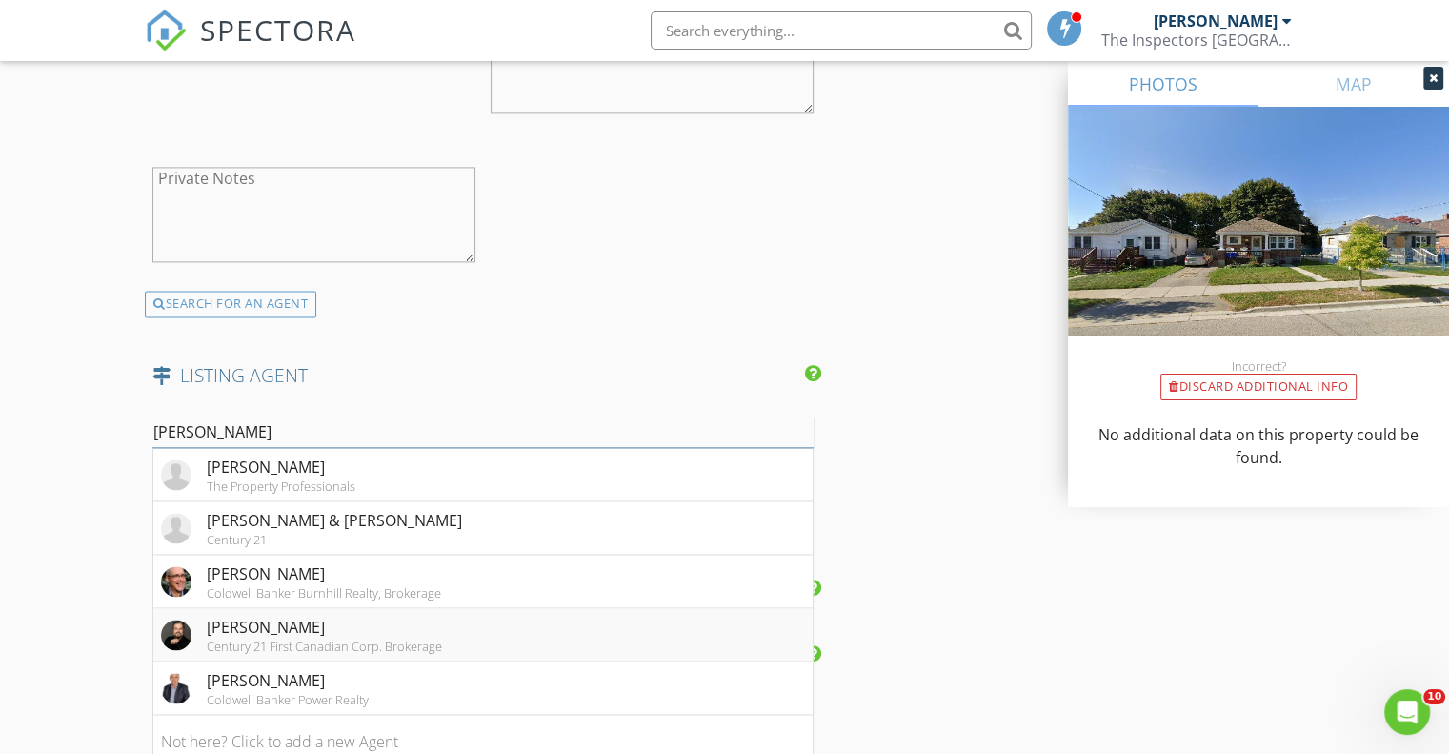
type input "John B"
click at [334, 638] on div "John Baldassarre" at bounding box center [324, 627] width 235 height 23
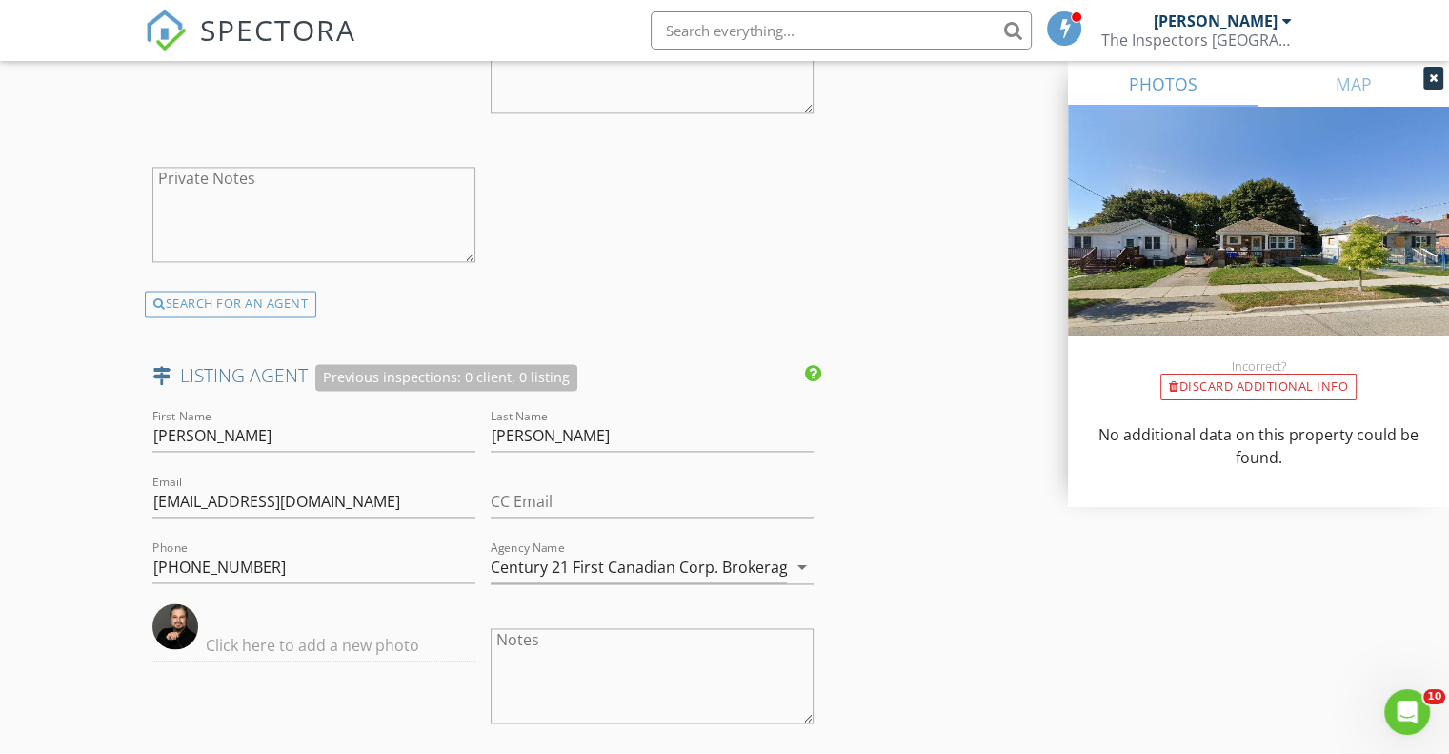
click at [174, 628] on img at bounding box center [175, 626] width 46 height 46
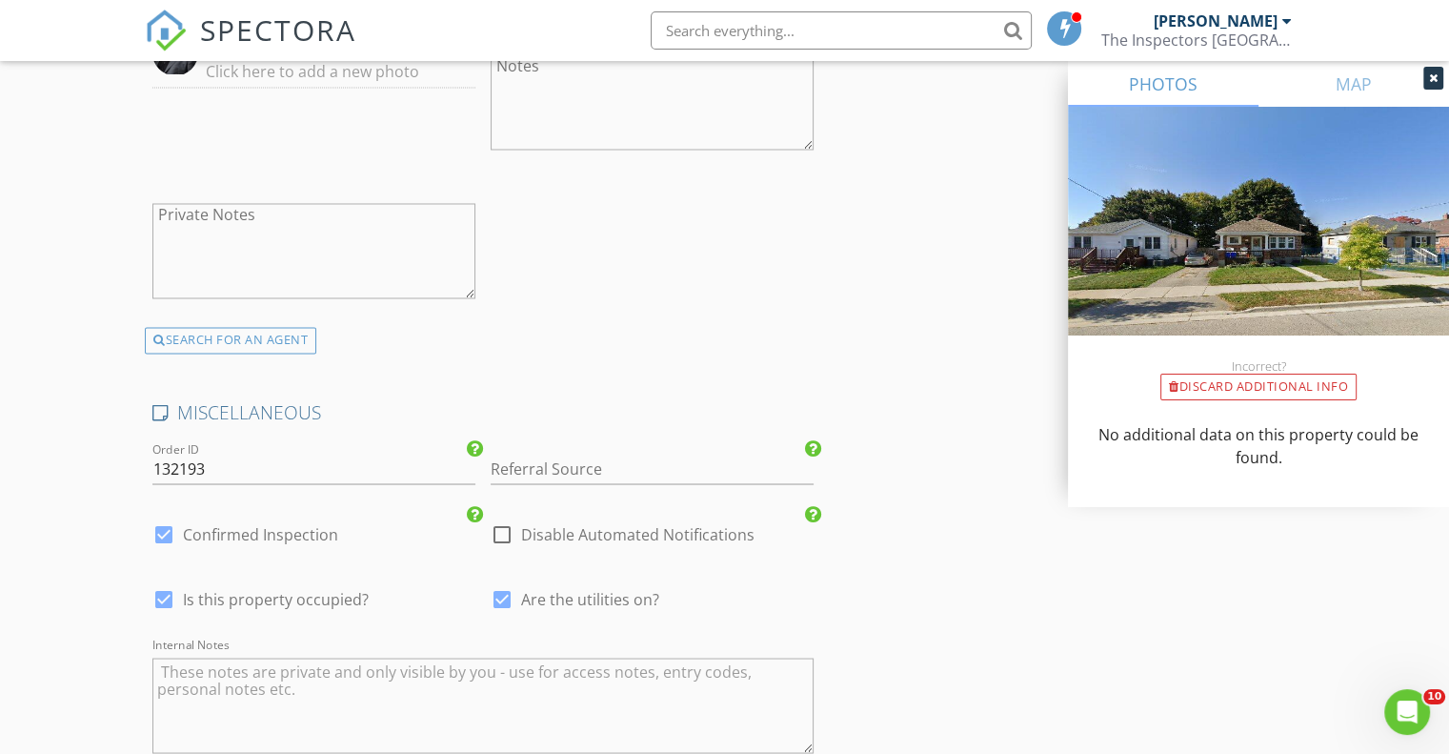
scroll to position [3652, 0]
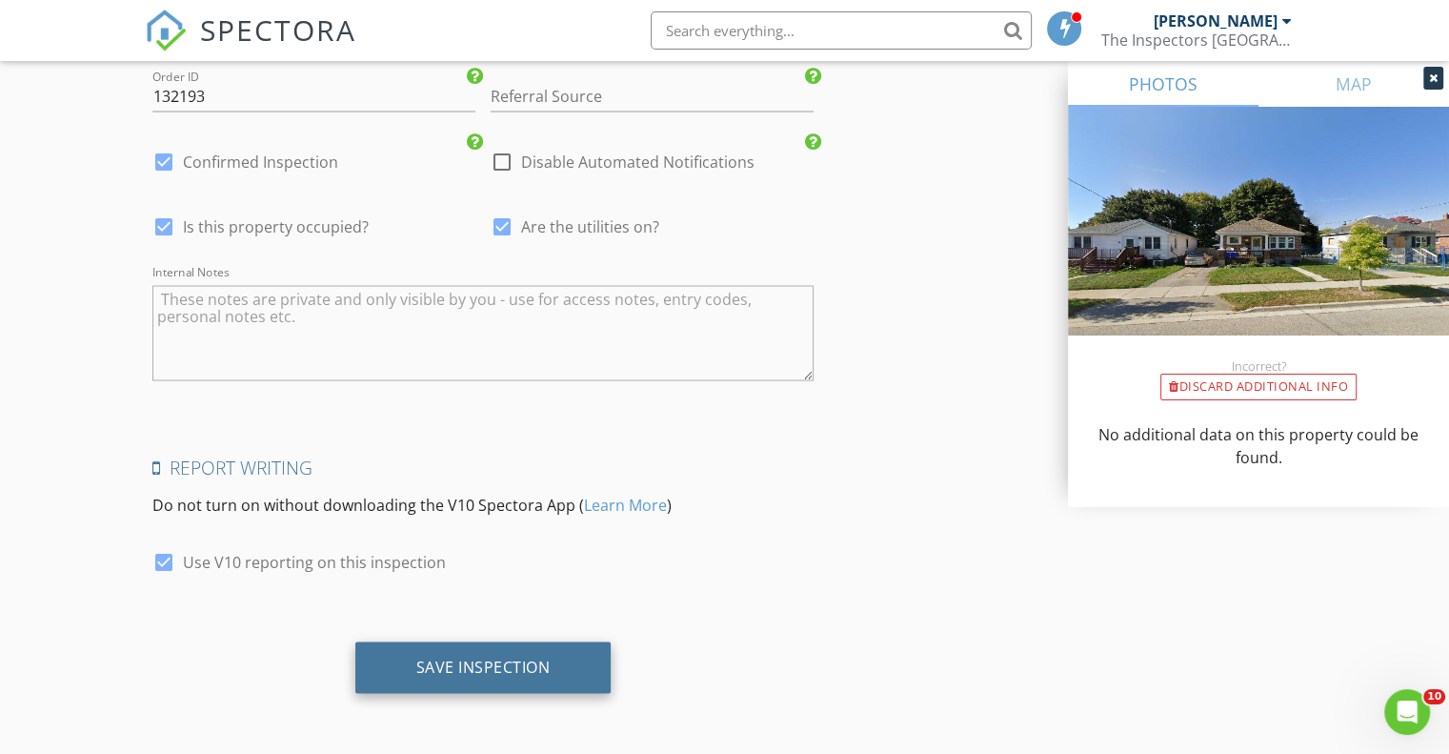
click at [437, 666] on div "Save Inspection" at bounding box center [483, 667] width 134 height 19
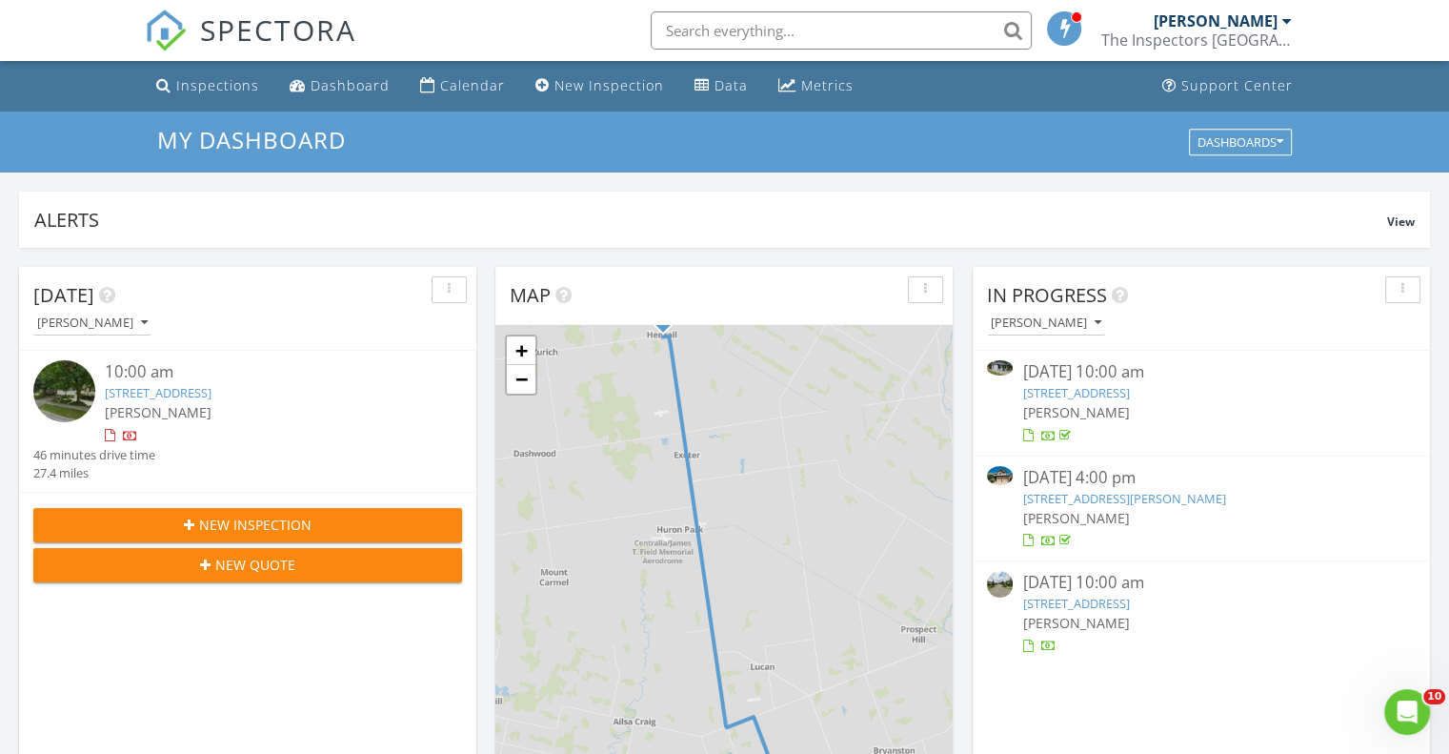
click at [206, 395] on link "103 Richmond St S, Hensall, ON N0M 1X0" at bounding box center [158, 392] width 107 height 17
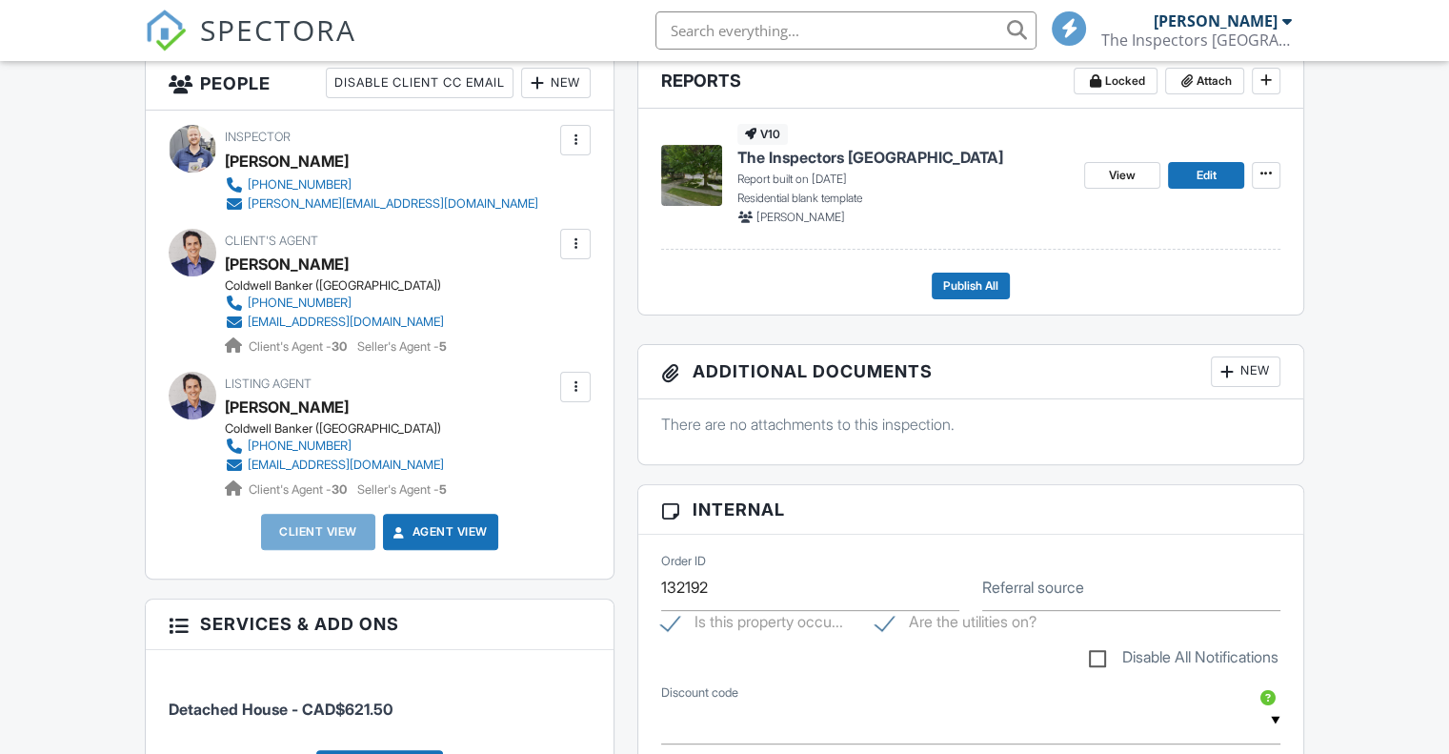
scroll to position [476, 0]
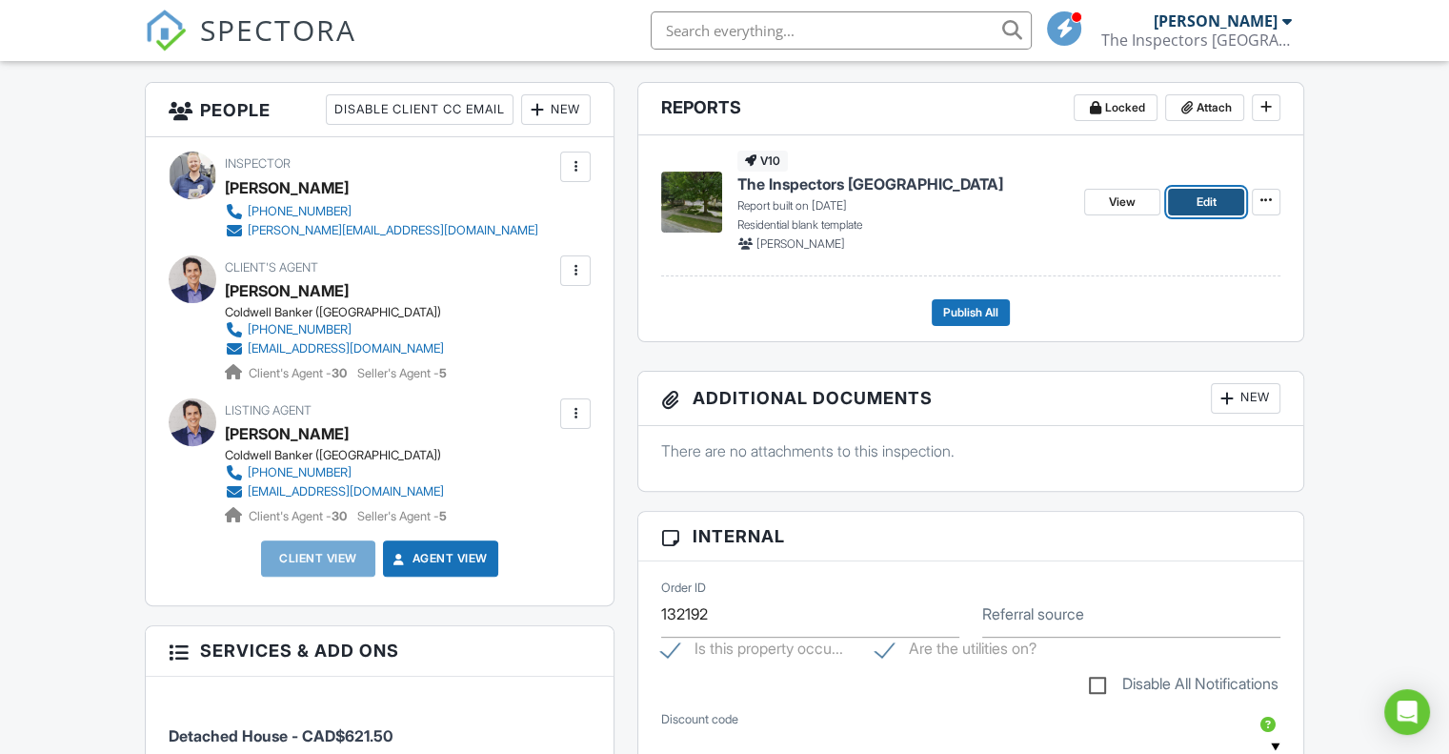
click at [1208, 196] on span "Edit" at bounding box center [1206, 201] width 20 height 19
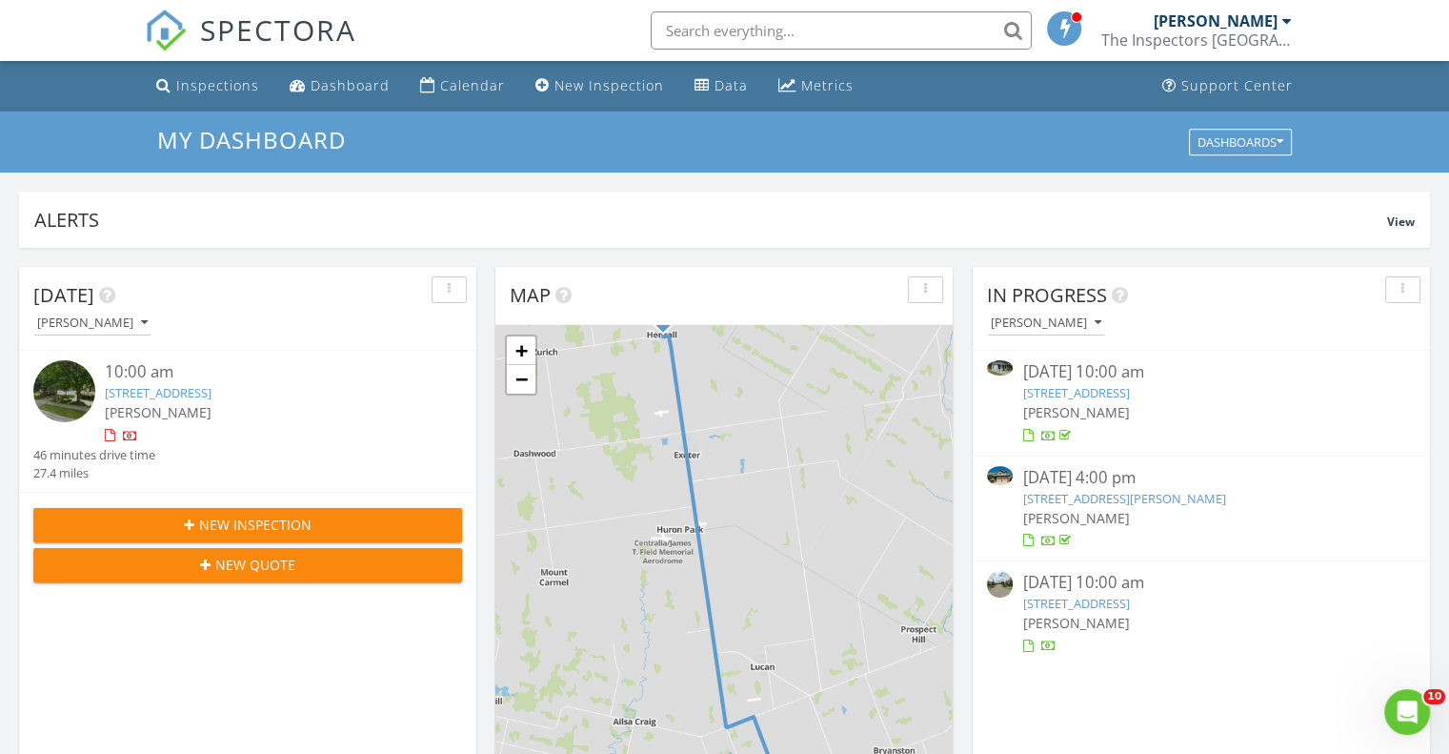
click at [205, 393] on link "[STREET_ADDRESS]" at bounding box center [158, 392] width 107 height 17
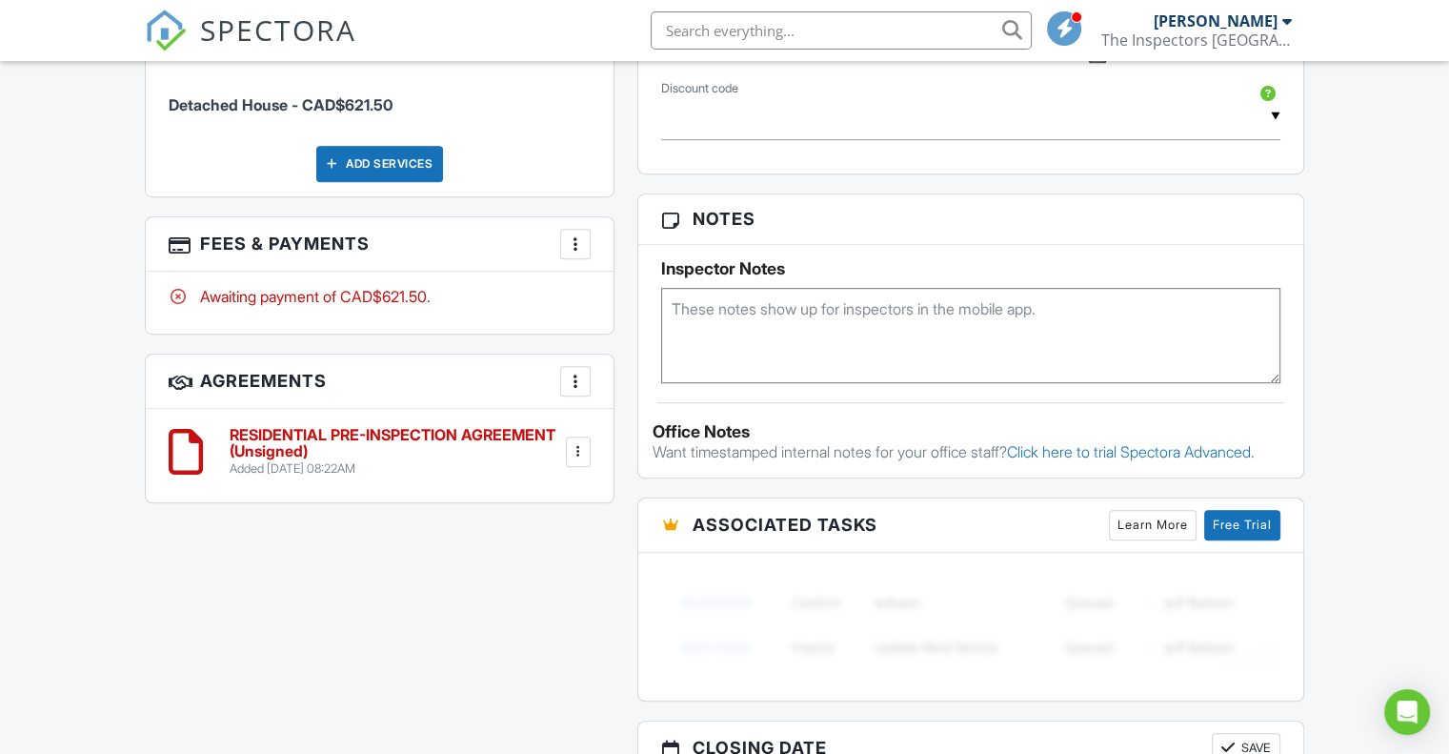
click at [568, 234] on div at bounding box center [575, 243] width 19 height 19
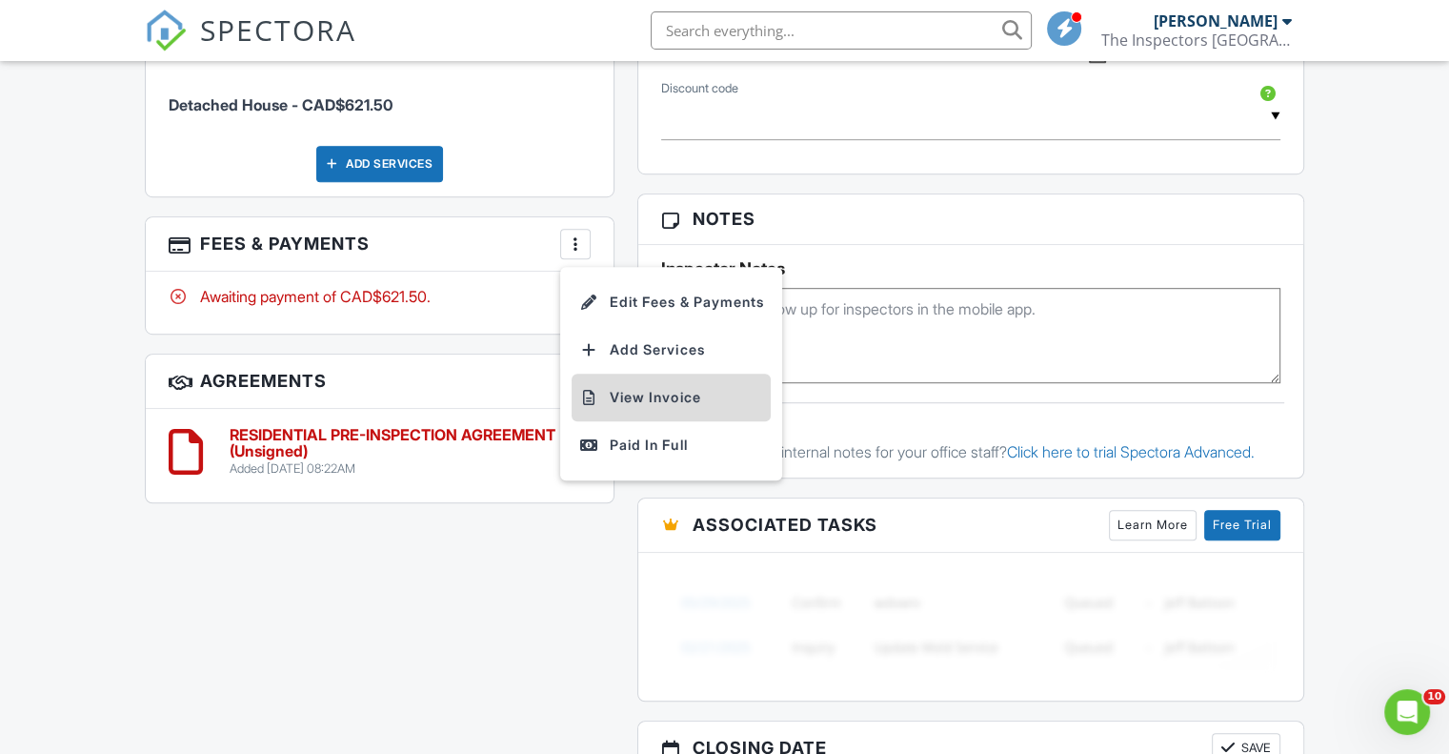
click at [650, 394] on li "View Invoice" at bounding box center [671, 398] width 199 height 48
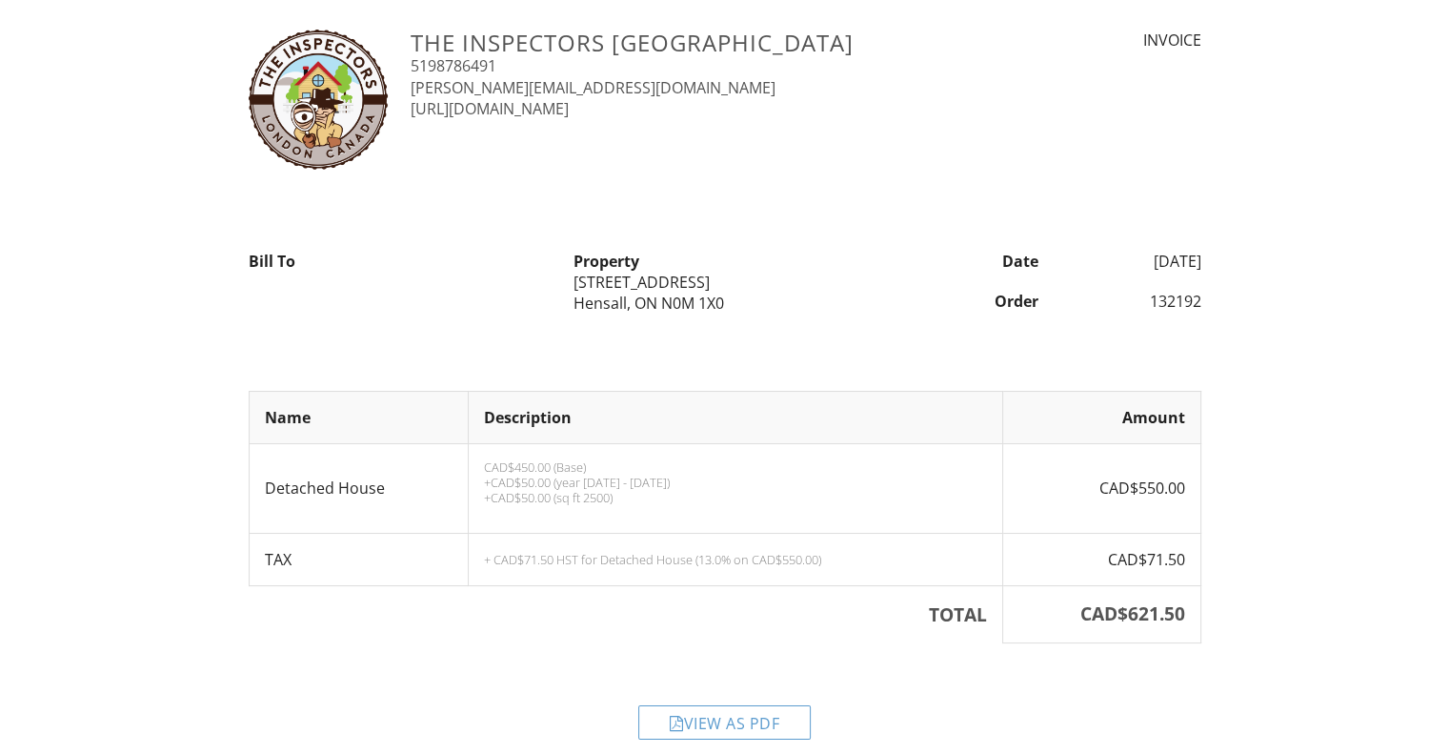
scroll to position [49, 0]
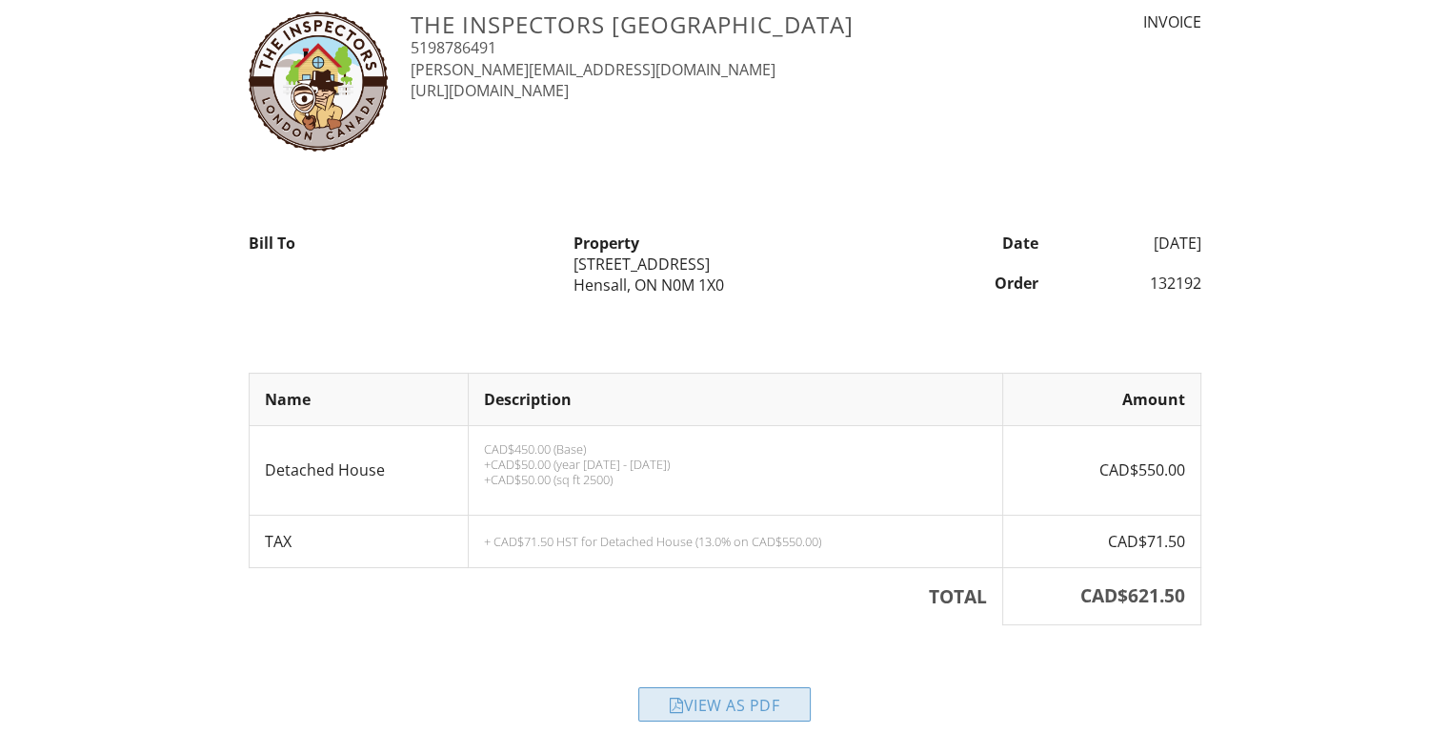
click at [741, 700] on div "View as PDF" at bounding box center [724, 704] width 172 height 34
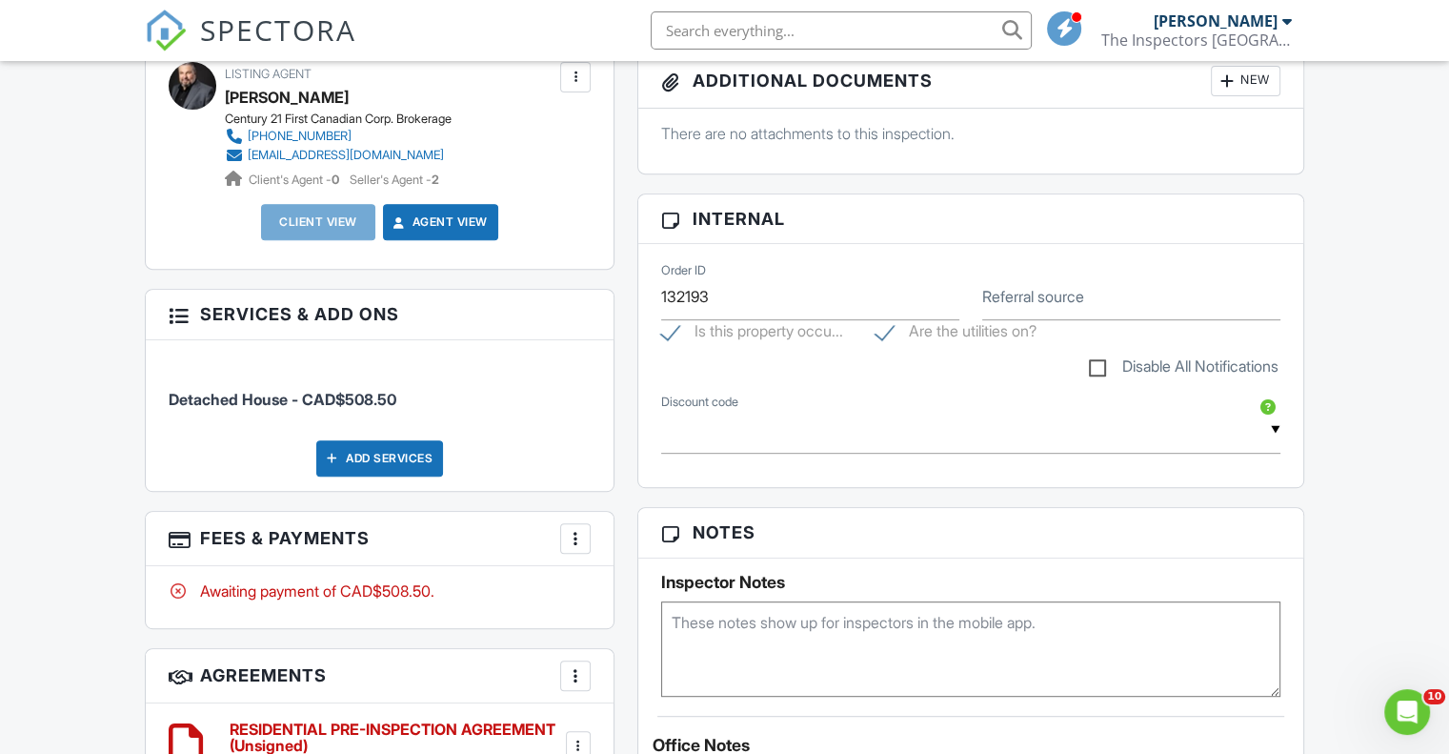
scroll to position [1111, 0]
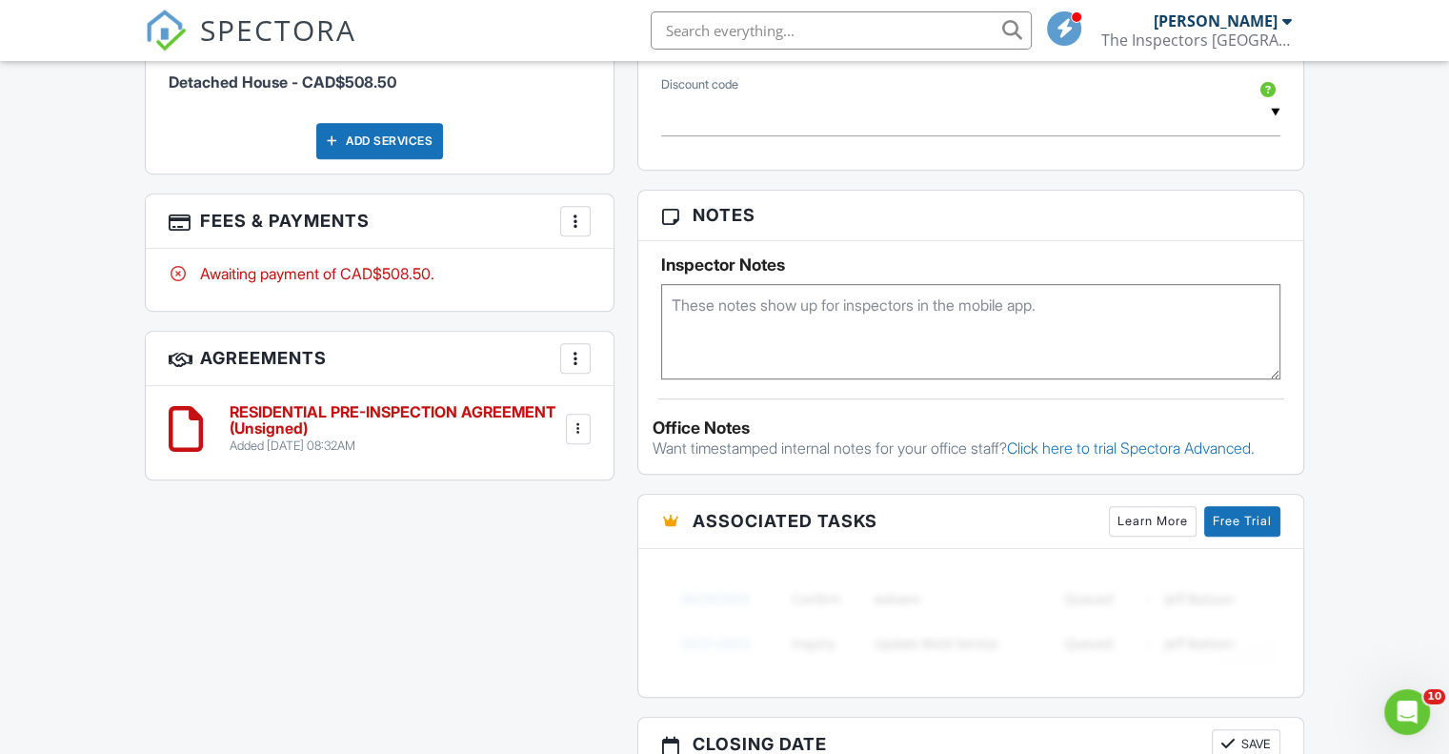
click at [501, 413] on h6 "RESIDENTIAL PRE-INSPECTION AGREEMENT (Unsigned)" at bounding box center [396, 420] width 333 height 33
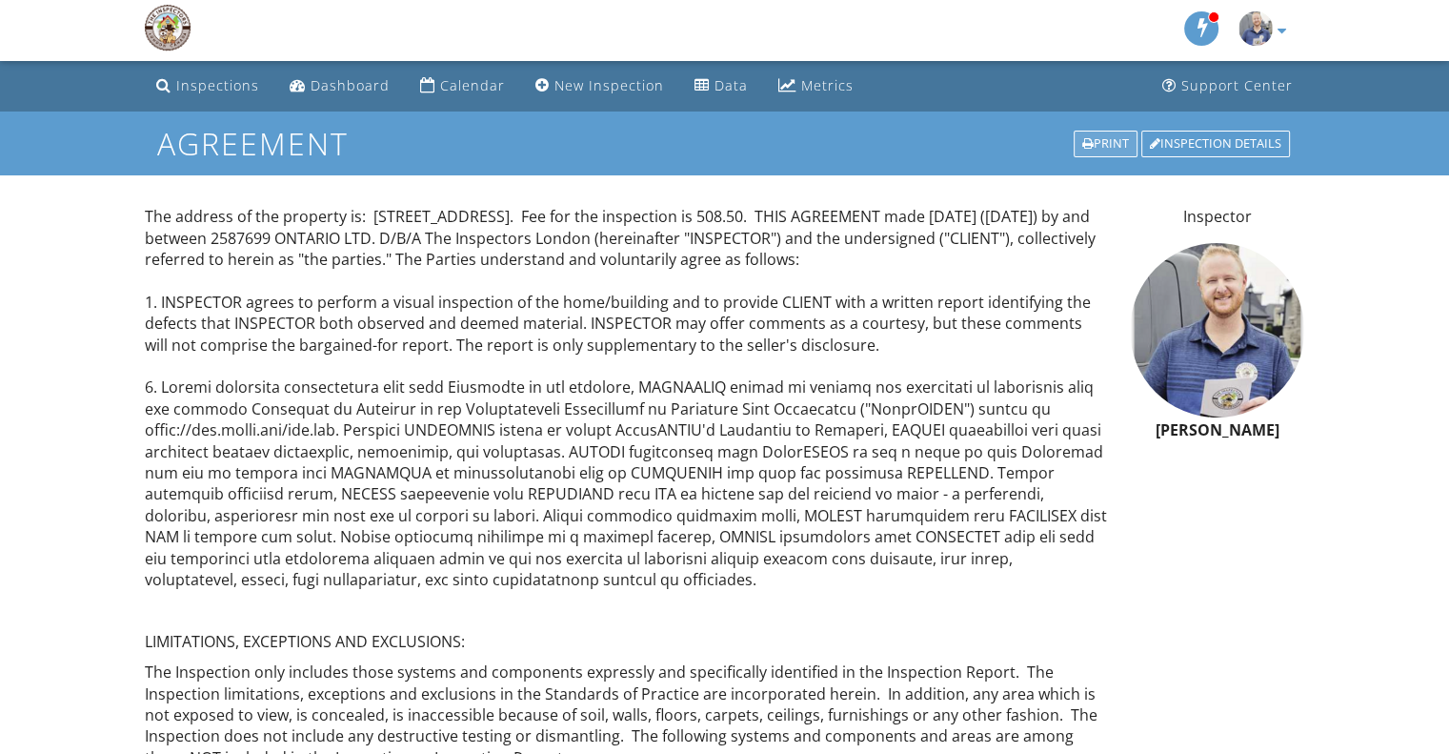
click at [1103, 139] on div "Print" at bounding box center [1106, 144] width 64 height 27
click at [334, 86] on div "Dashboard" at bounding box center [350, 85] width 79 height 18
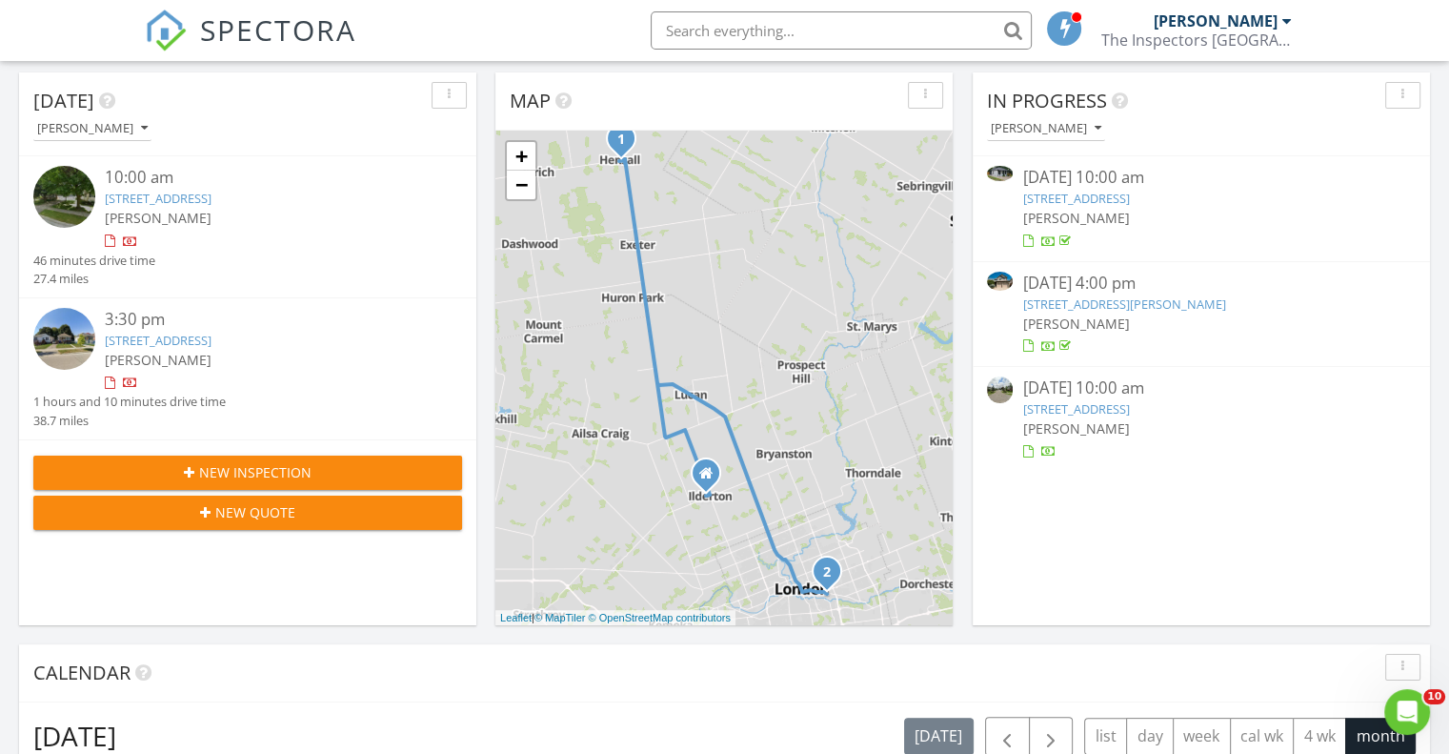
scroll to position [158, 0]
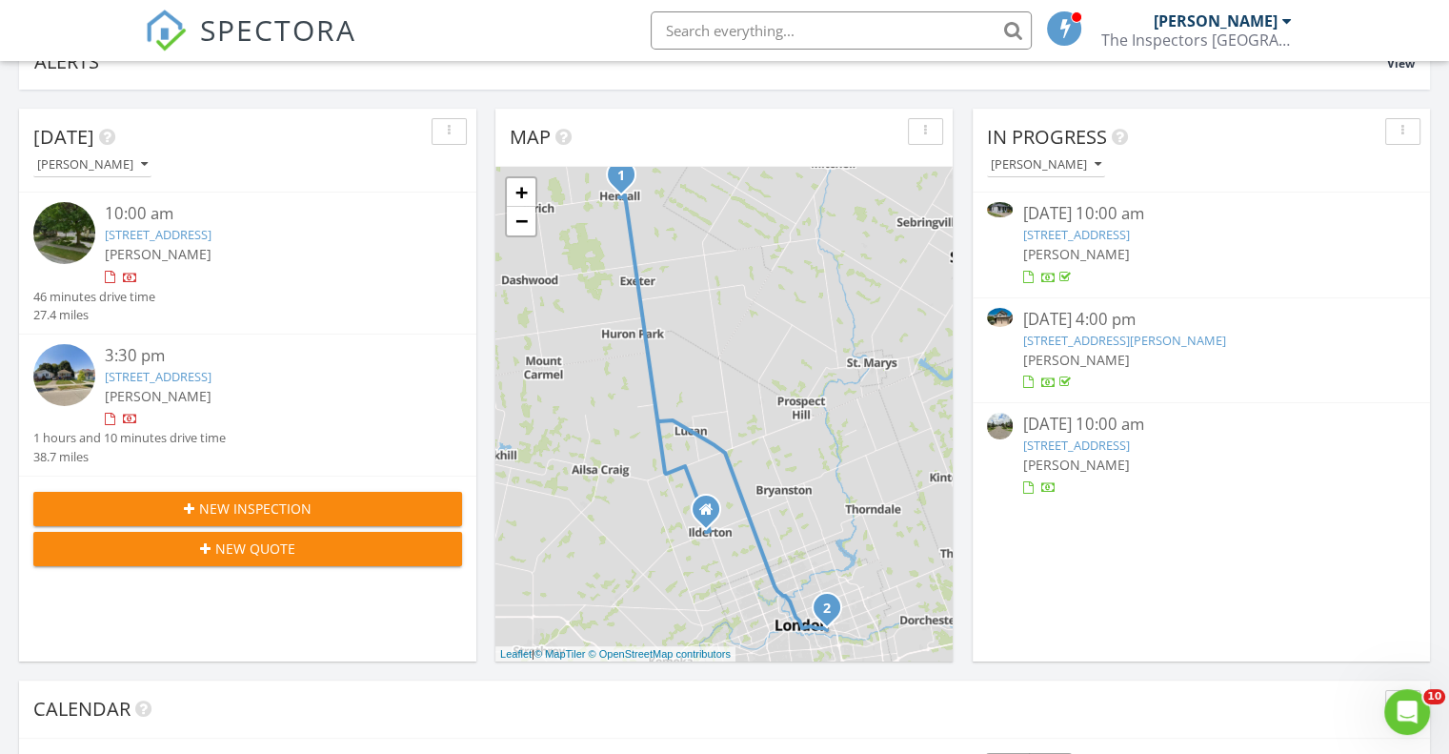
click at [212, 370] on link "33 Tennyson St, London, ON N5Z 2K6" at bounding box center [158, 376] width 107 height 17
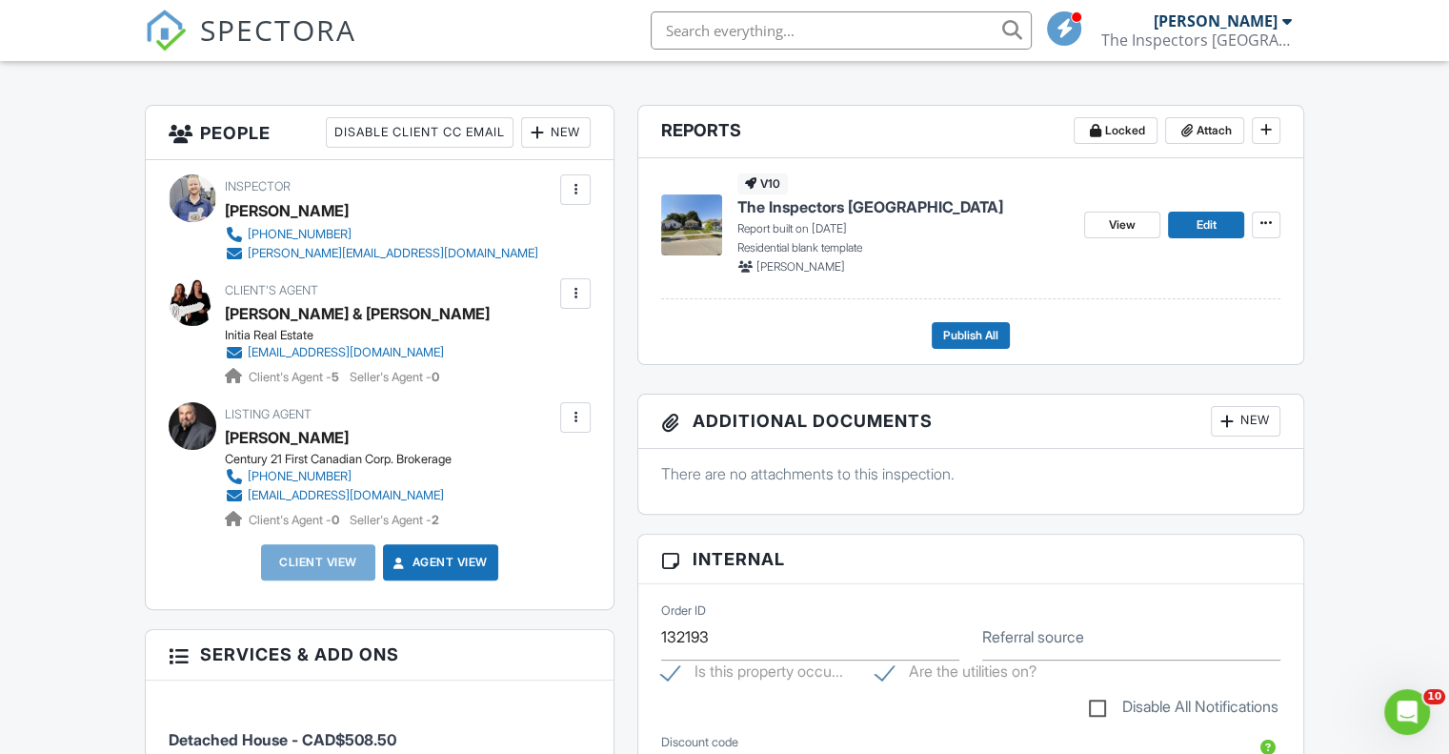
scroll to position [476, 0]
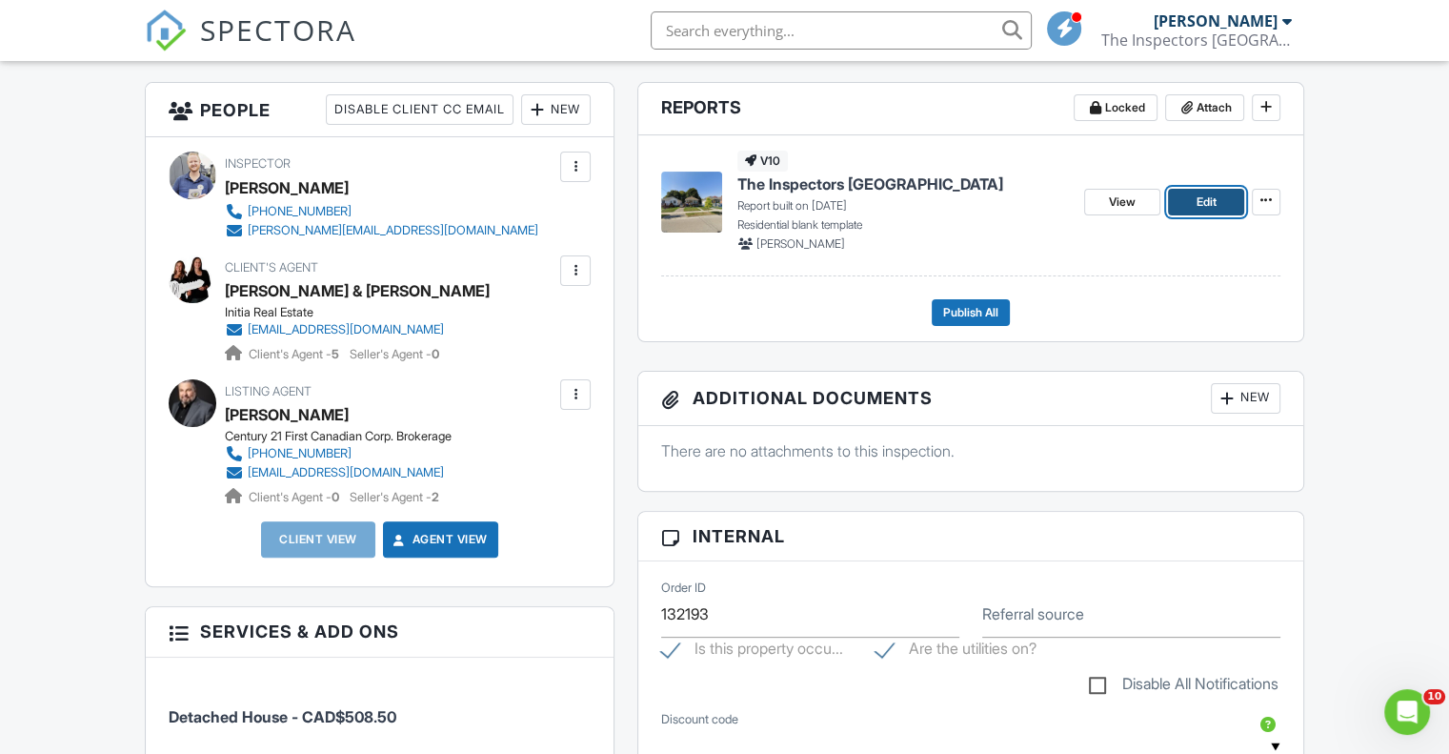
click at [1208, 198] on span "Edit" at bounding box center [1206, 201] width 20 height 19
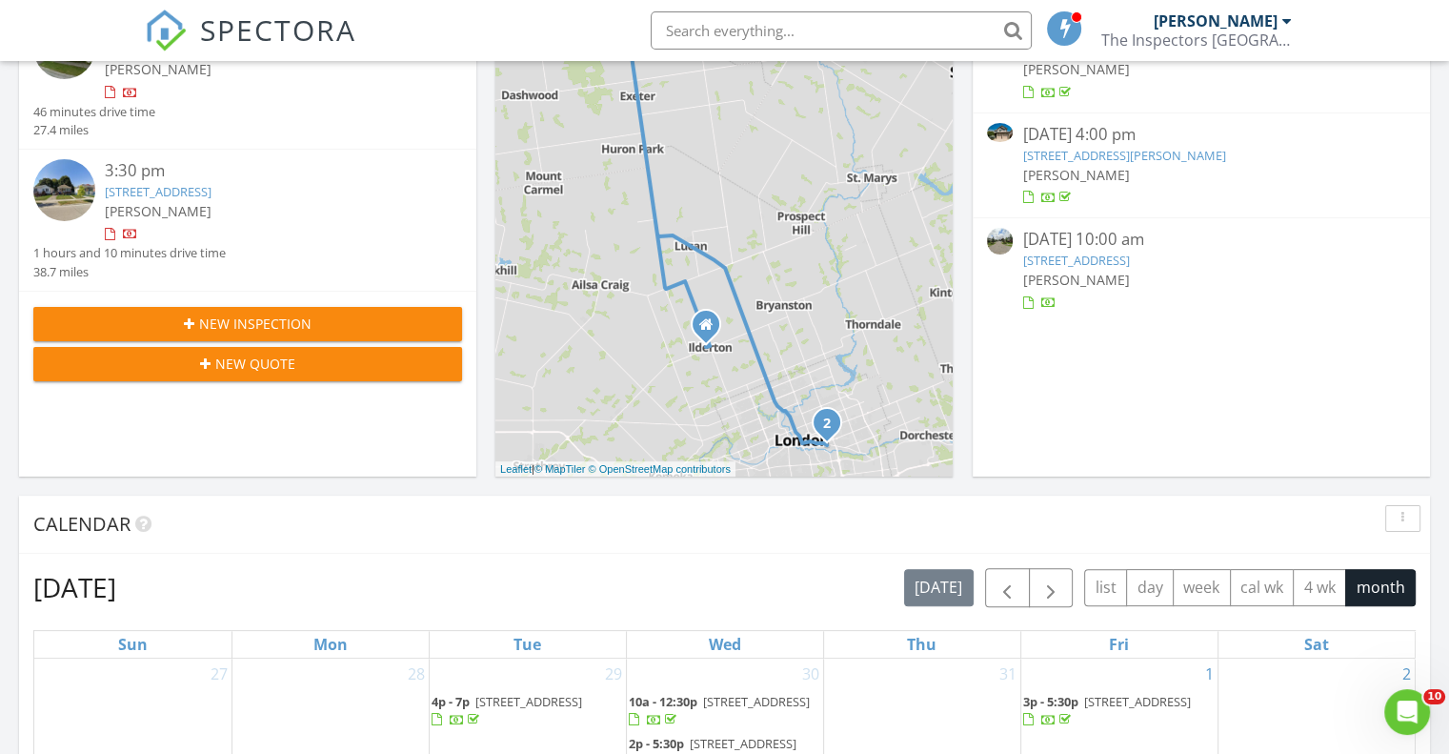
scroll to position [317, 0]
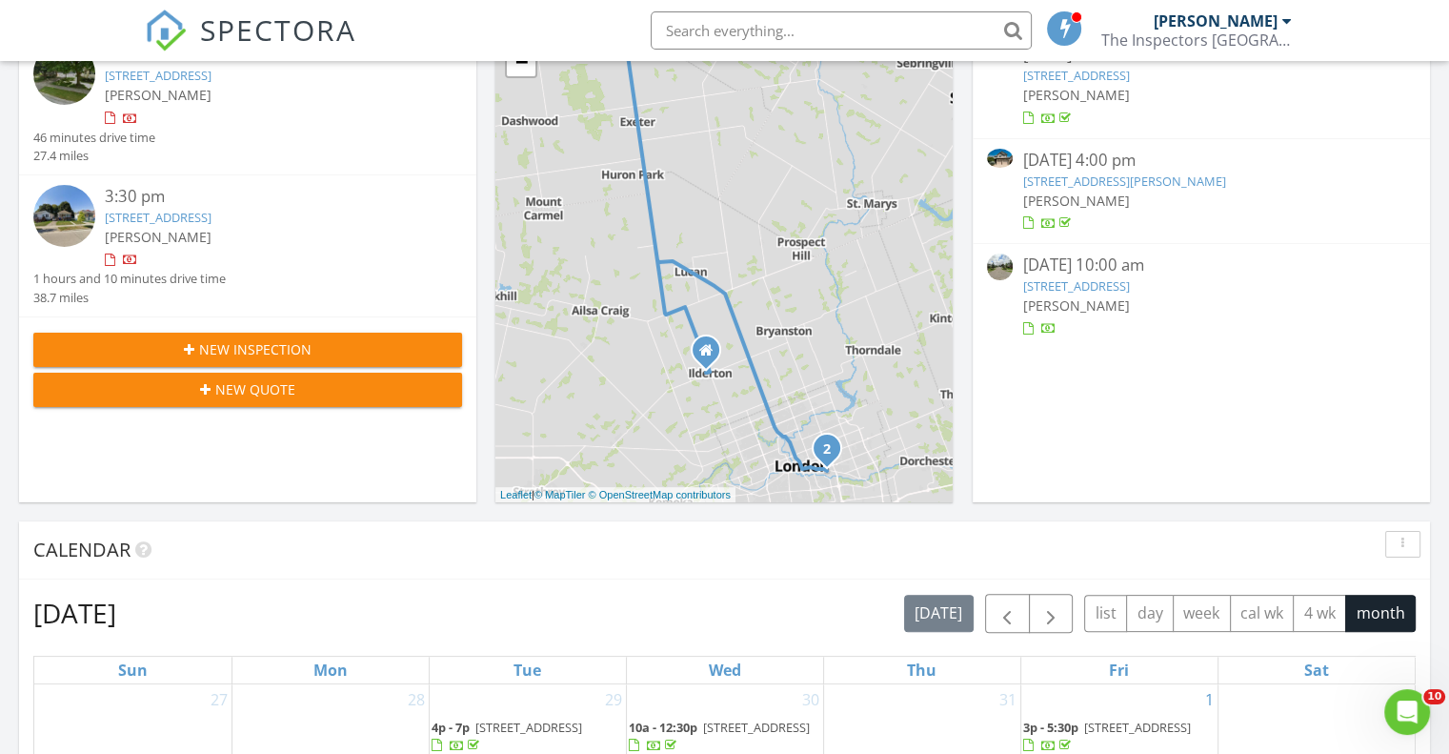
click at [190, 71] on link "103 Richmond St S, Hensall, ON N0M 1X0" at bounding box center [158, 75] width 107 height 17
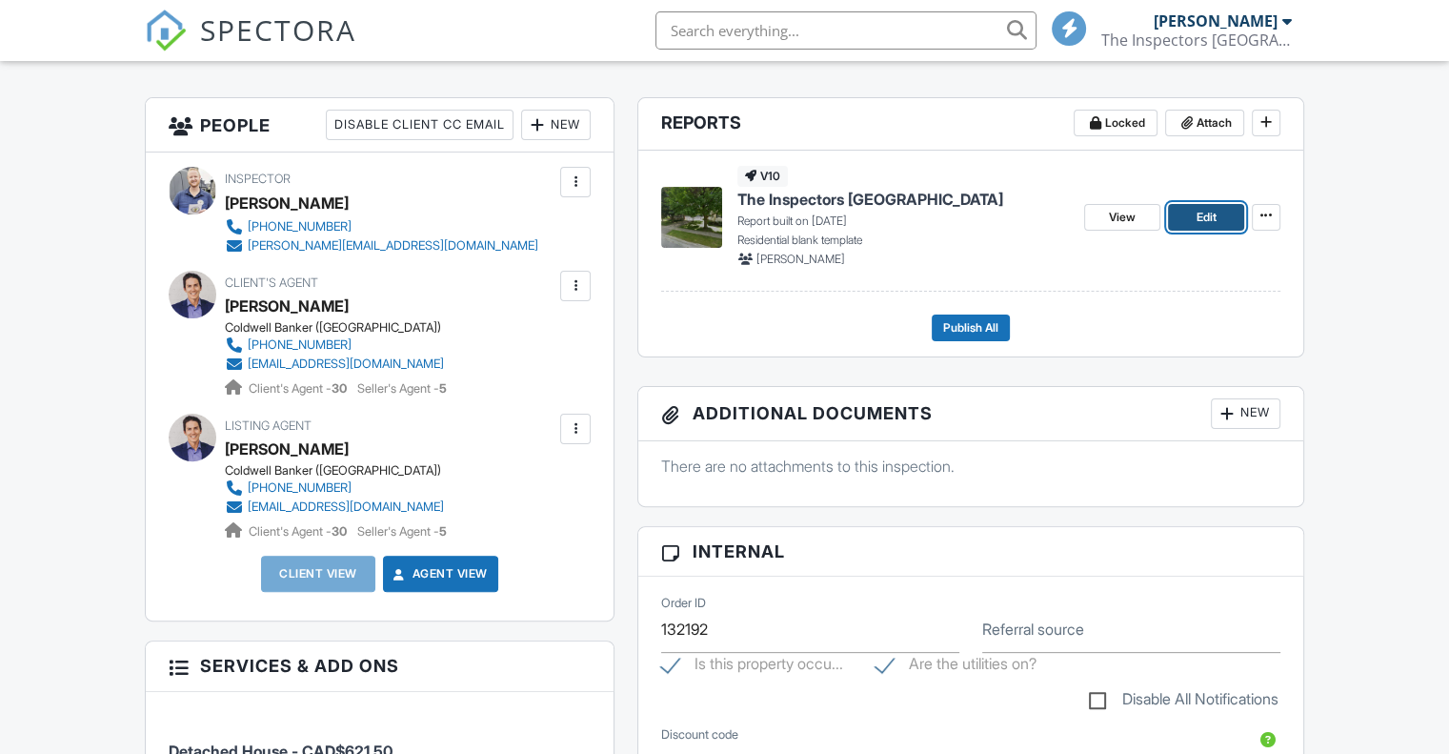
click at [1204, 218] on span "Edit" at bounding box center [1206, 217] width 20 height 19
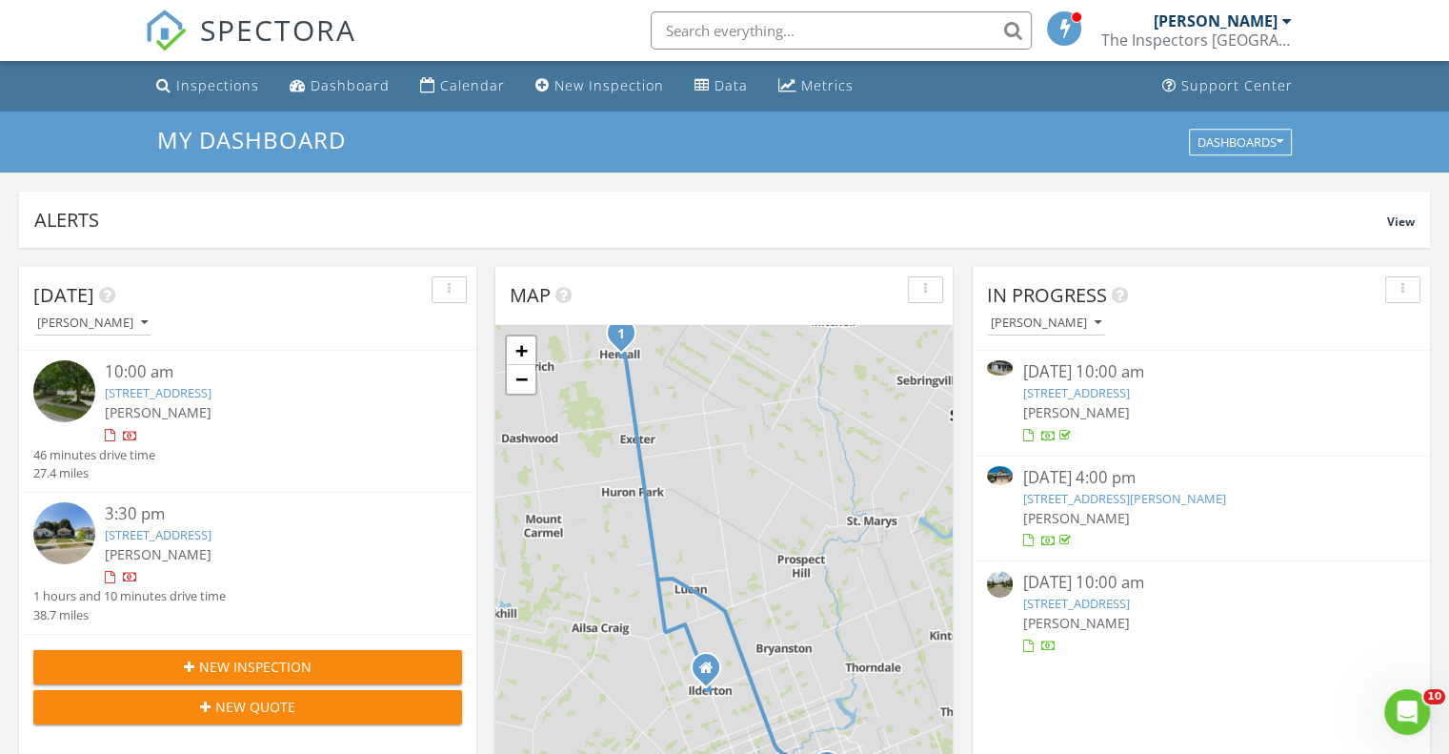
click at [224, 526] on div "[STREET_ADDRESS]" at bounding box center [266, 535] width 322 height 18
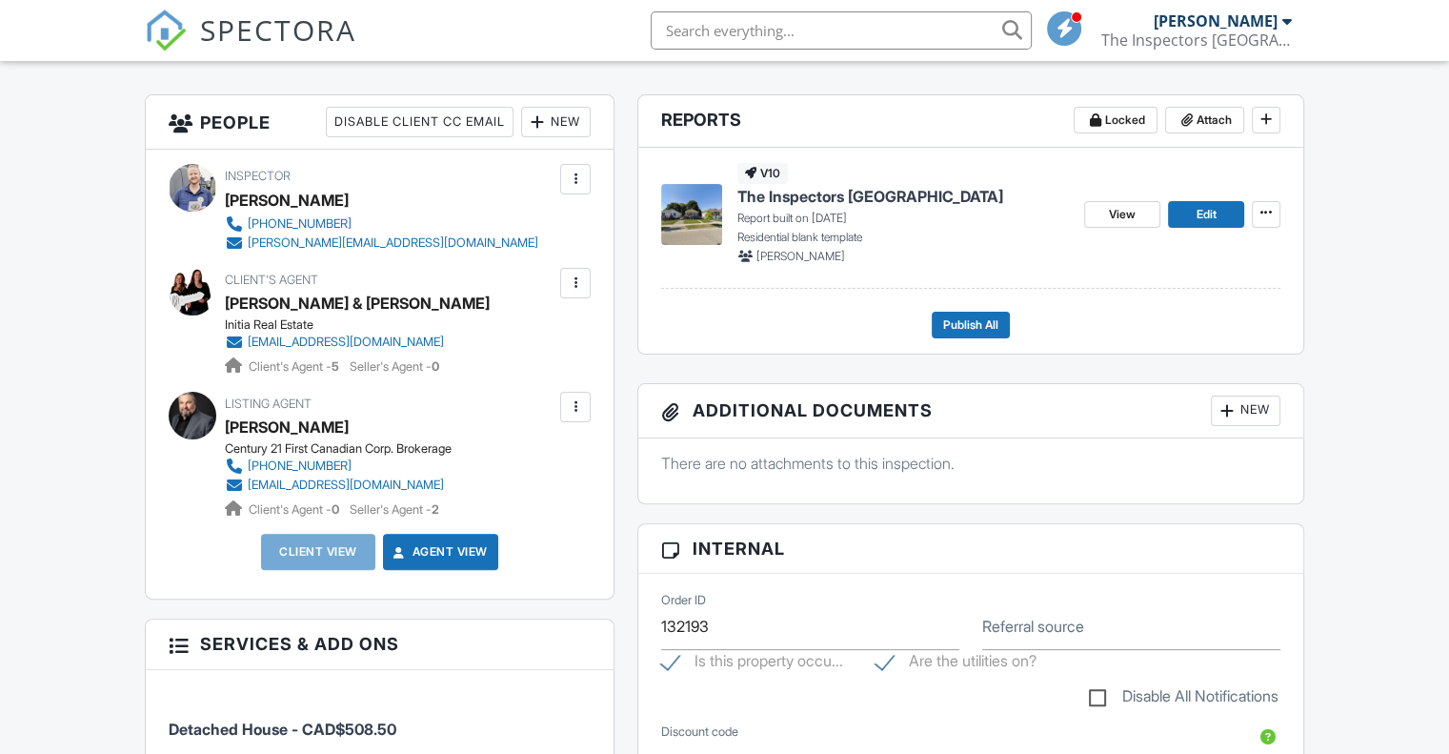
scroll to position [1096, 0]
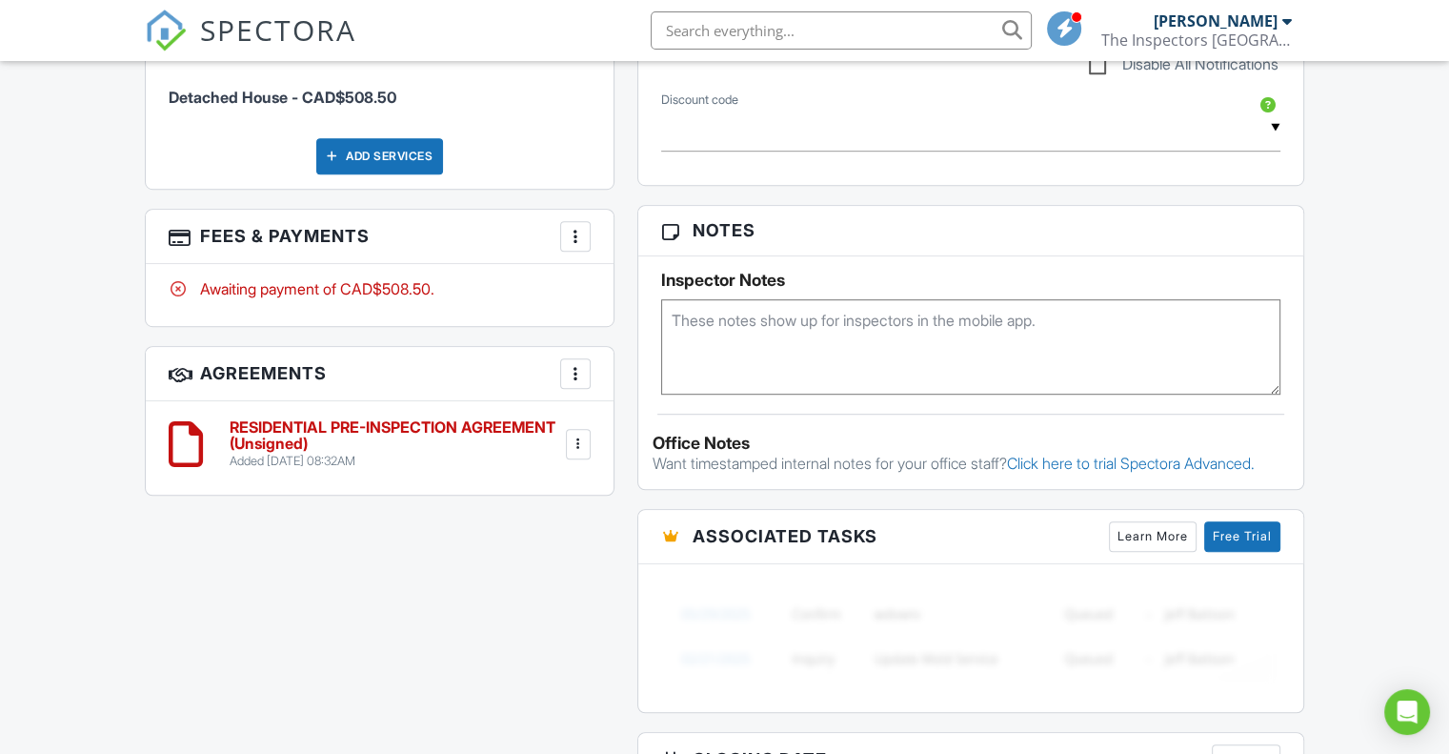
click at [573, 234] on div at bounding box center [575, 236] width 19 height 19
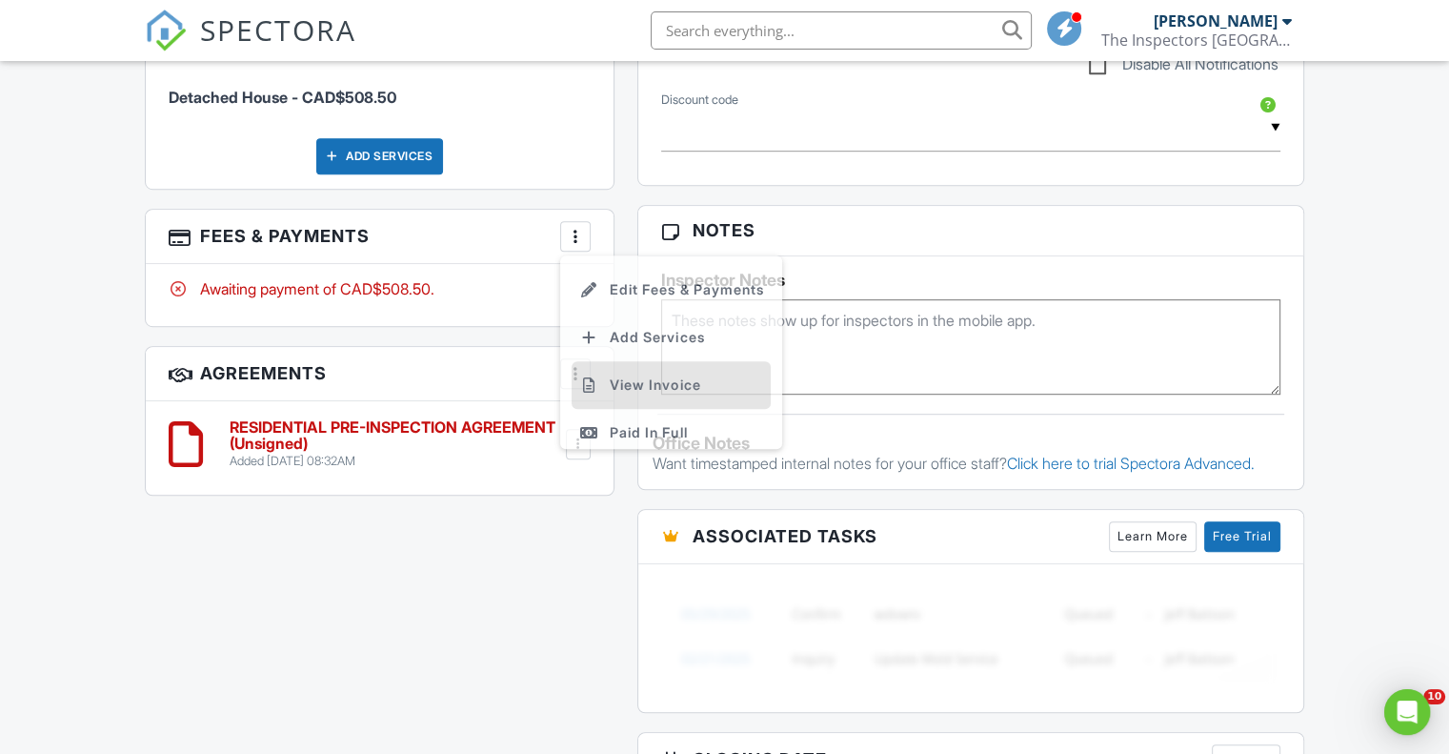
scroll to position [0, 0]
click at [656, 390] on li "View Invoice" at bounding box center [671, 390] width 199 height 48
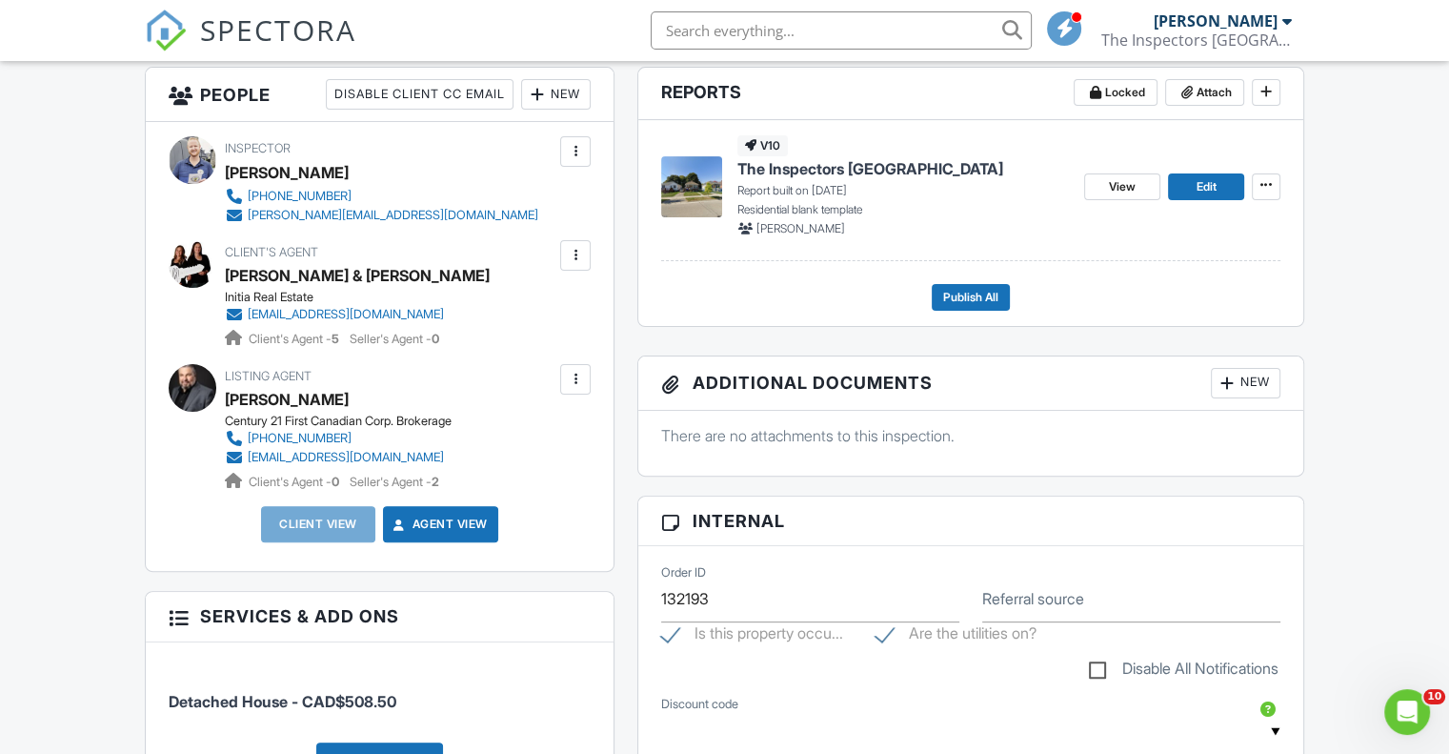
scroll to position [143, 0]
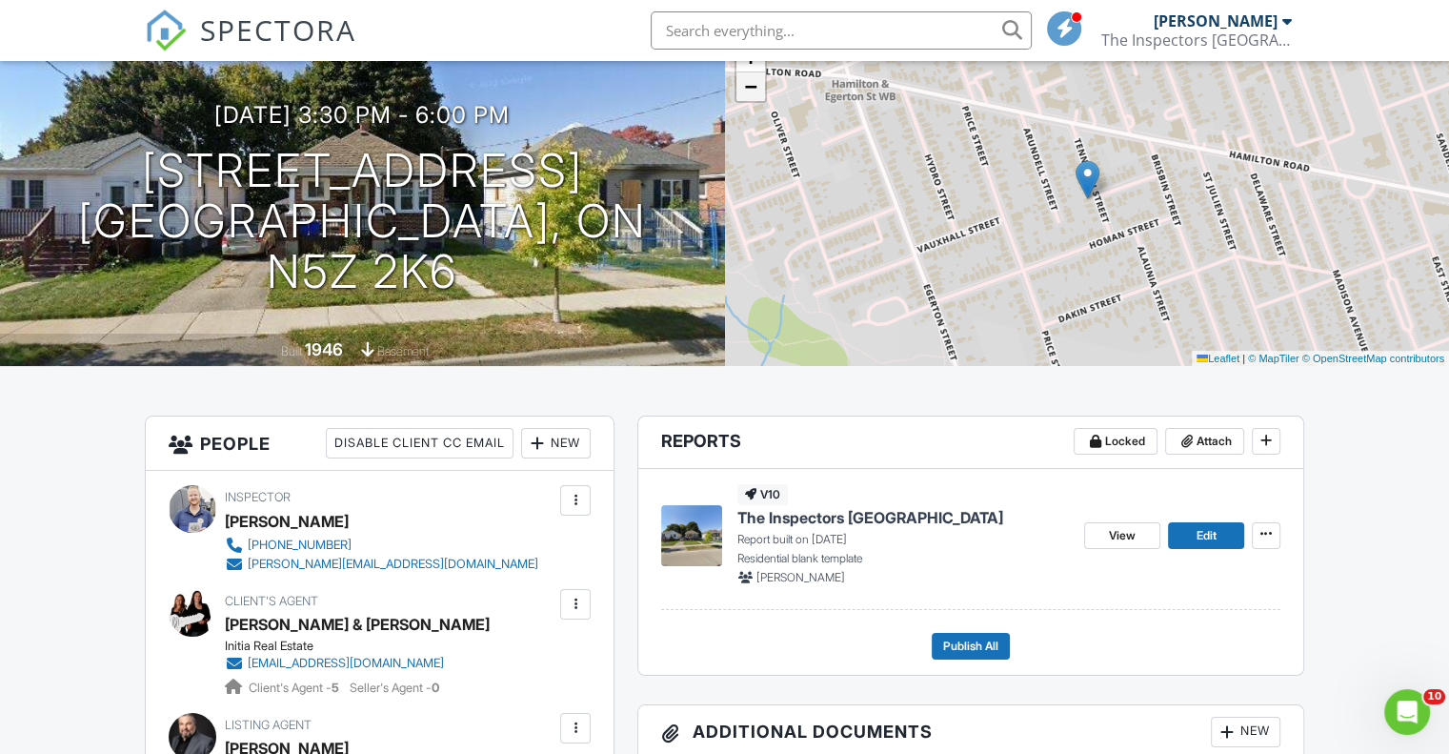
click at [748, 91] on span "−" at bounding box center [750, 86] width 12 height 24
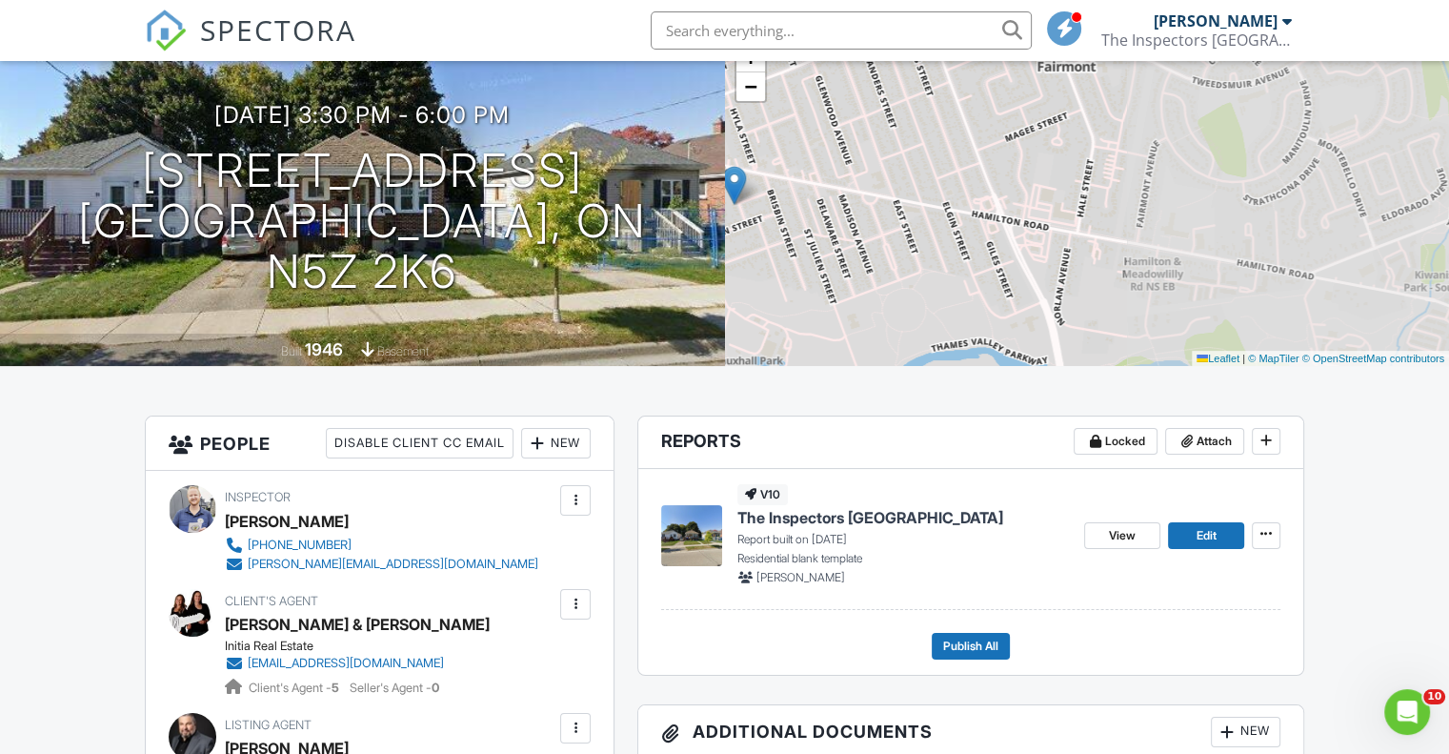
drag, startPoint x: 1258, startPoint y: 152, endPoint x: 904, endPoint y: 158, distance: 353.6
click at [904, 158] on div "+ − Leaflet | © MapTiler © OpenStreetMap contributors" at bounding box center [1087, 199] width 725 height 334
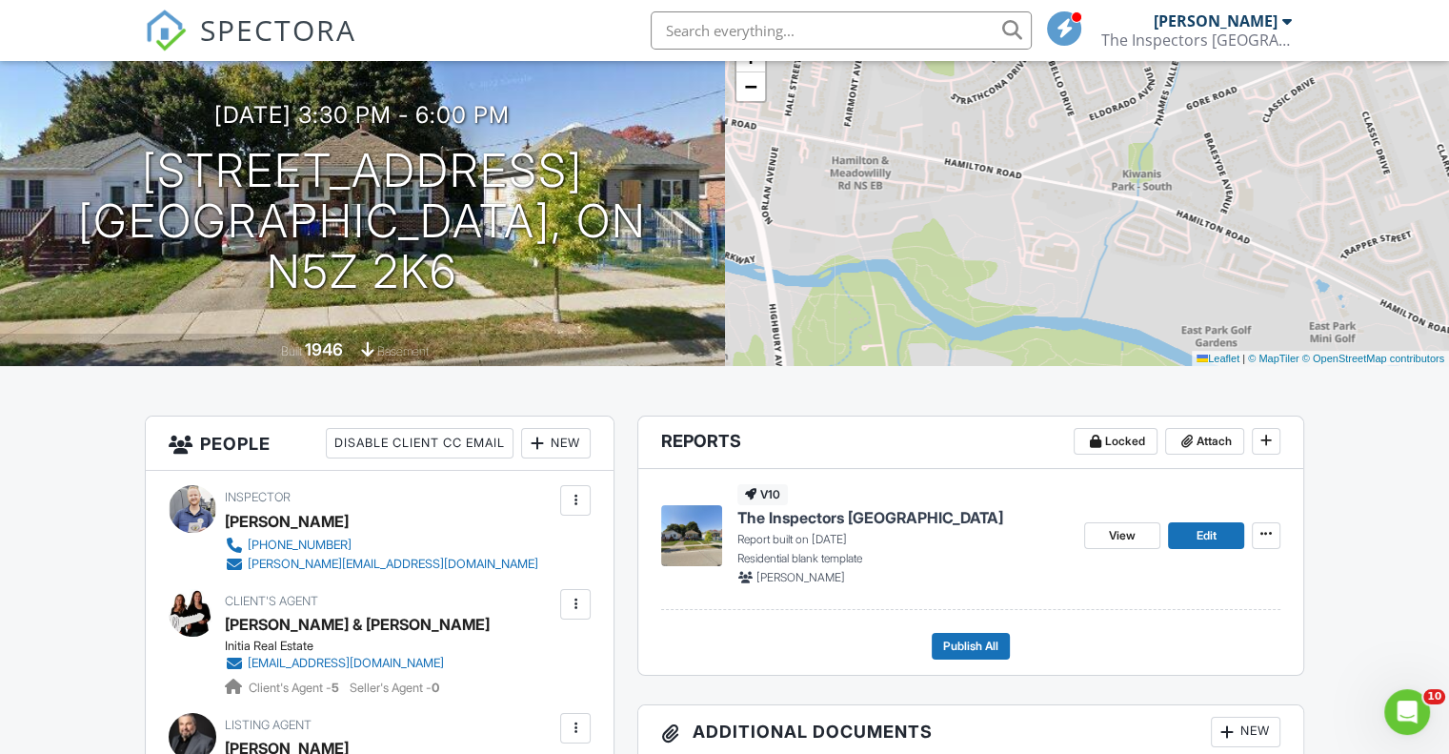
drag, startPoint x: 990, startPoint y: 275, endPoint x: 698, endPoint y: 174, distance: 309.5
click at [698, 174] on div "08/28/2025 3:30 pm - 6:00 pm 33 Tennyson St London, ON N5Z 2K6 Built 1946 basem…" at bounding box center [724, 199] width 1449 height 334
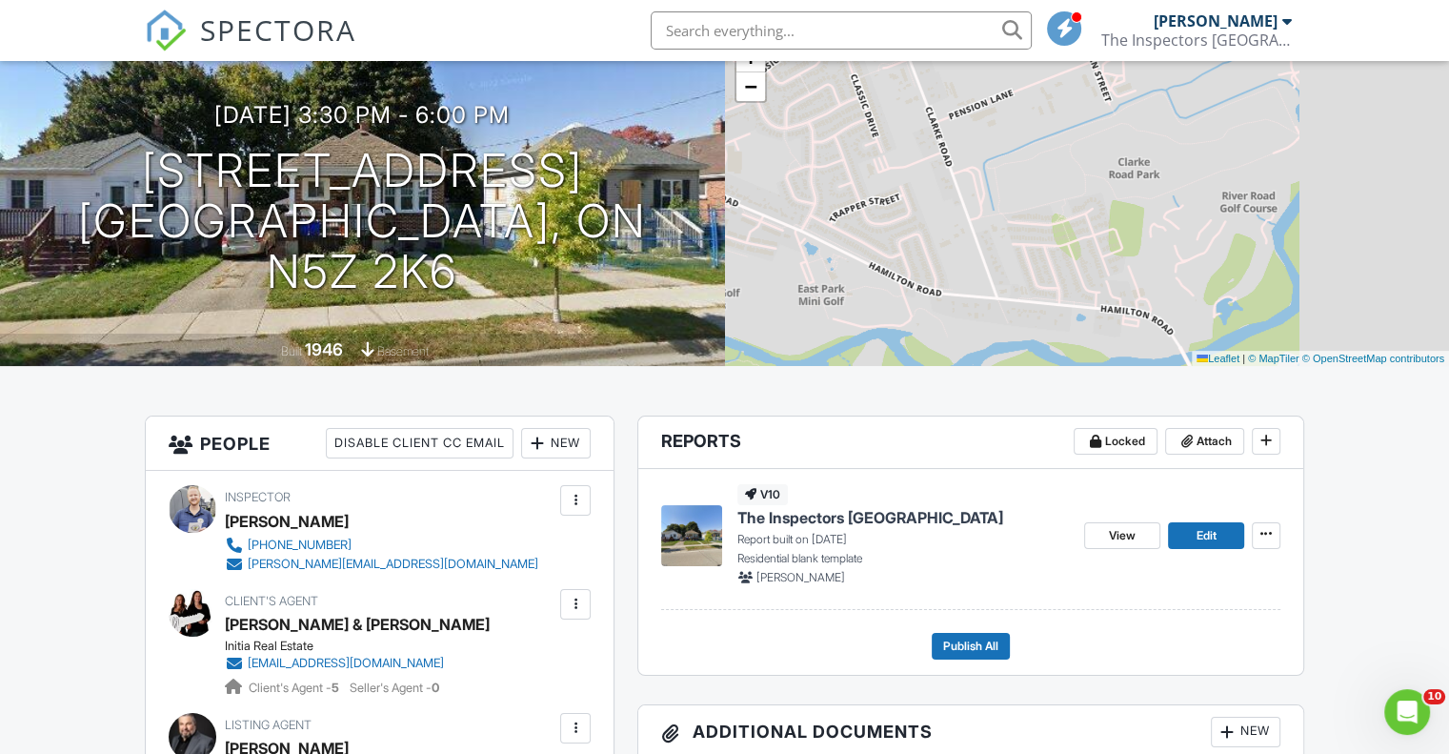
drag, startPoint x: 720, startPoint y: 247, endPoint x: 667, endPoint y: 247, distance: 53.4
click at [667, 247] on div "08/28/2025 3:30 pm - 6:00 pm 33 Tennyson St London, ON N5Z 2K6 Built 1946 basem…" at bounding box center [724, 199] width 1449 height 334
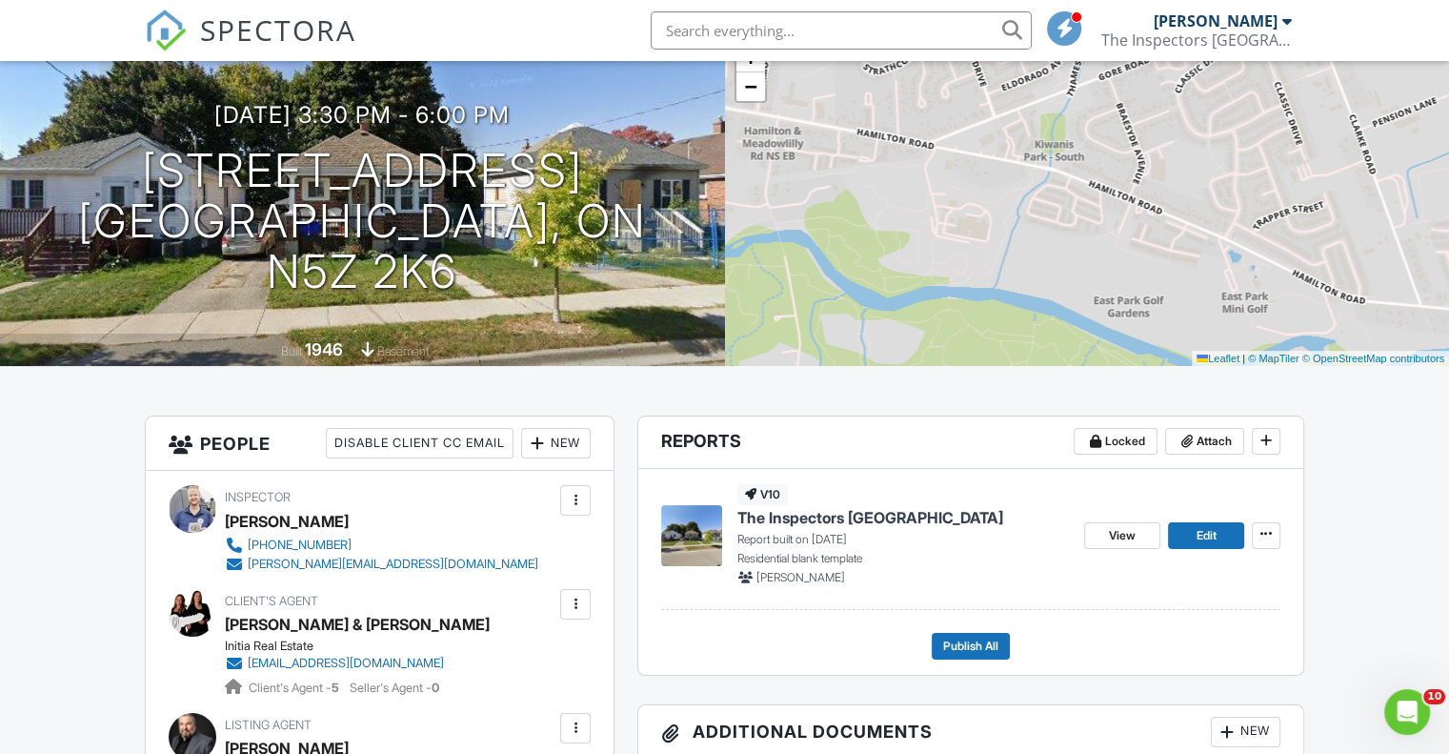
drag, startPoint x: 884, startPoint y: 266, endPoint x: 1456, endPoint y: 271, distance: 571.8
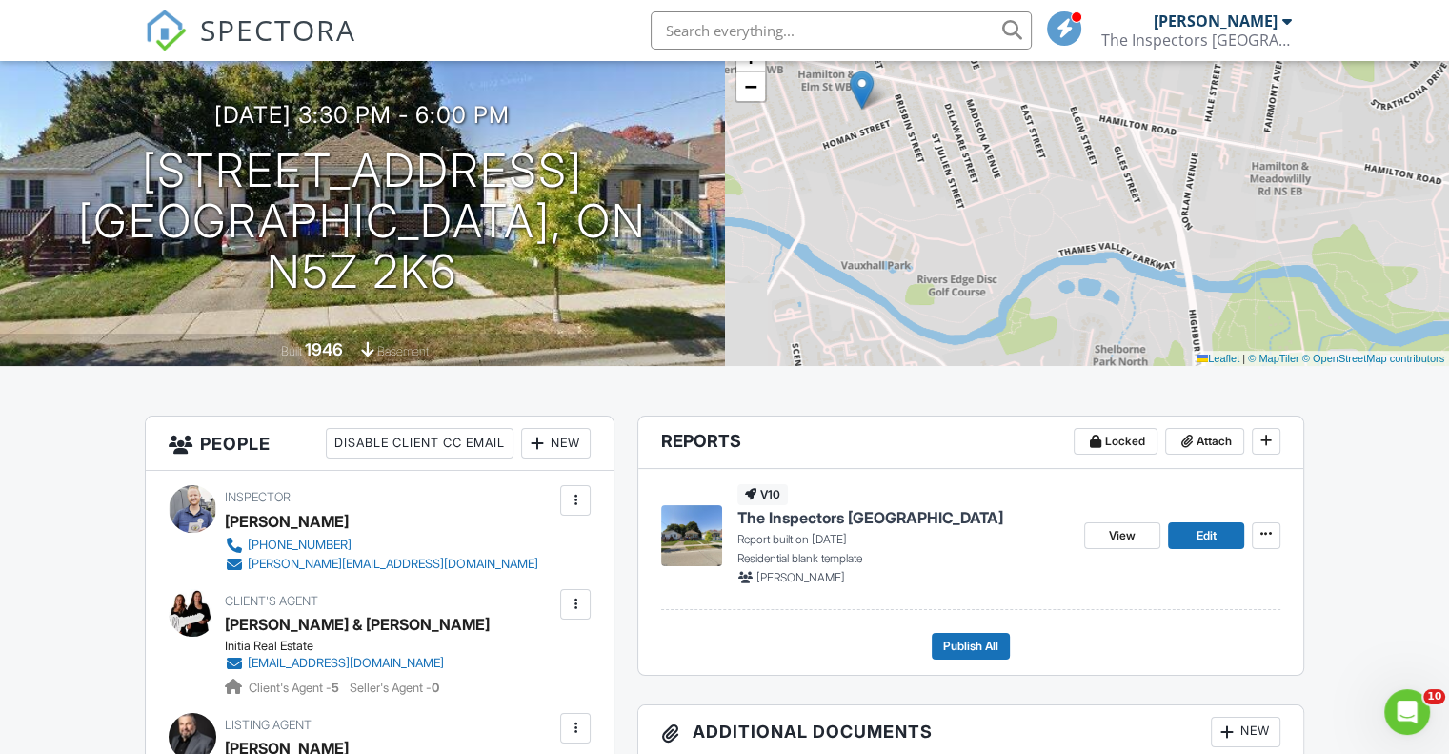
drag, startPoint x: 1090, startPoint y: 243, endPoint x: 1407, endPoint y: 273, distance: 318.7
click at [1407, 273] on div "+ − Leaflet | © MapTiler © OpenStreetMap contributors" at bounding box center [1087, 199] width 725 height 334
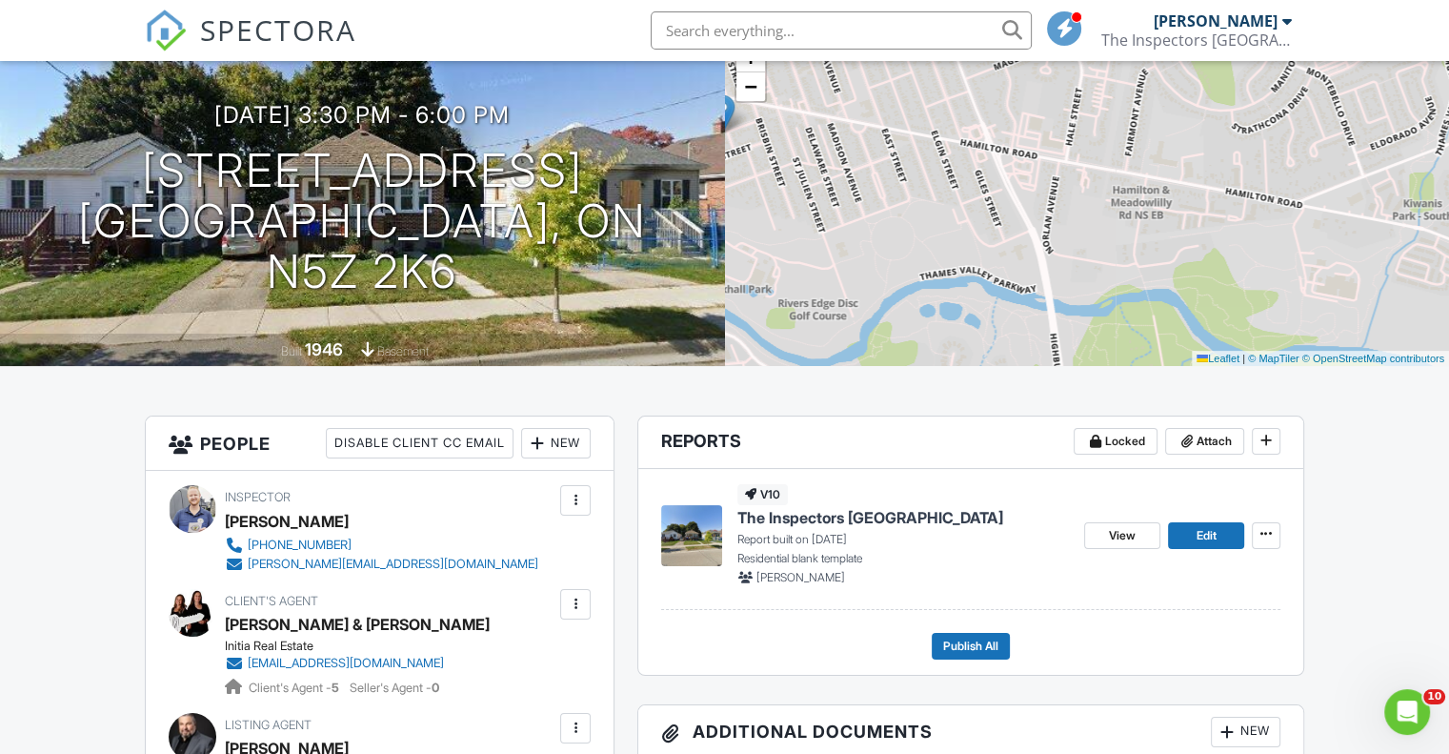
drag, startPoint x: 1018, startPoint y: 178, endPoint x: 827, endPoint y: 171, distance: 190.7
click at [831, 172] on div "+ − Leaflet | © MapTiler © OpenStreetMap contributors" at bounding box center [1087, 199] width 725 height 334
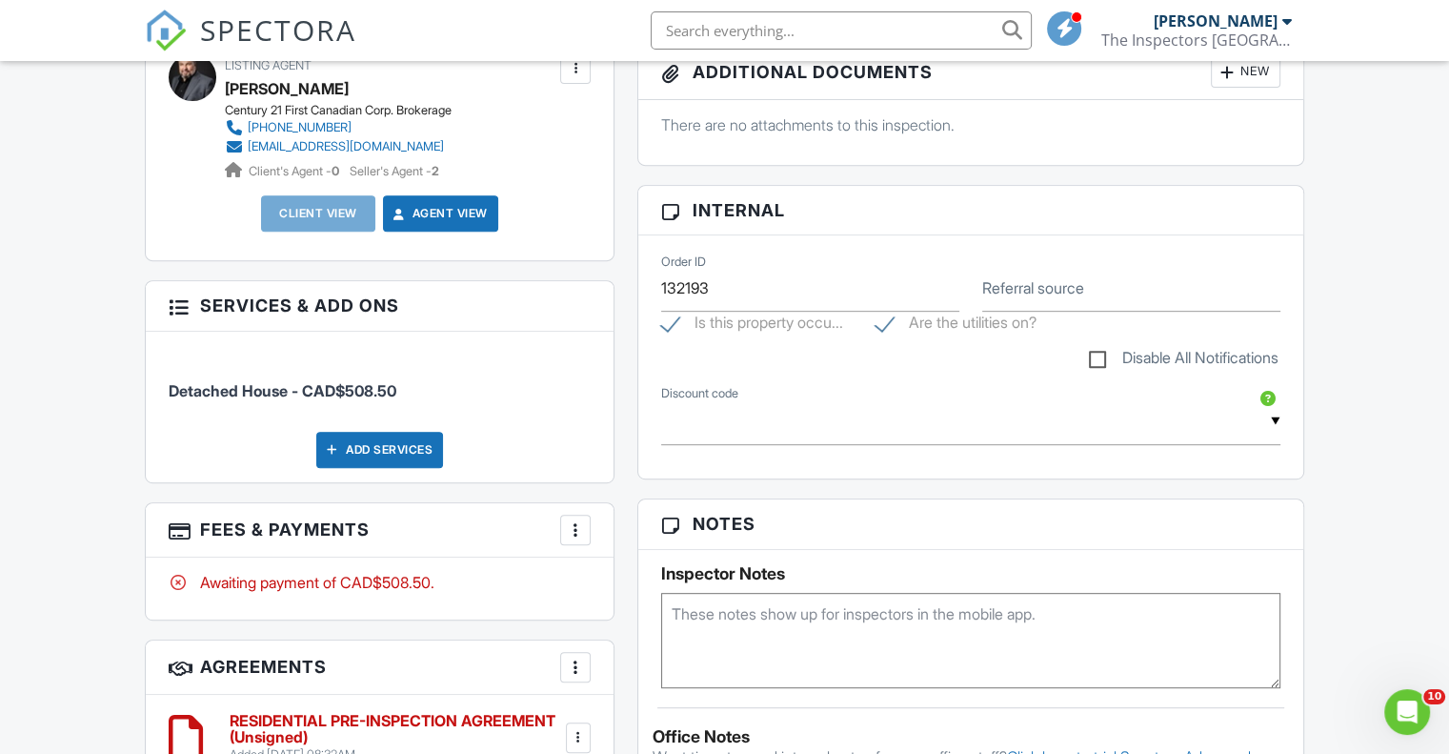
scroll to position [0, 0]
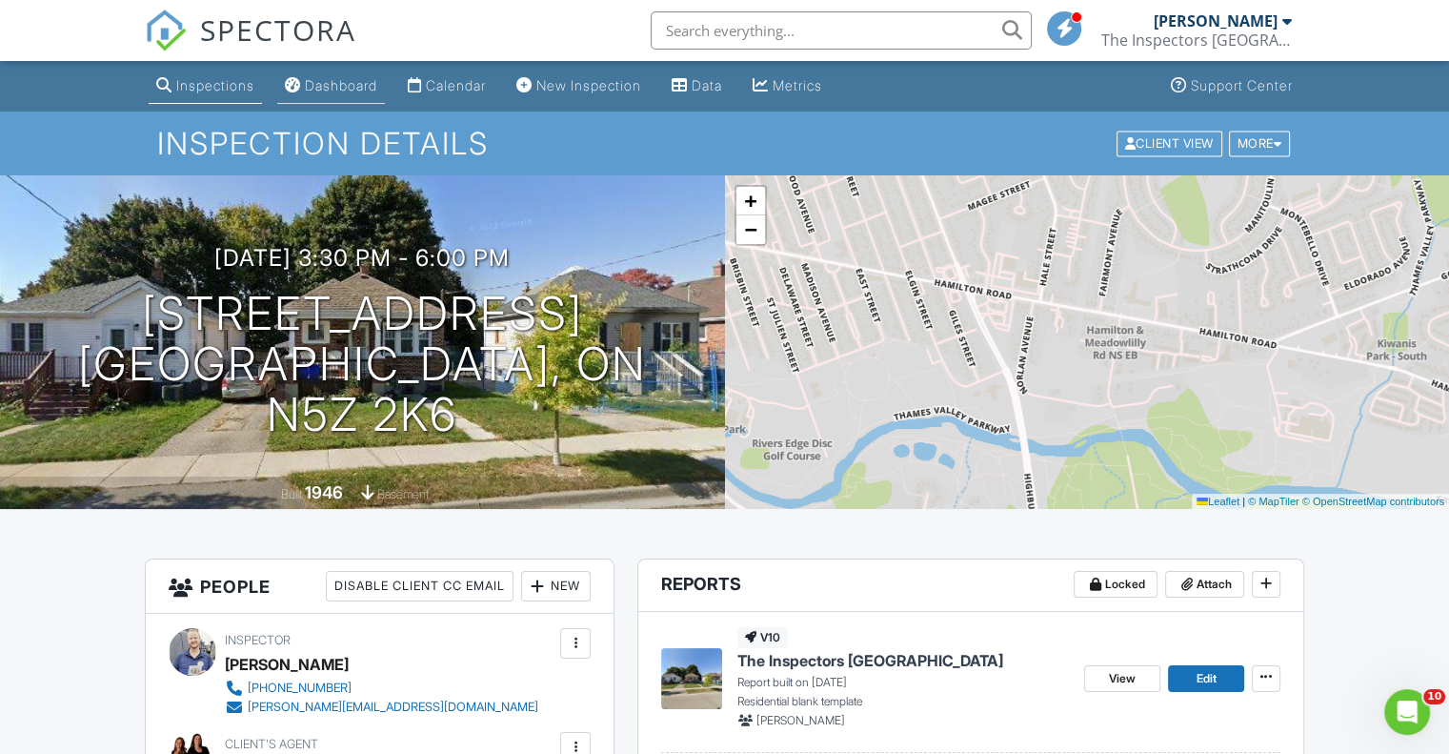
click at [320, 85] on div "Dashboard" at bounding box center [341, 85] width 72 height 16
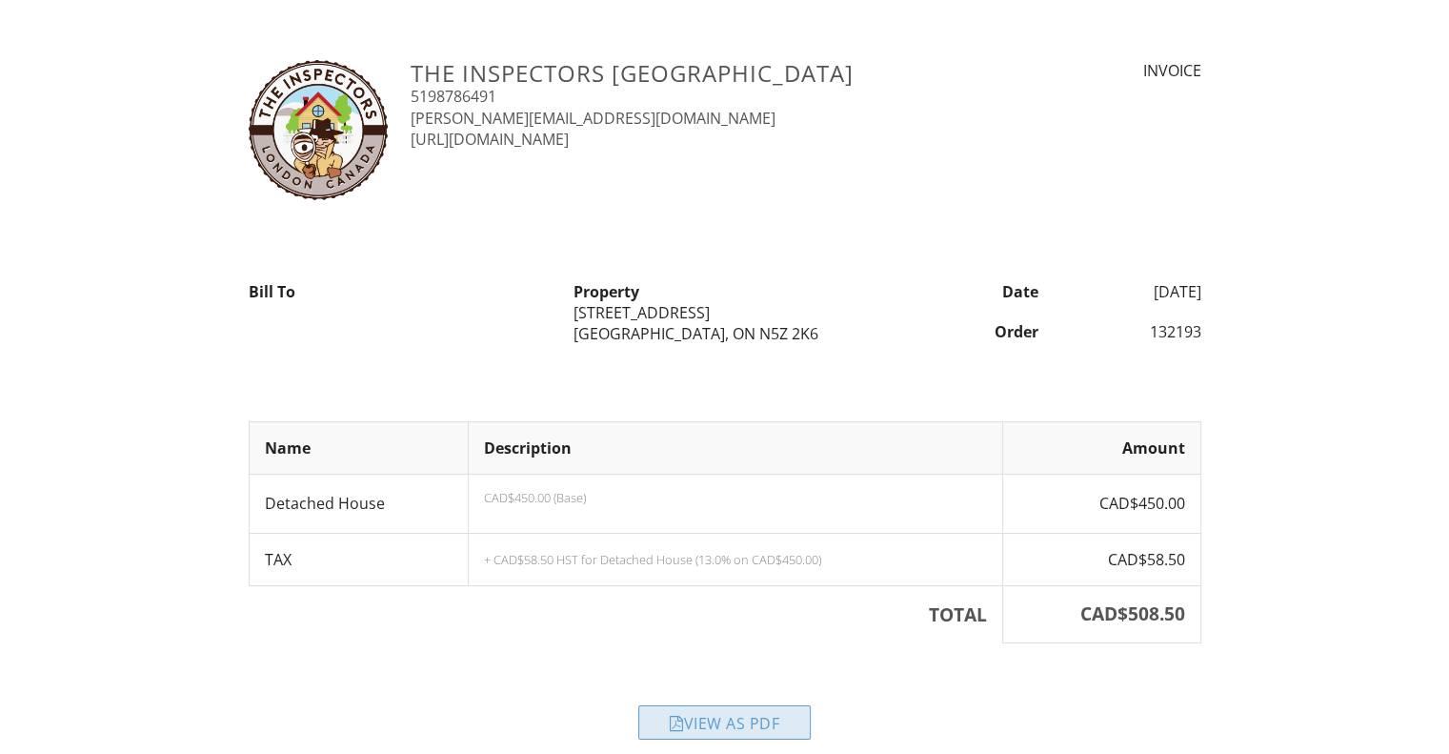
click at [751, 718] on div "View as PDF" at bounding box center [724, 722] width 172 height 34
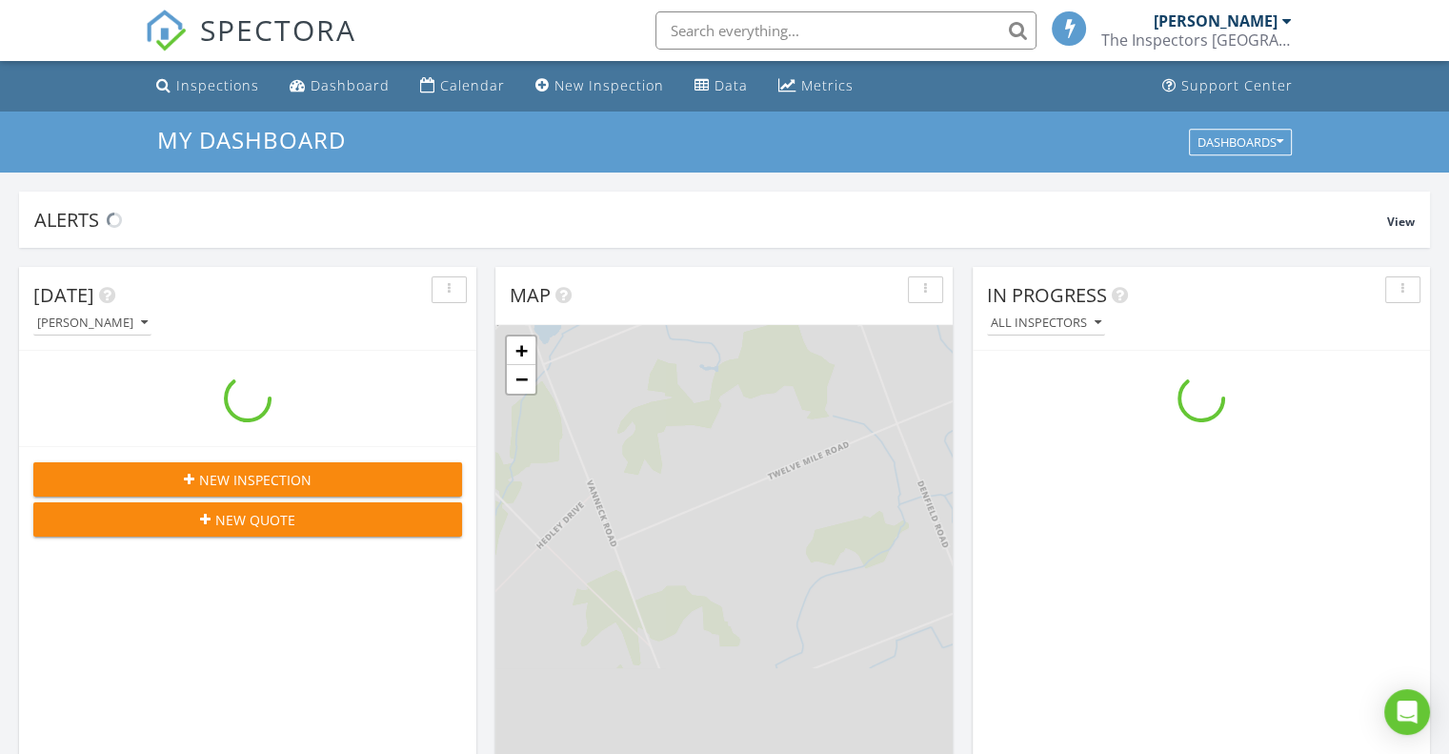
scroll to position [1764, 1479]
